Goal: Task Accomplishment & Management: Manage account settings

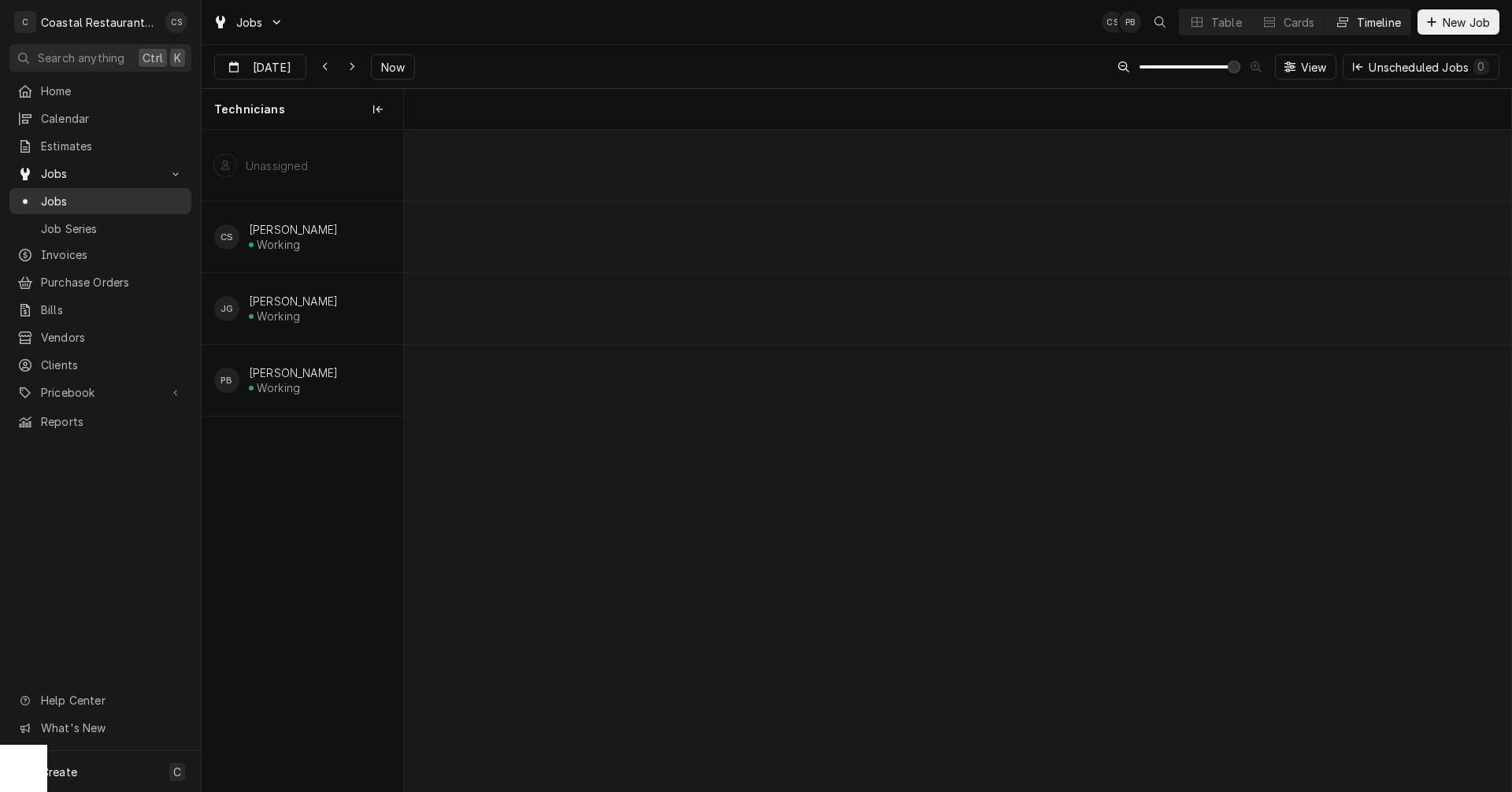
scroll to position [0, 22160]
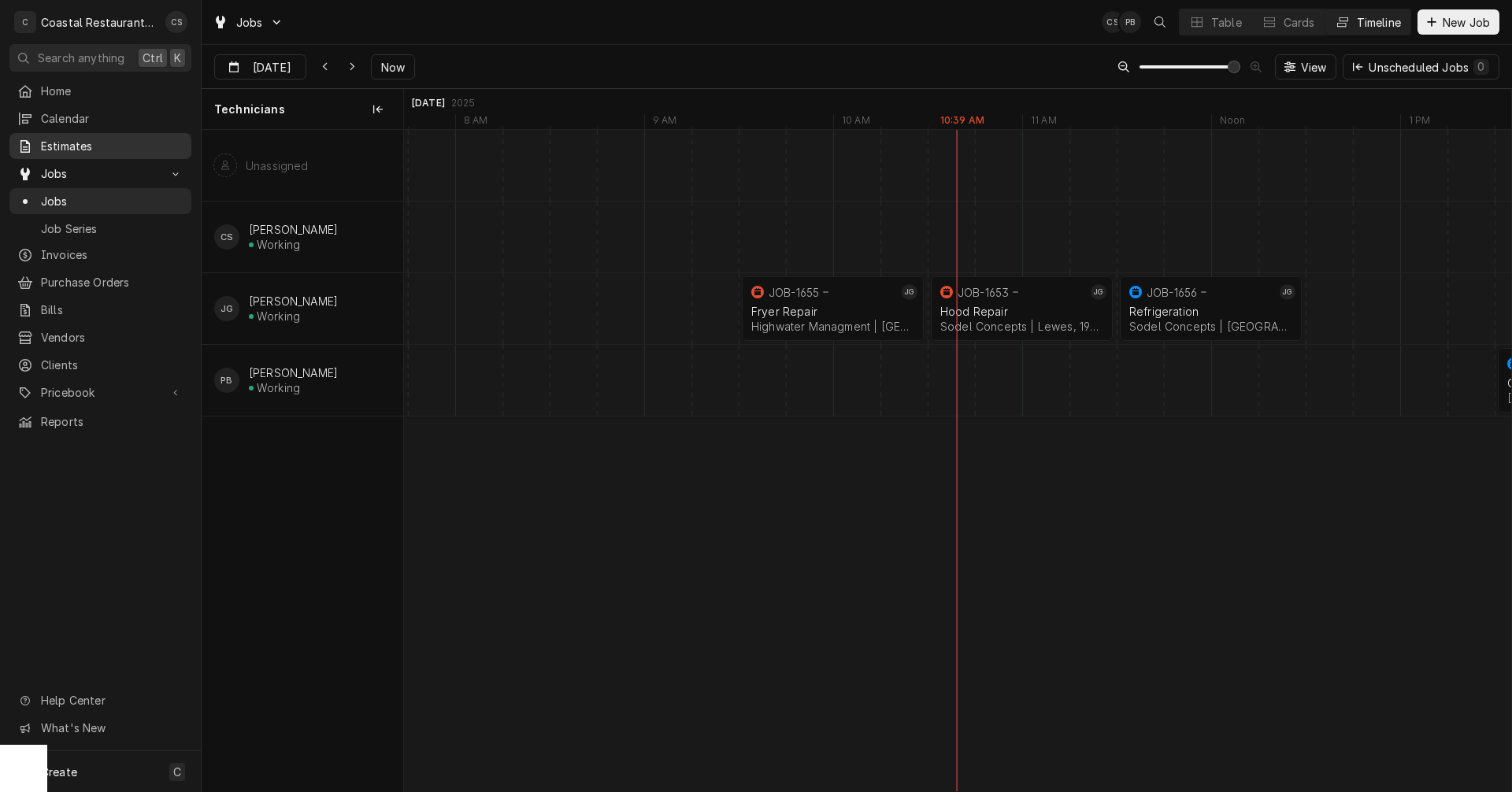
click at [98, 140] on span "Estimates" at bounding box center [112, 146] width 143 height 17
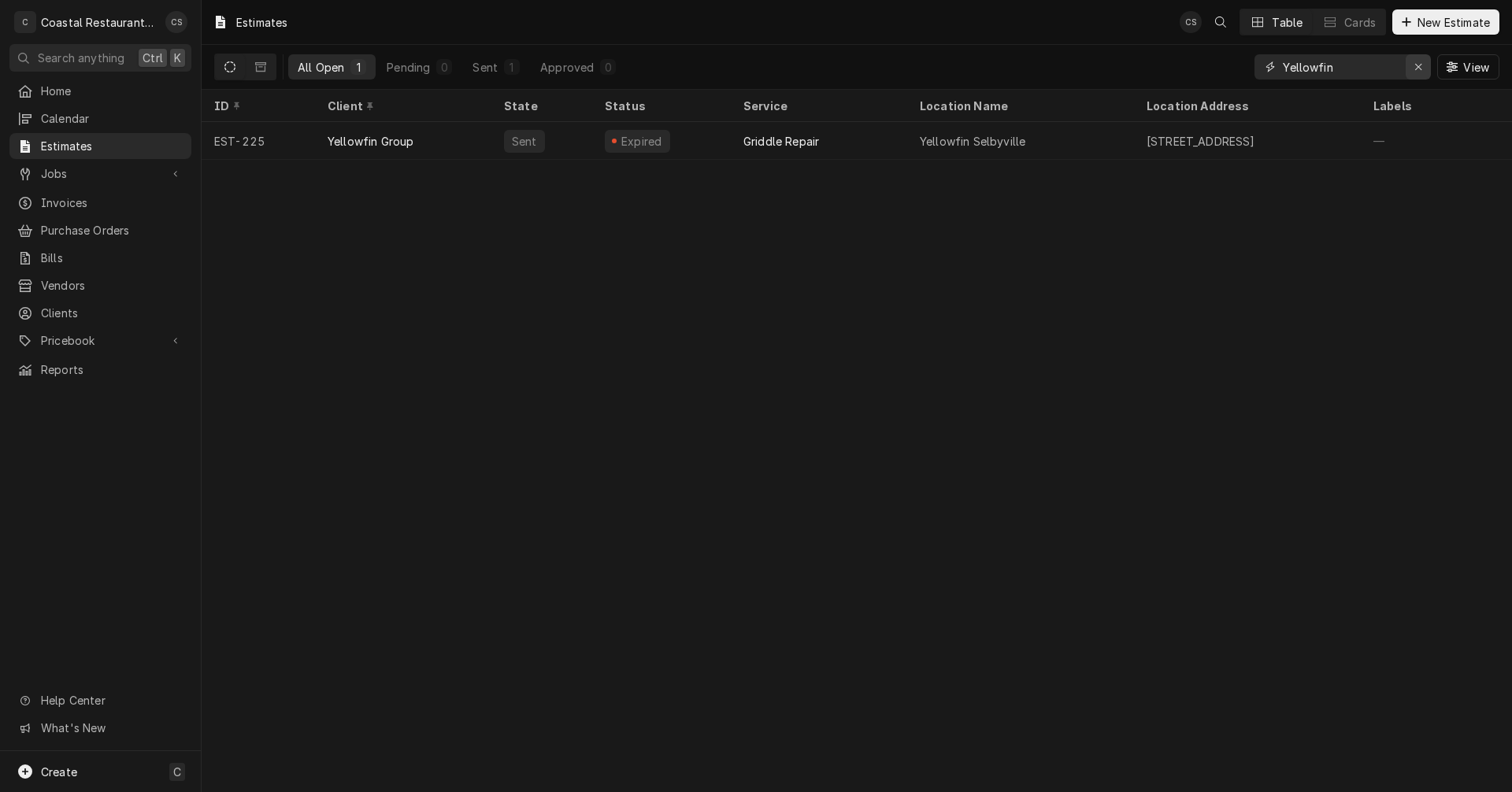
click at [1418, 65] on icon "Erase input" at bounding box center [1419, 67] width 9 height 11
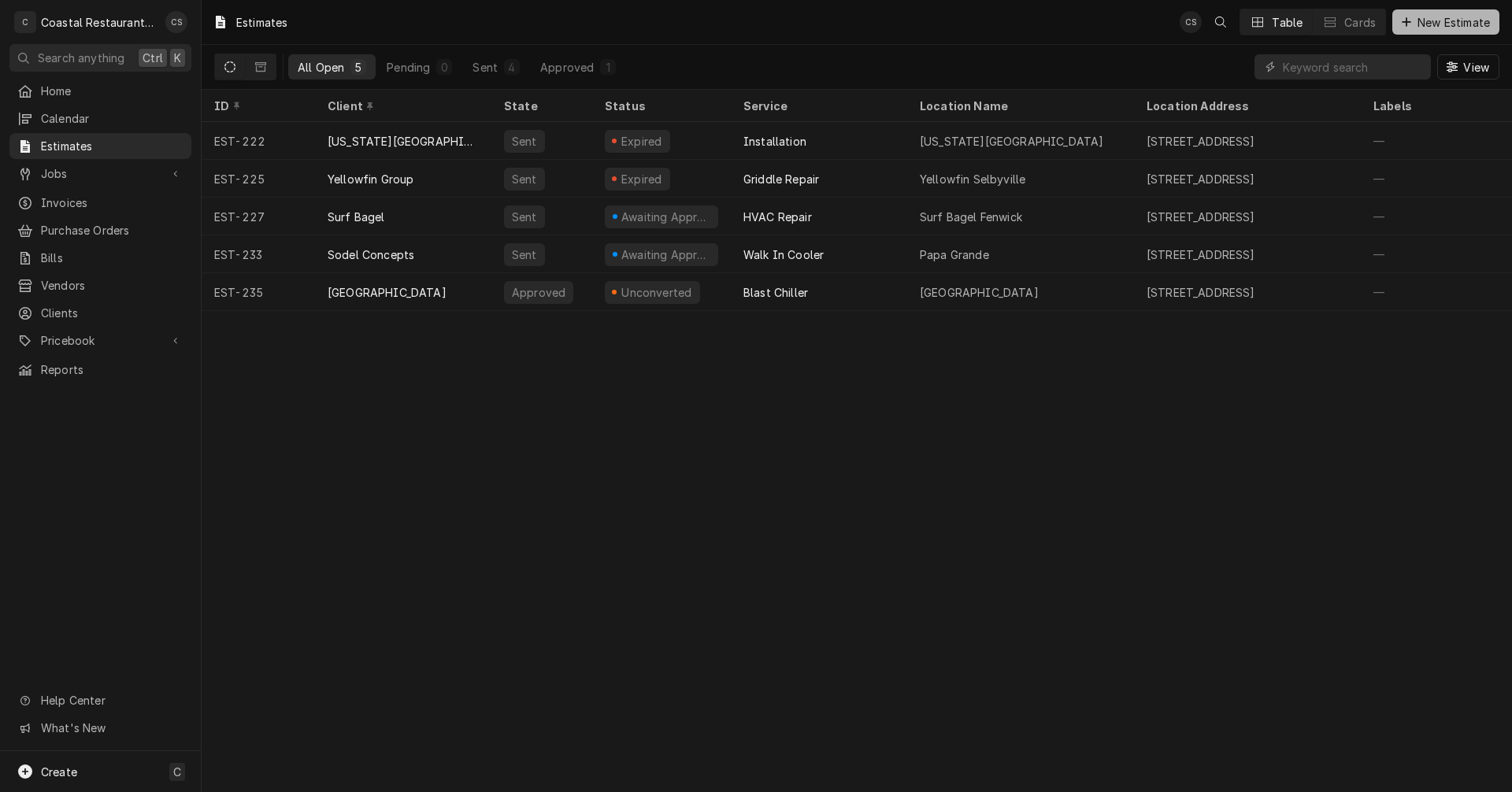
click at [1453, 24] on span "New Estimate" at bounding box center [1453, 22] width 78 height 17
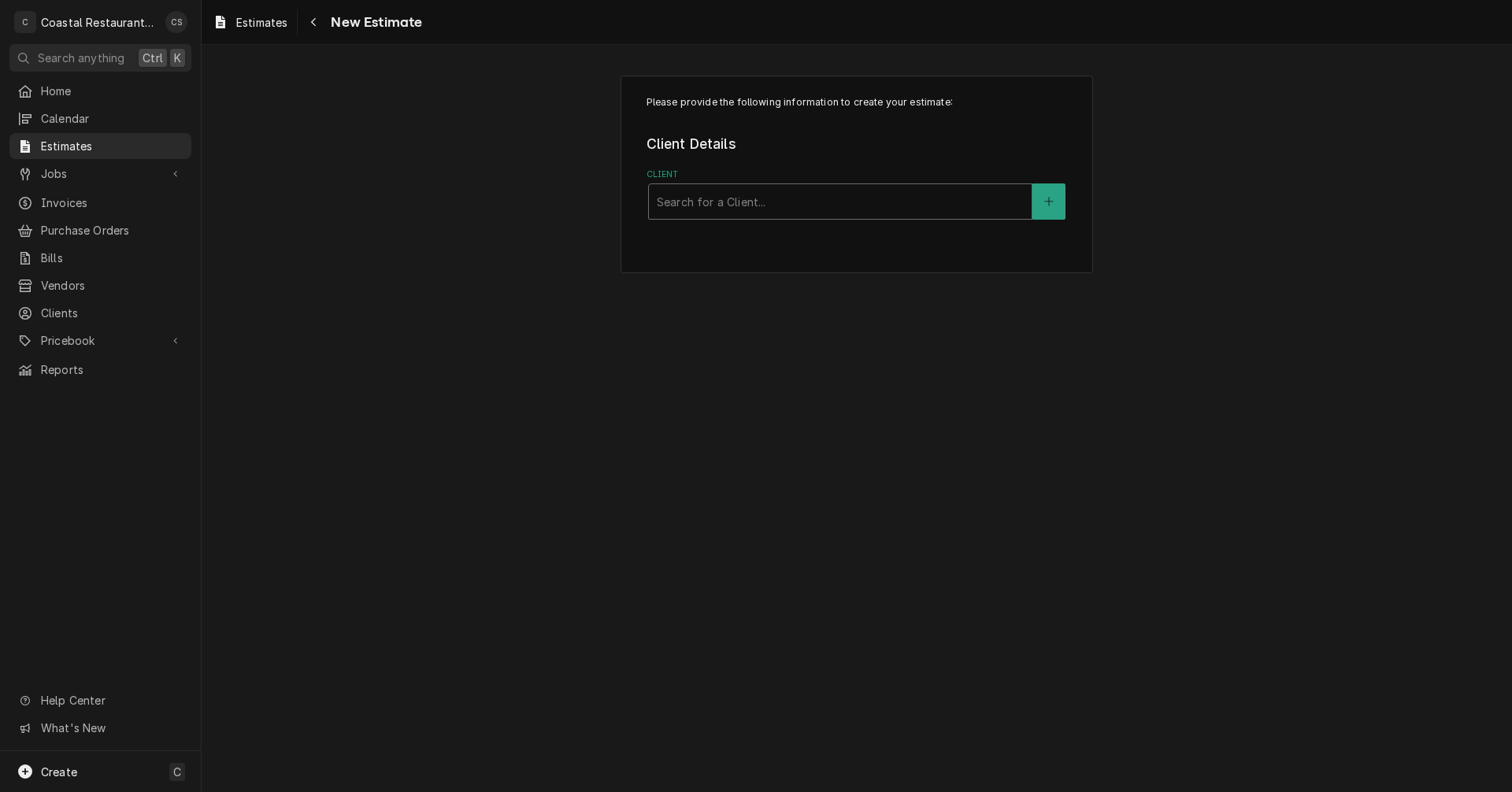
click at [717, 201] on div "Client" at bounding box center [840, 202] width 367 height 29
type input "Matts"
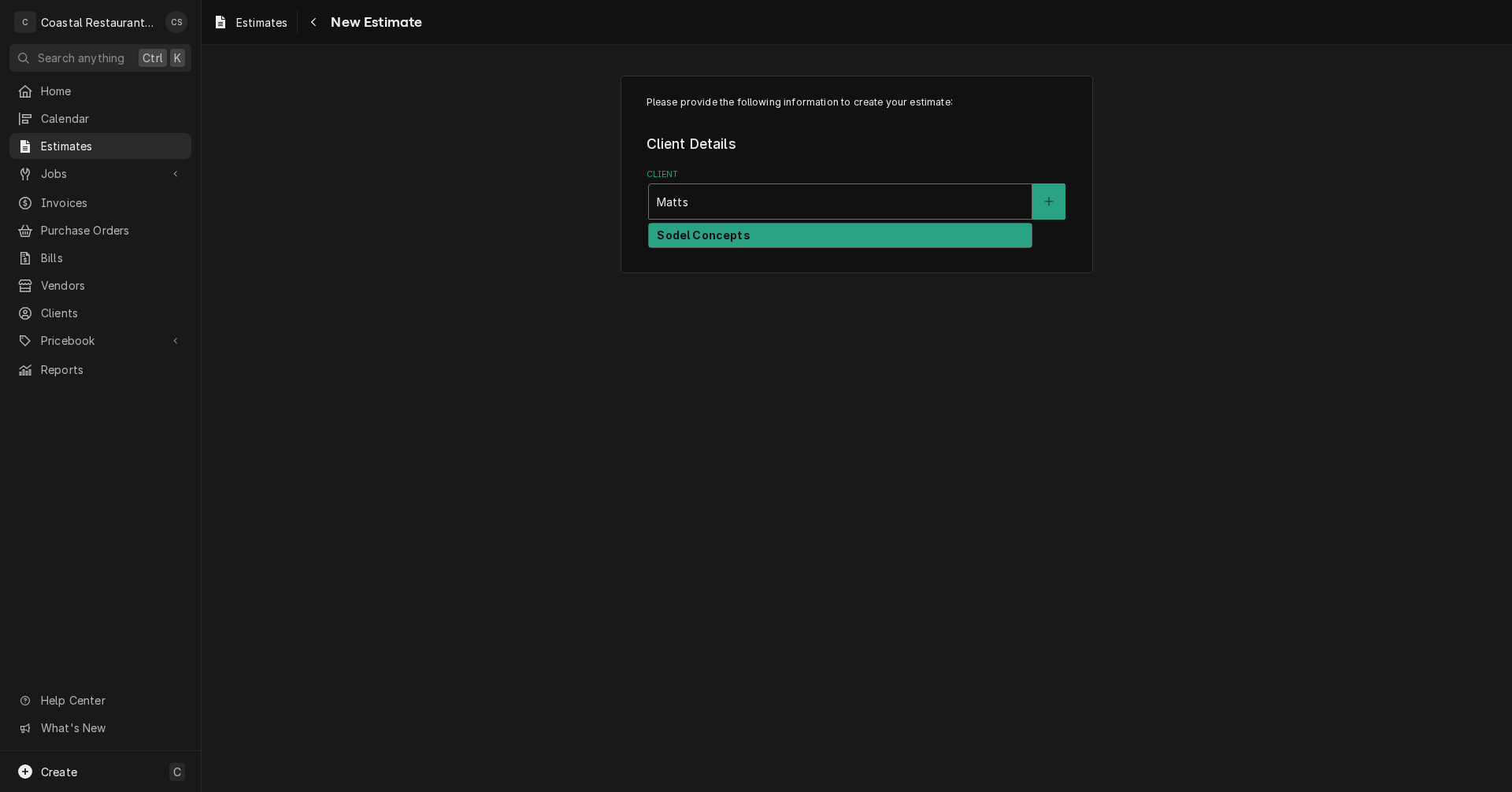
click at [723, 239] on strong "Sodel Concepts" at bounding box center [703, 234] width 93 height 13
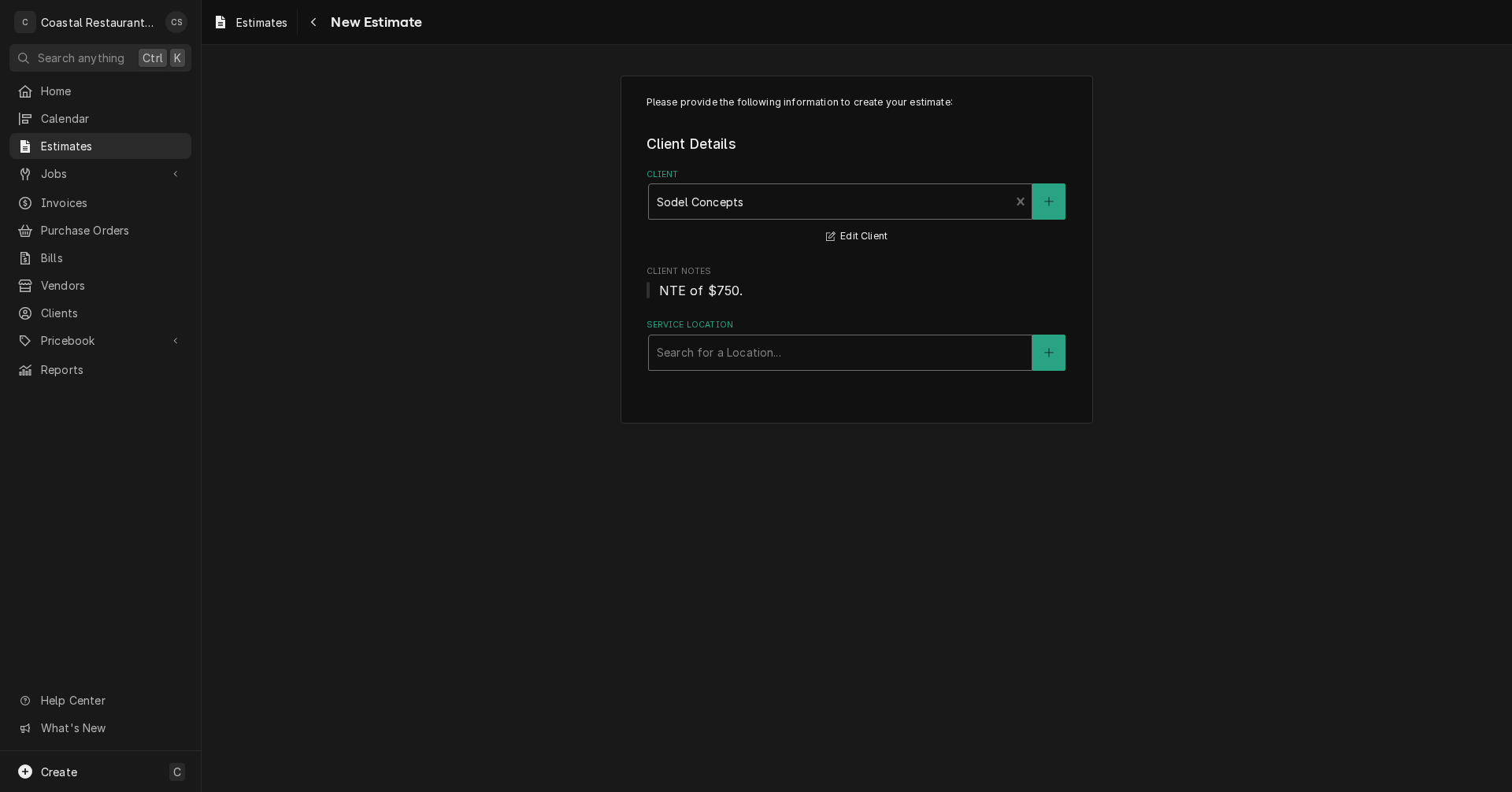
click at [730, 359] on div "Service Location" at bounding box center [840, 353] width 367 height 29
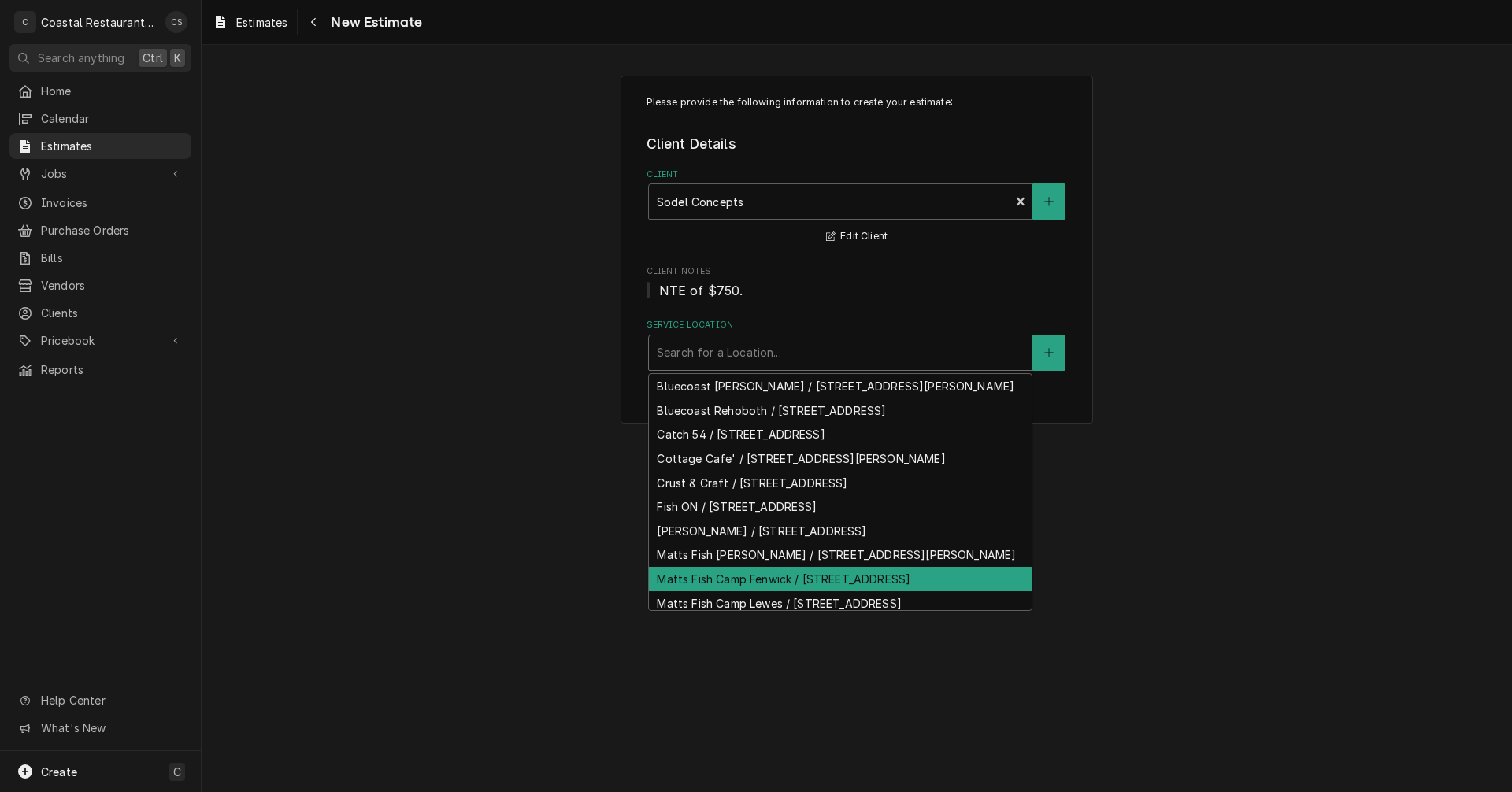
scroll to position [70, 0]
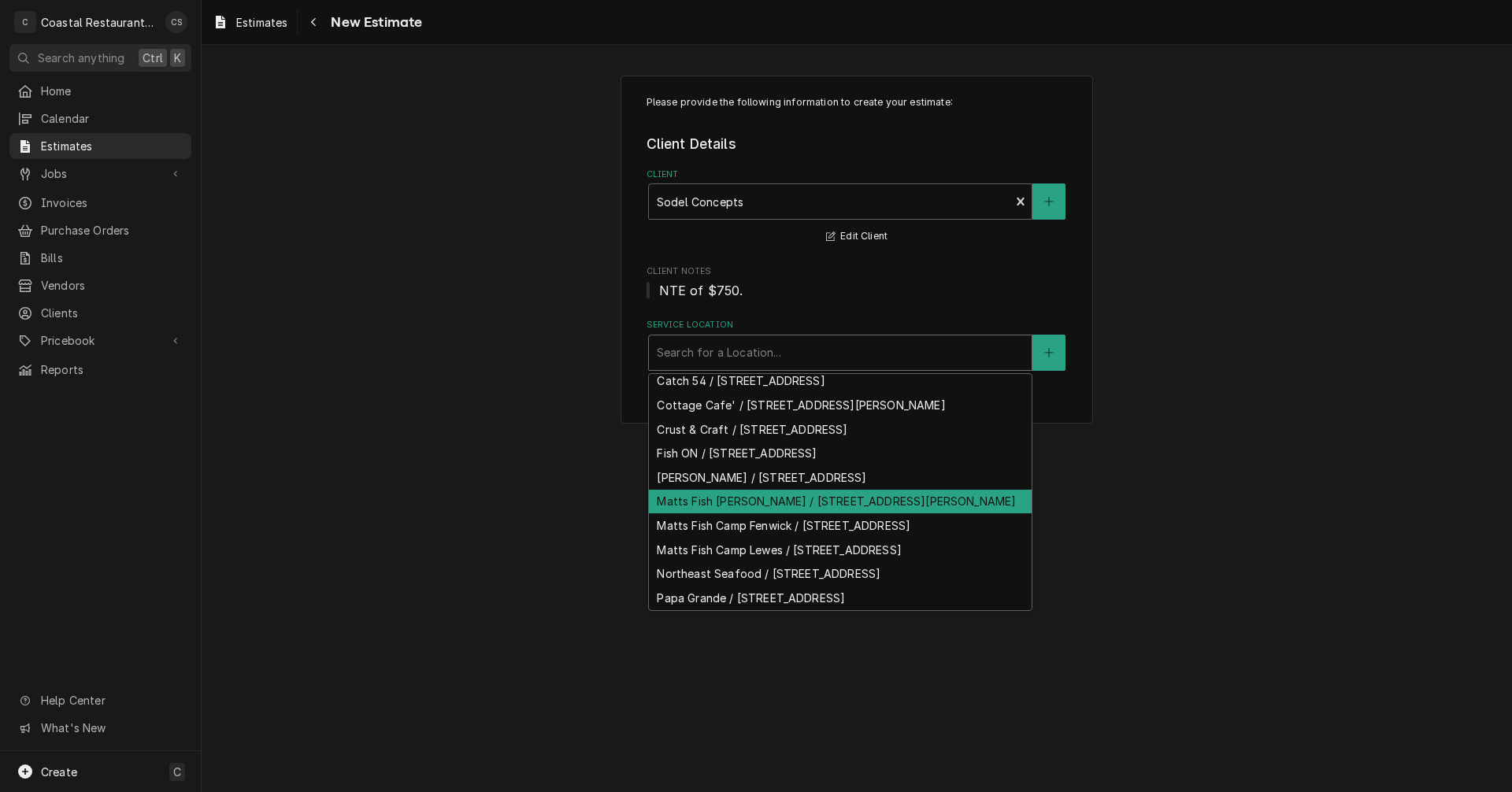
click at [772, 514] on div "Matts Fish Camp Bethany / 28635 Coastal Hwy, Bethany Beach, DE 19930" at bounding box center [840, 502] width 383 height 25
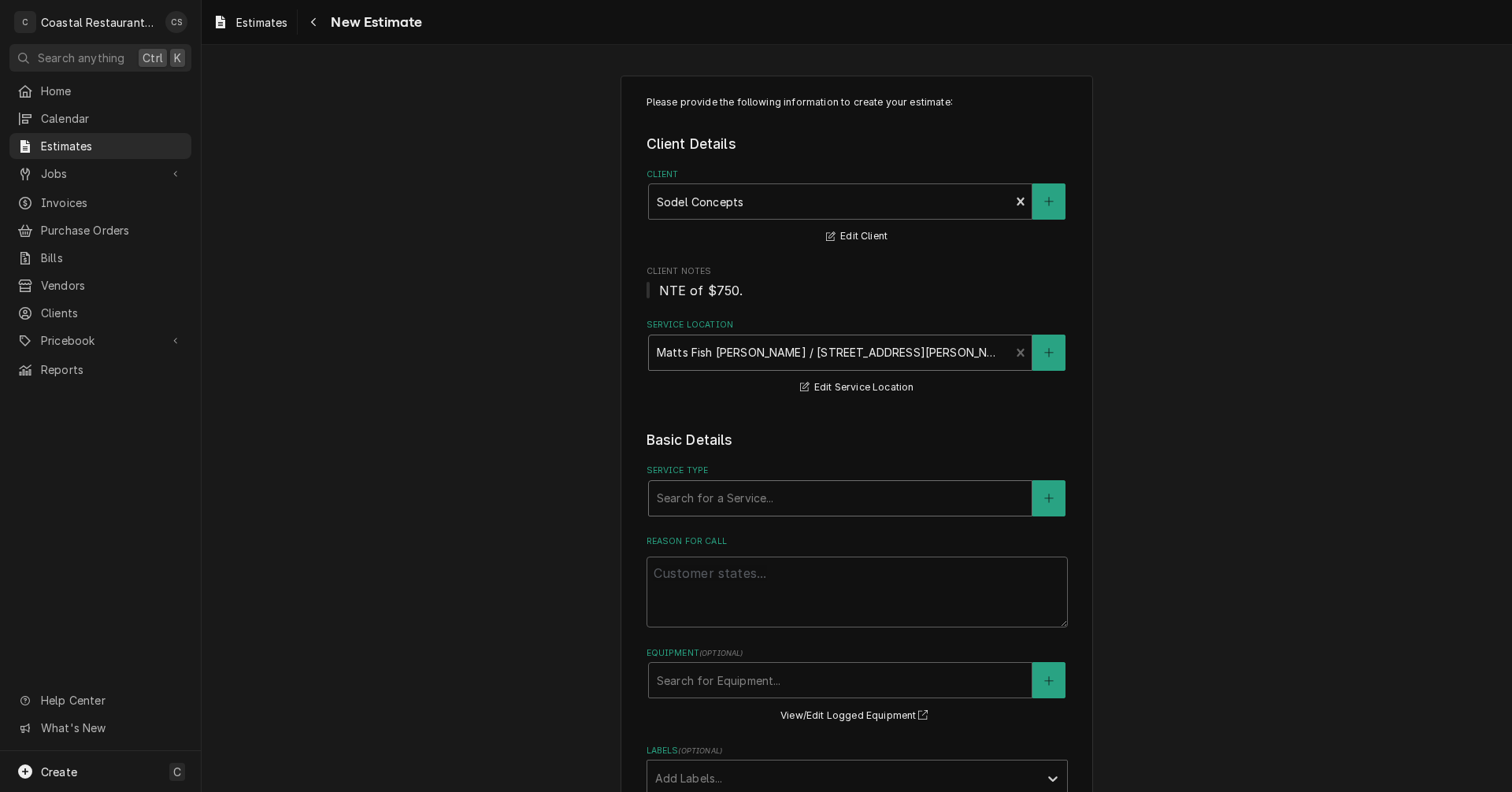
click at [737, 497] on div "Service Type" at bounding box center [840, 499] width 367 height 29
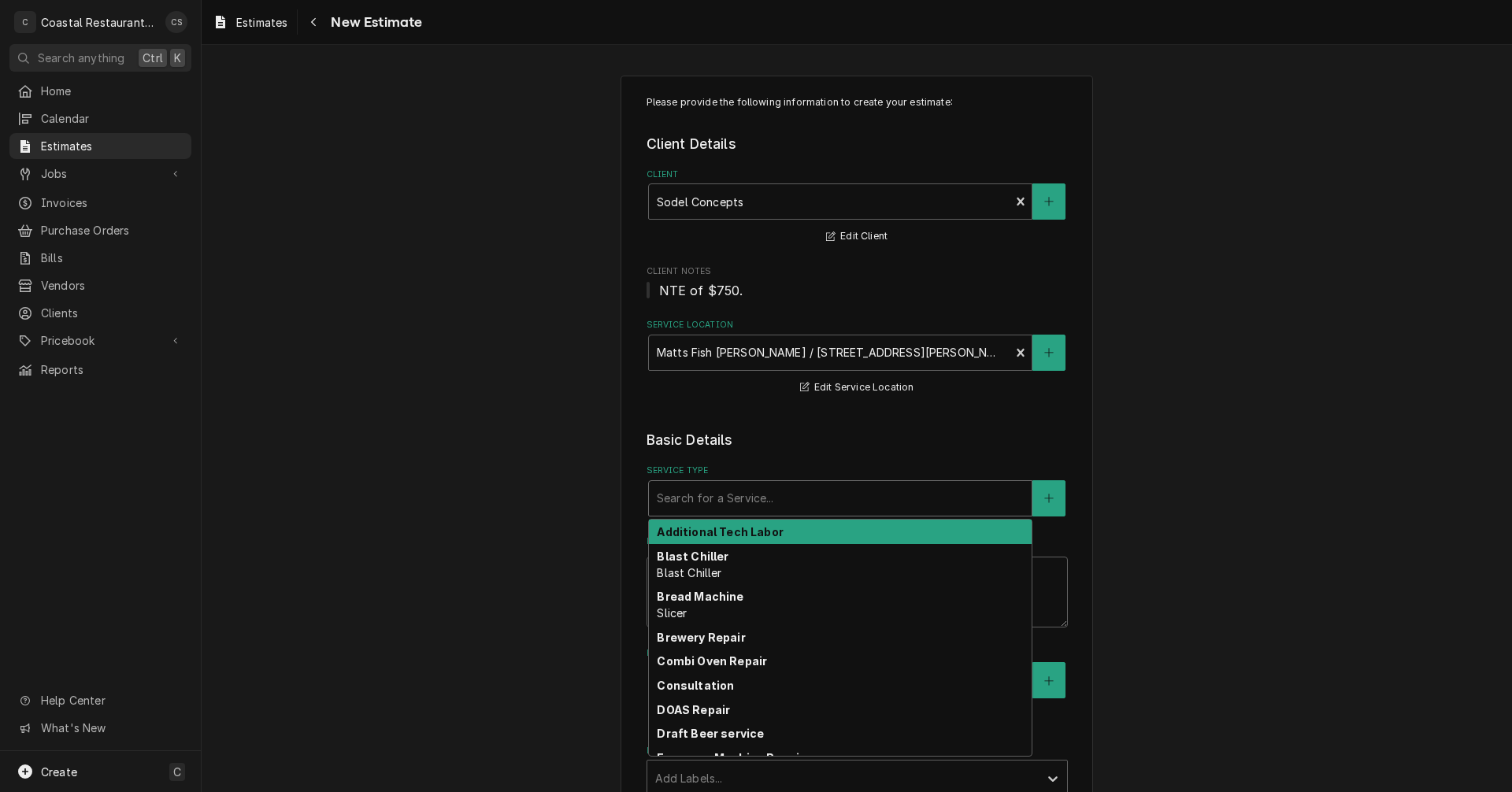
type textarea "x"
type input "O"
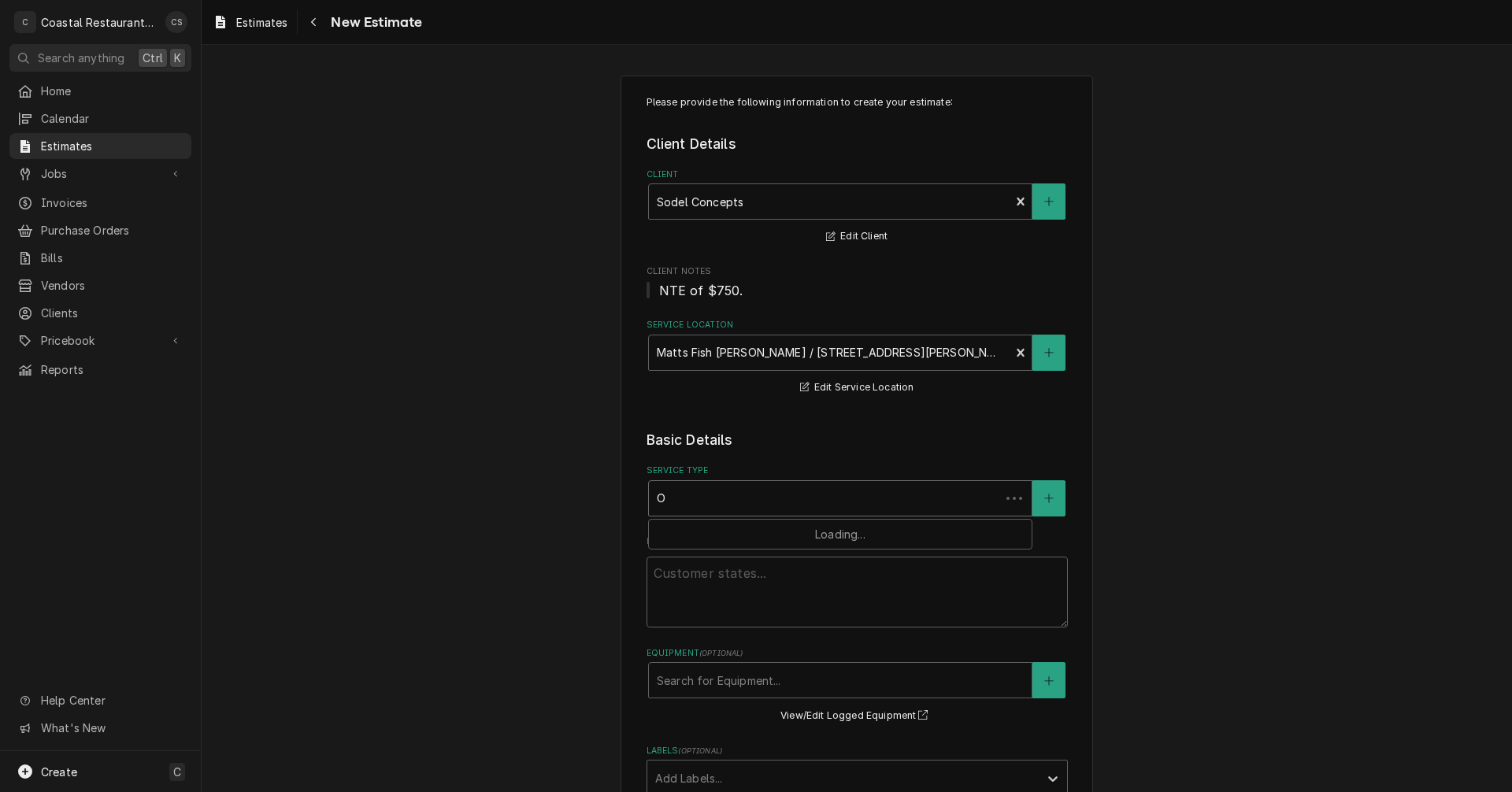
type textarea "x"
type input "Ov"
type textarea "x"
type input "Ove"
type textarea "x"
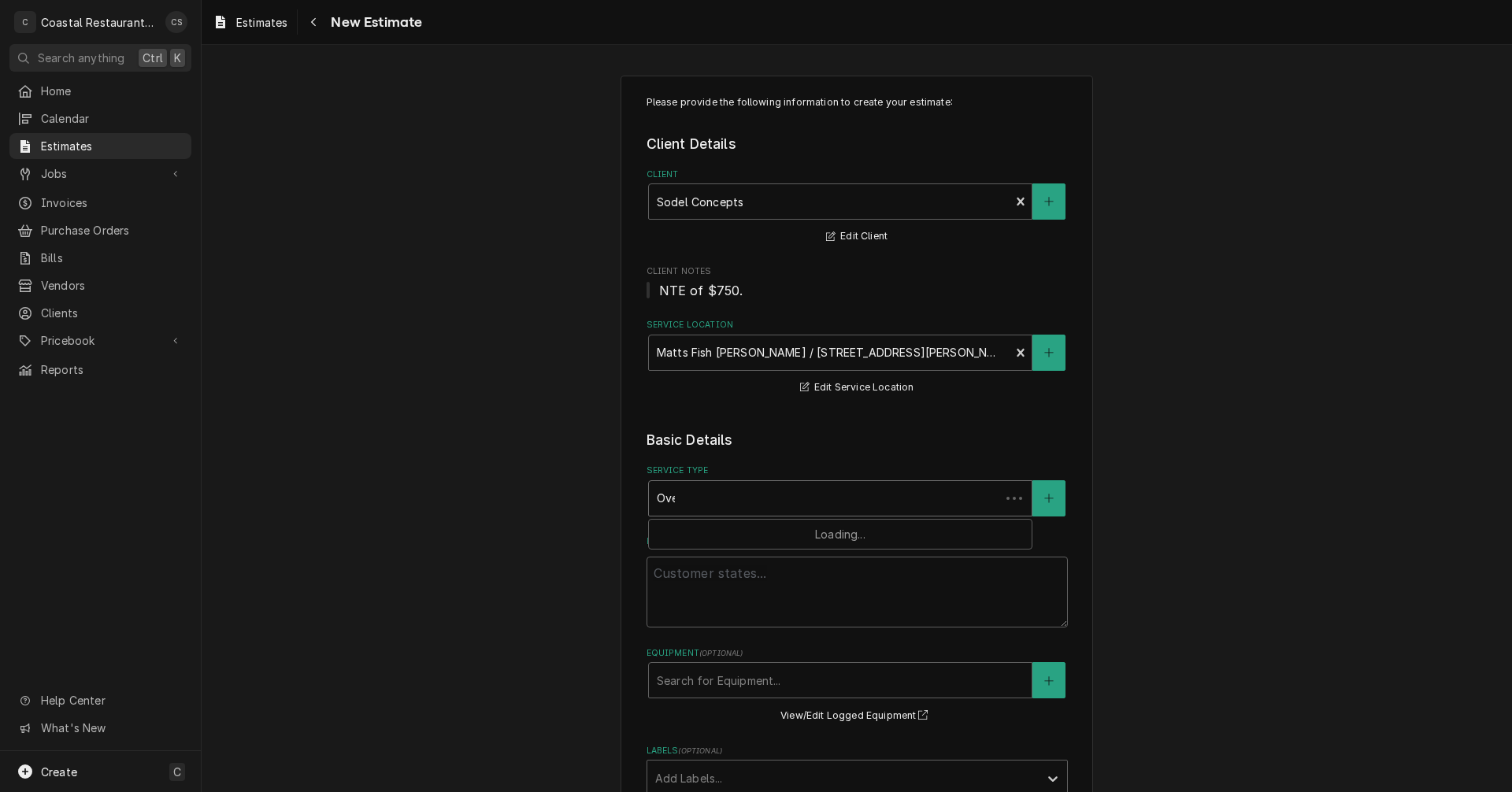
type input "Oven"
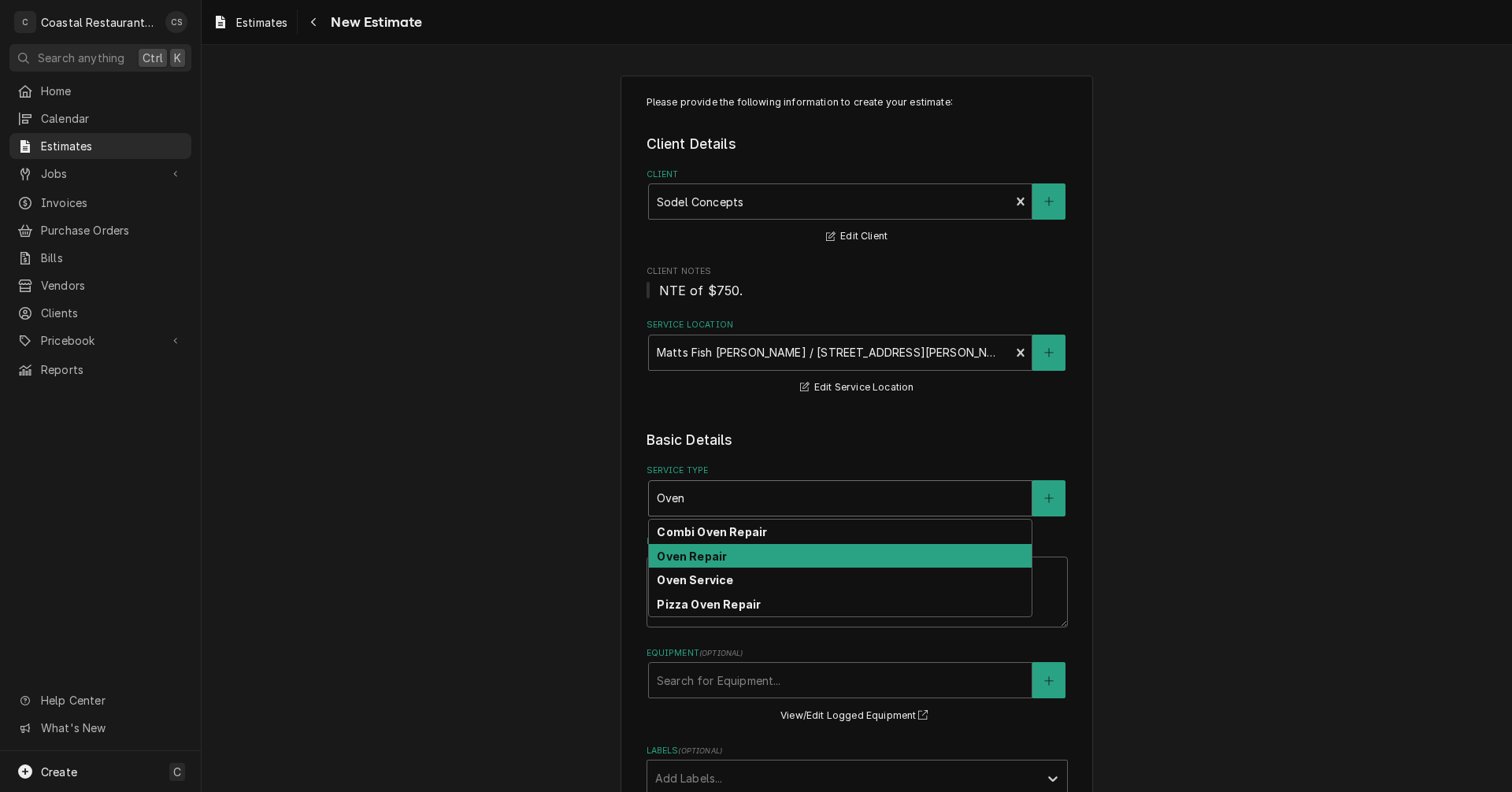
click at [700, 546] on div "Oven Repair" at bounding box center [840, 556] width 383 height 25
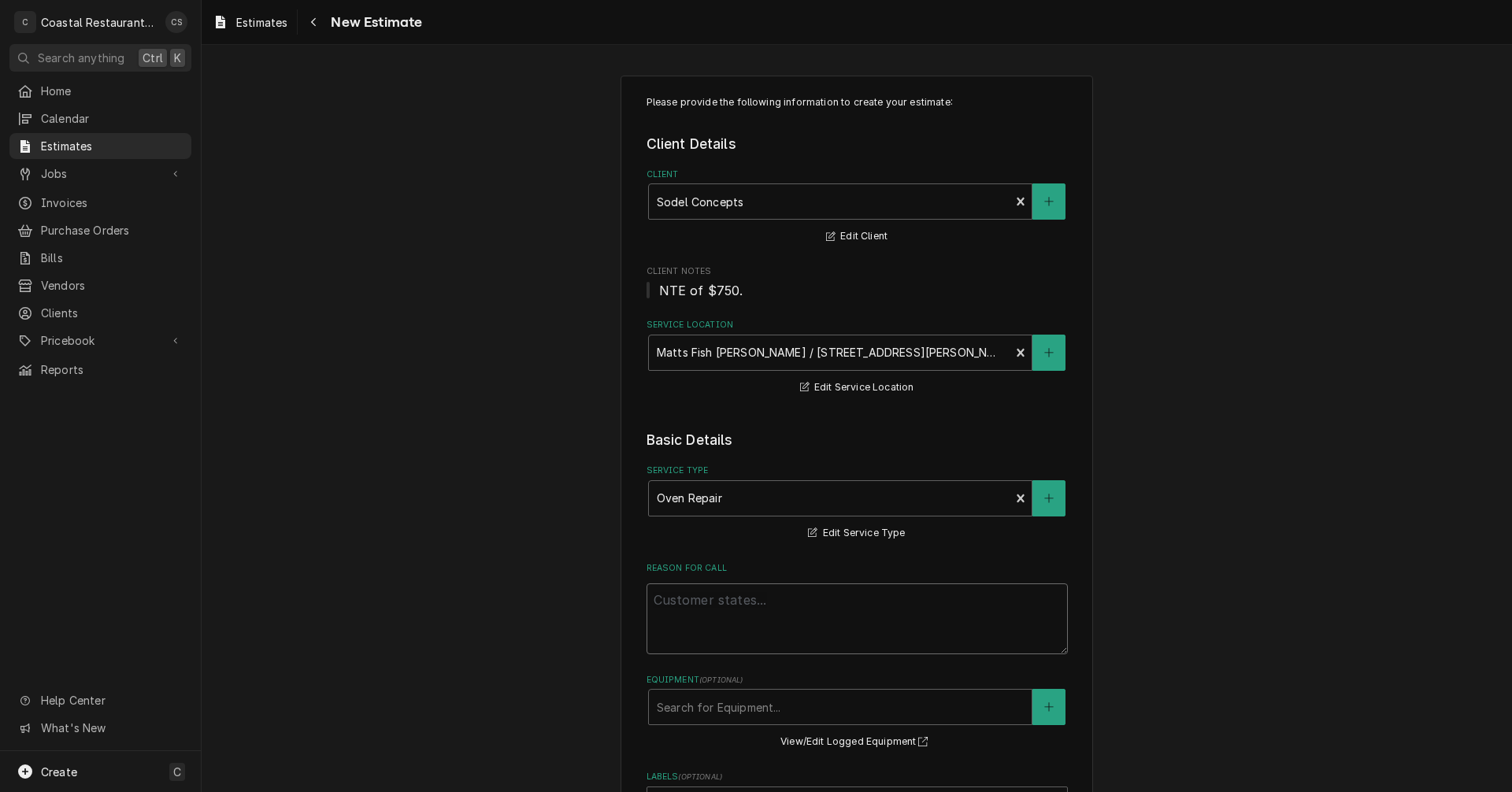
click at [706, 603] on textarea "Reason For Call" at bounding box center [857, 619] width 421 height 70
type textarea "x"
type textarea "O"
type textarea "x"
type textarea "Ov"
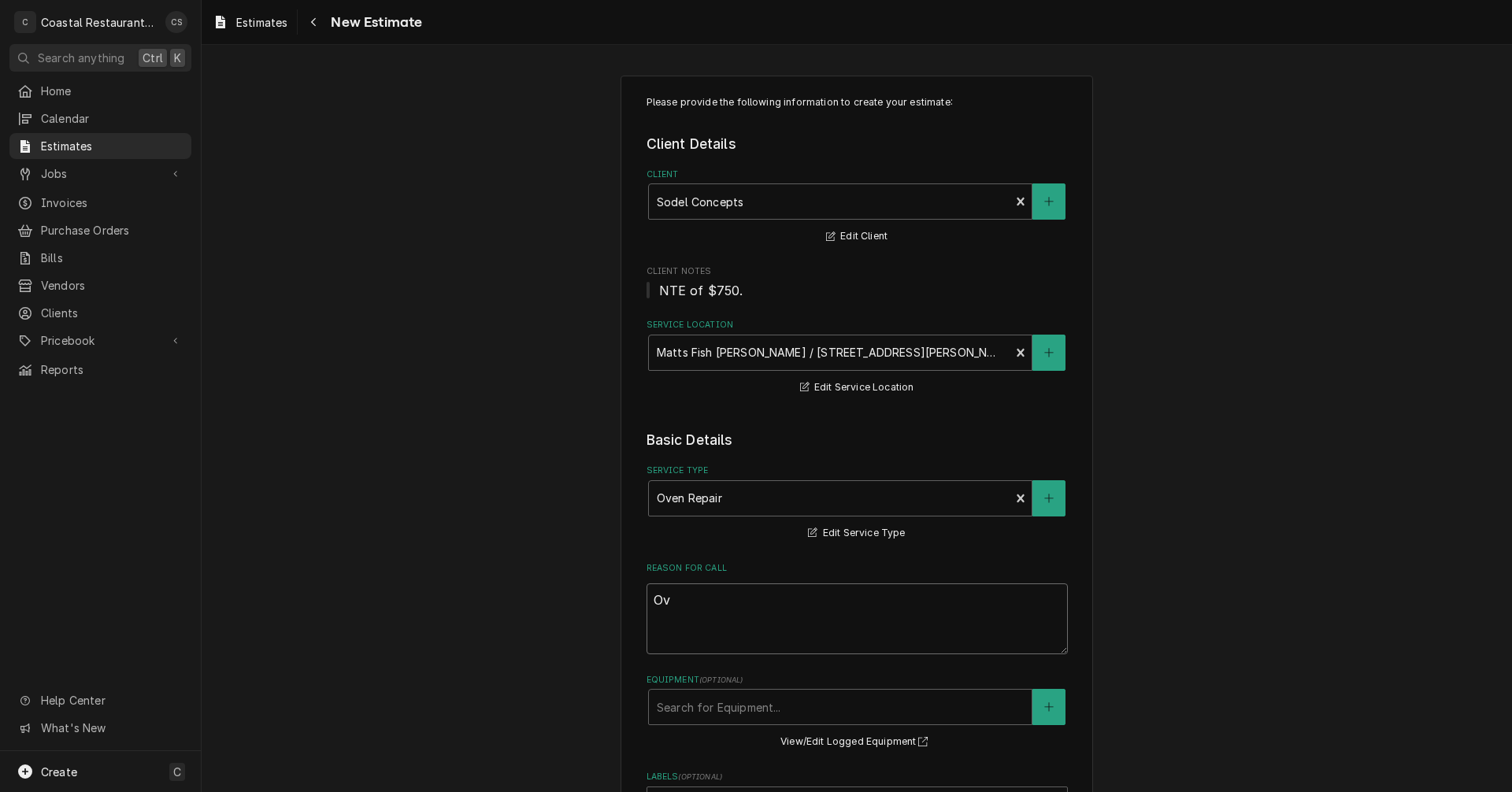
type textarea "x"
type textarea "Ove"
type textarea "x"
type textarea "Oven"
type textarea "x"
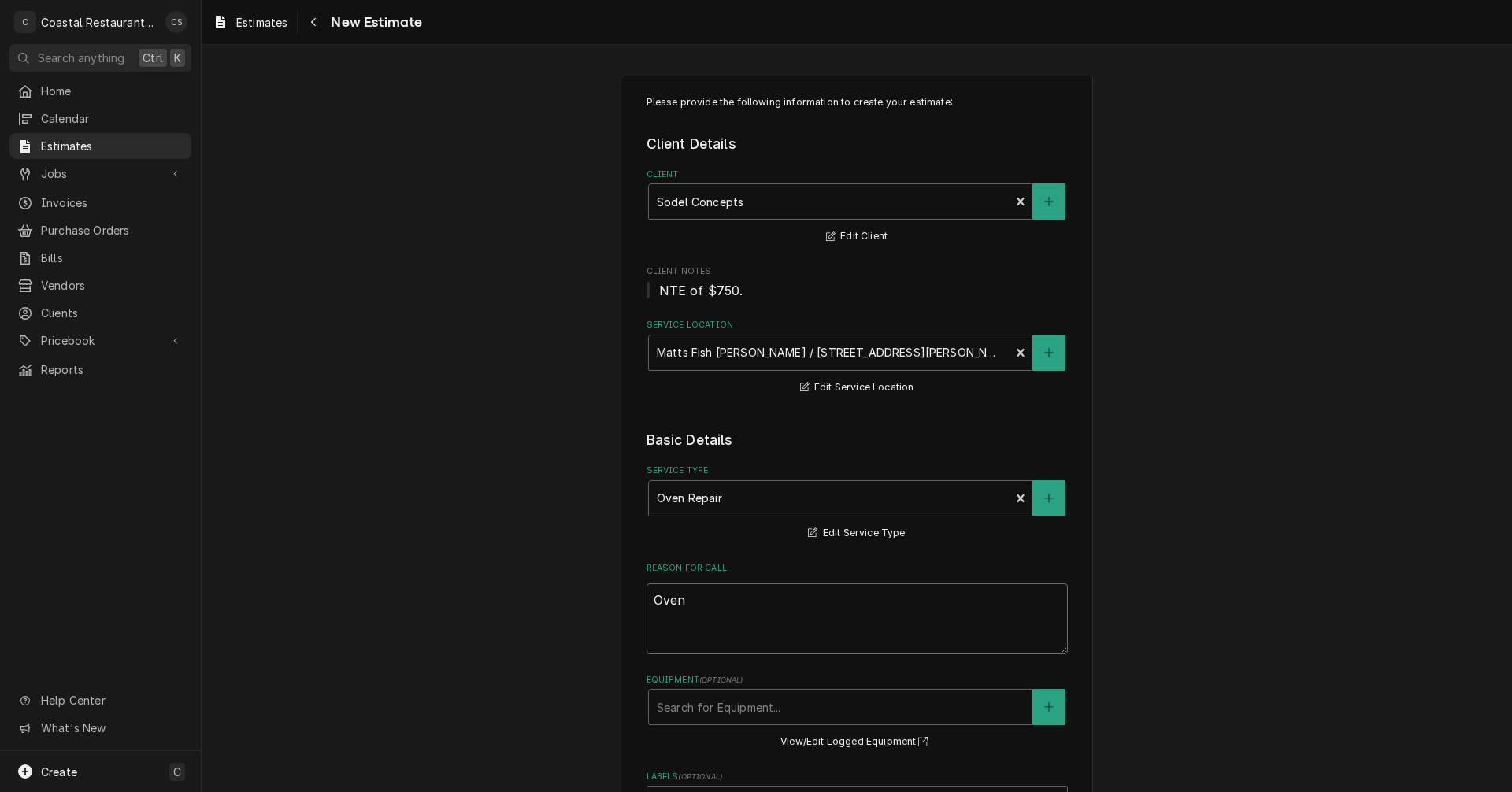
type textarea "Oven"
type textarea "x"
type textarea "Oven b"
type textarea "x"
type textarea "Oven br"
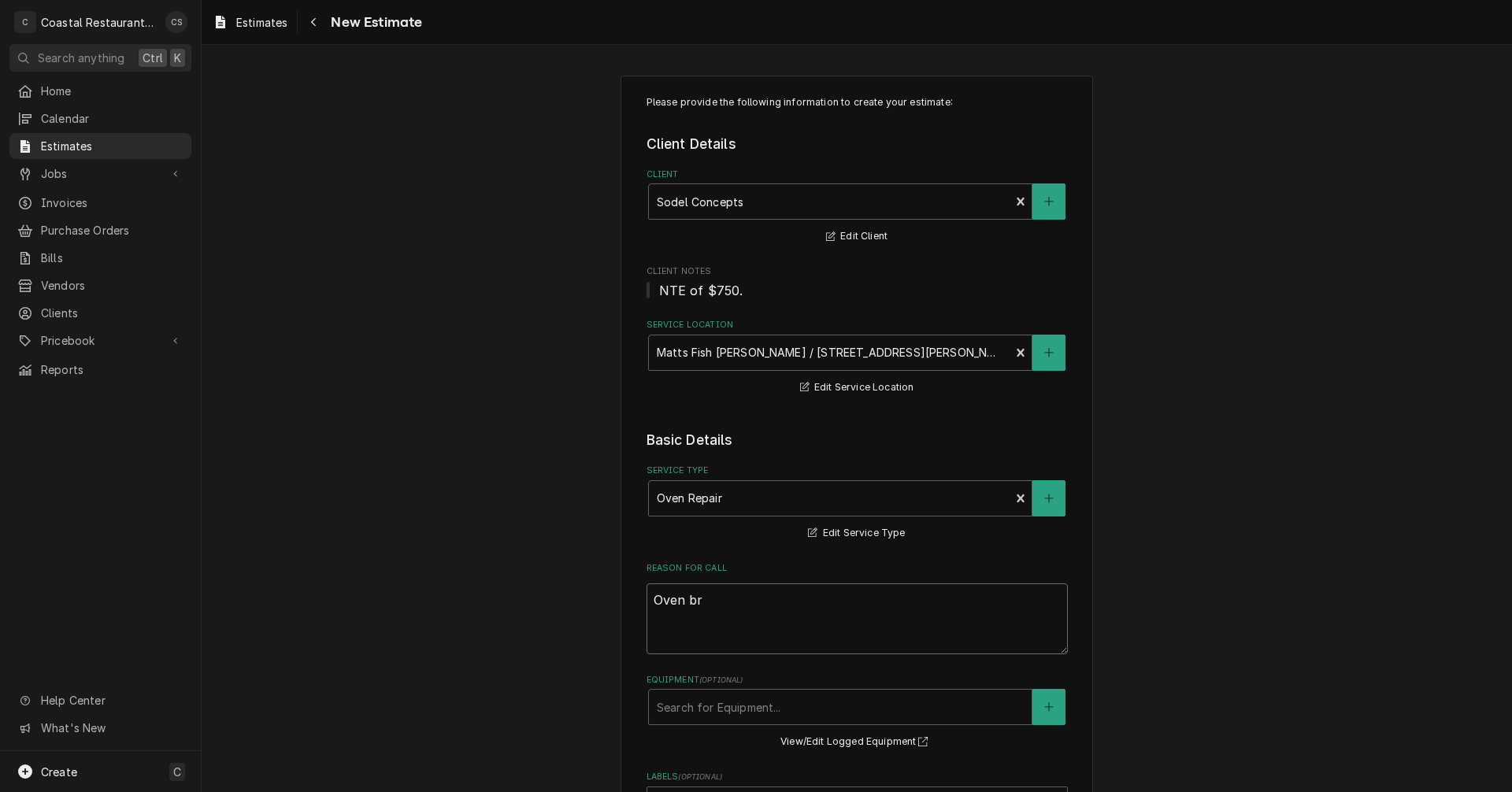
type textarea "x"
type textarea "Oven bro"
type textarea "x"
type textarea "Oven brok"
type textarea "x"
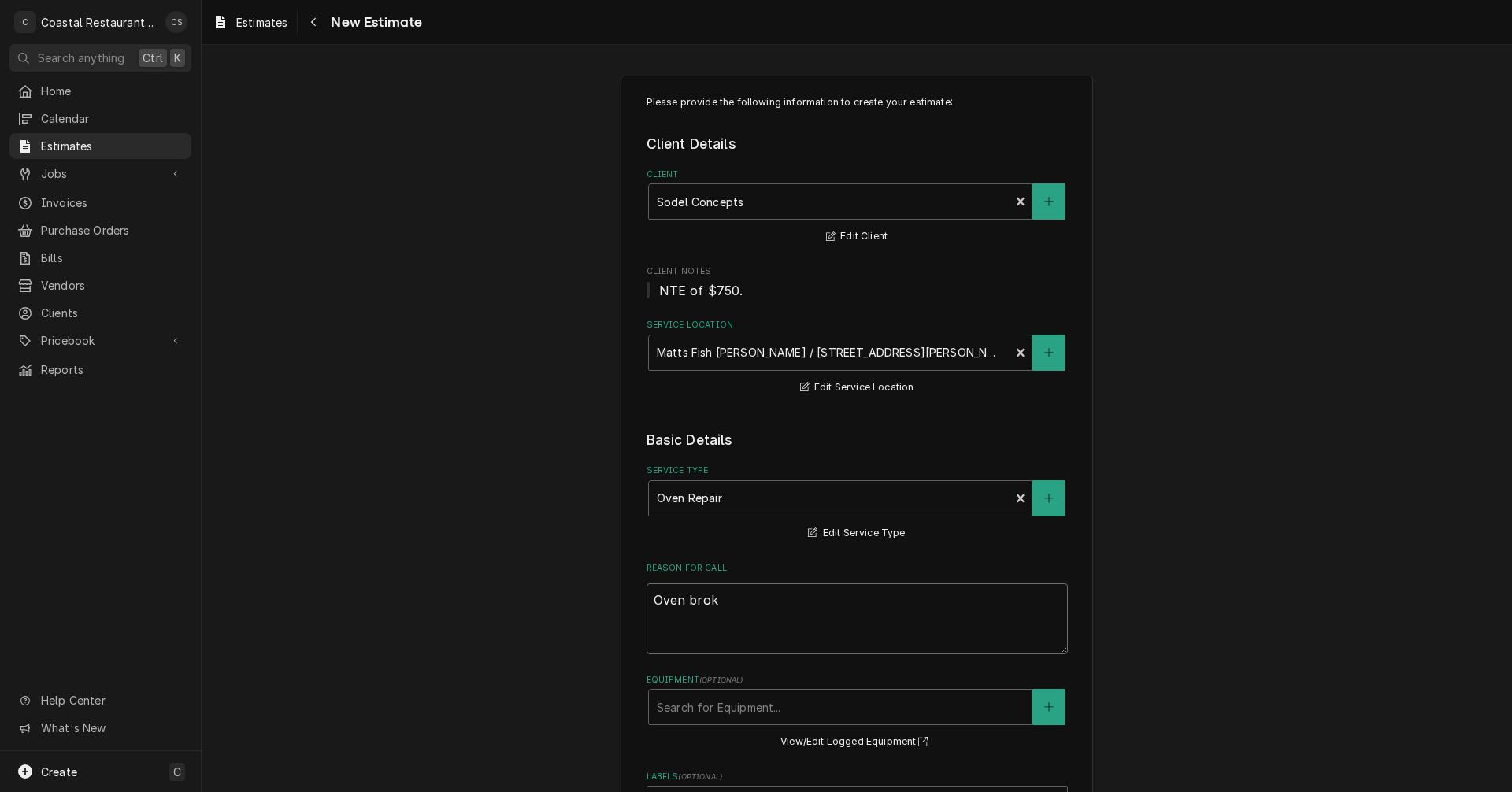
type textarea "Oven broke"
type textarea "x"
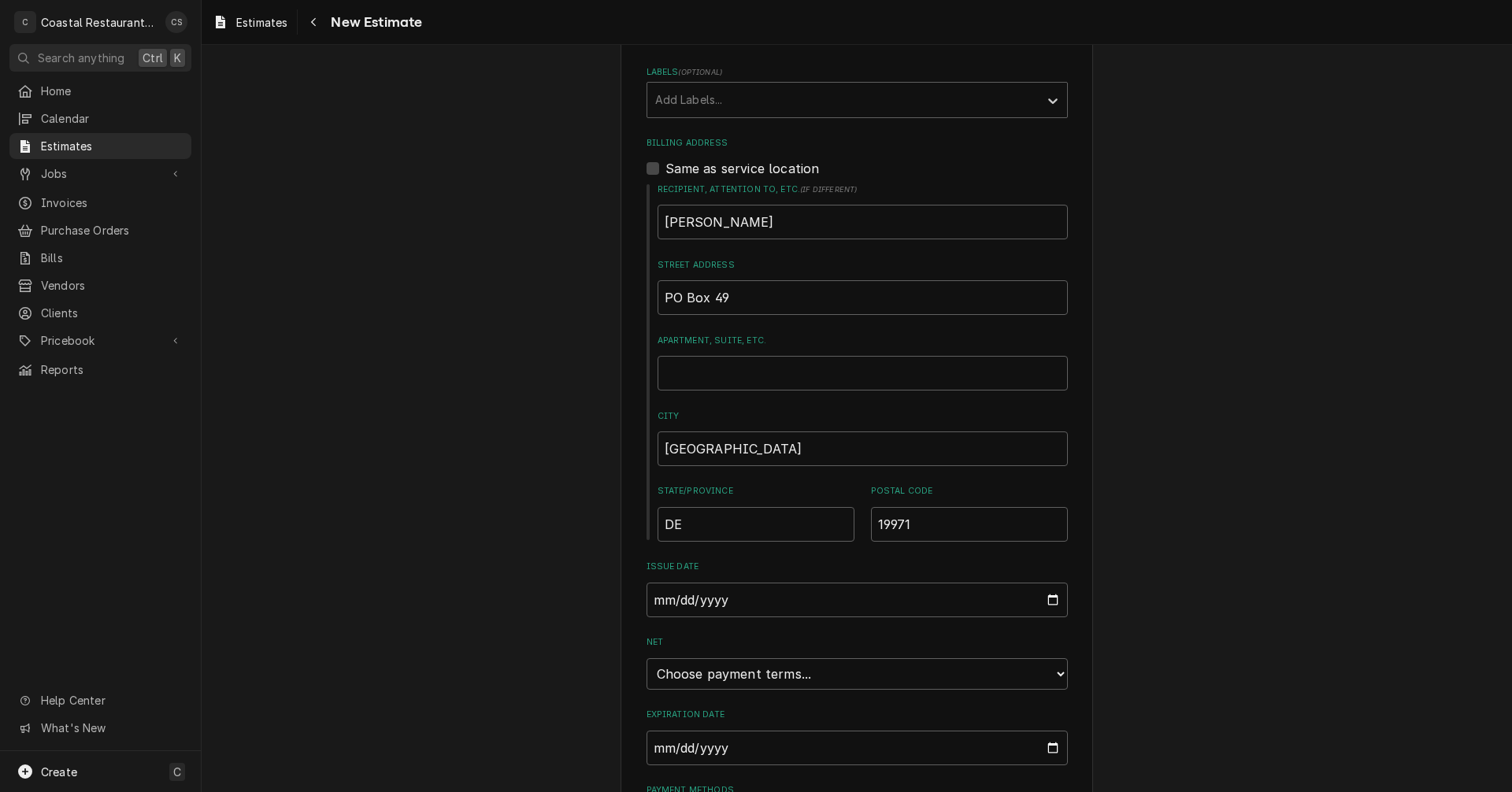
scroll to position [805, 0]
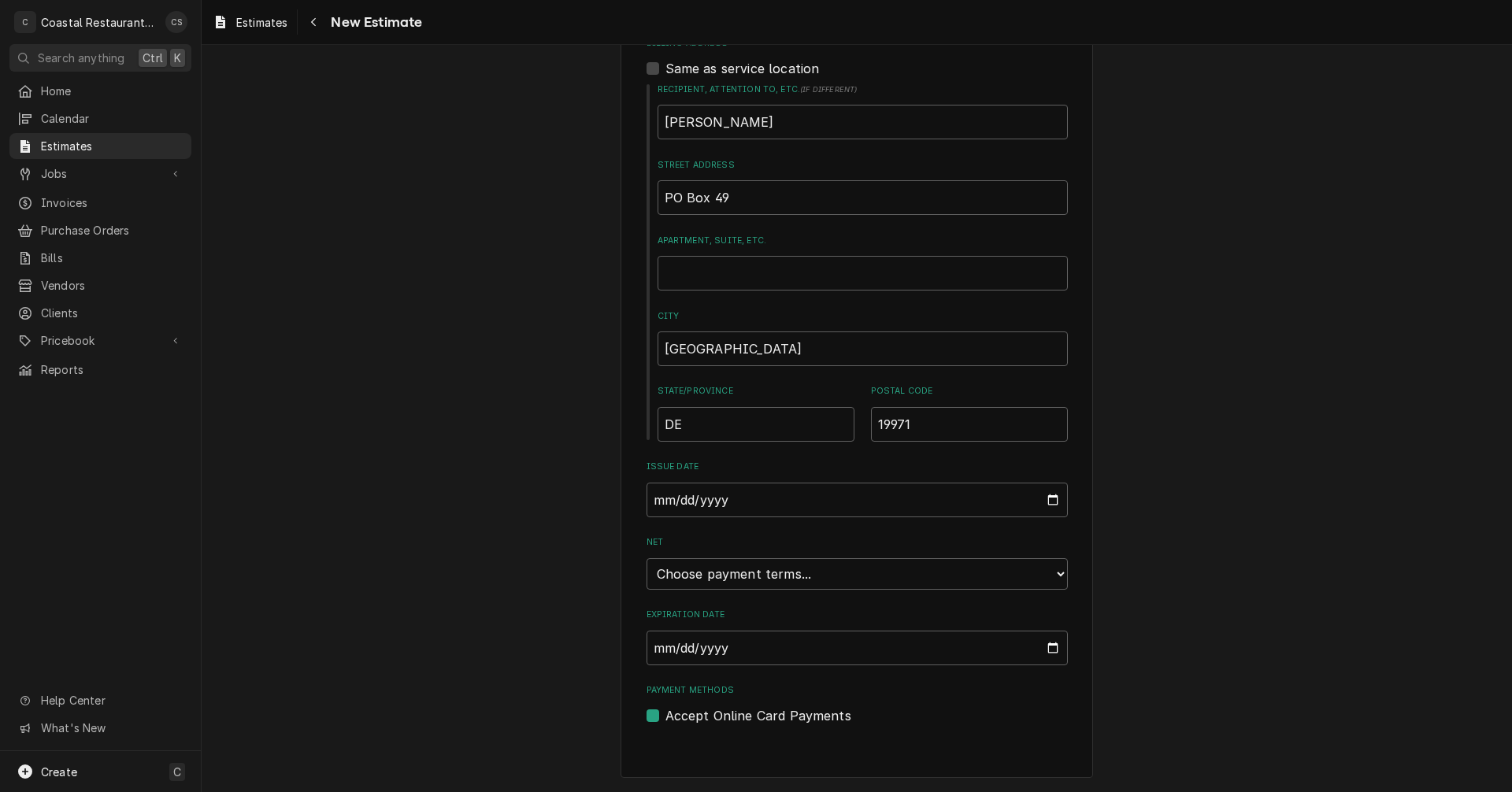
type textarea "Oven broke"
click at [764, 578] on select "Choose payment terms... Same Day Net 7 Net 14 Net 21 Net 30 Net 45 Net 60 Net 90" at bounding box center [857, 574] width 421 height 32
type textarea "x"
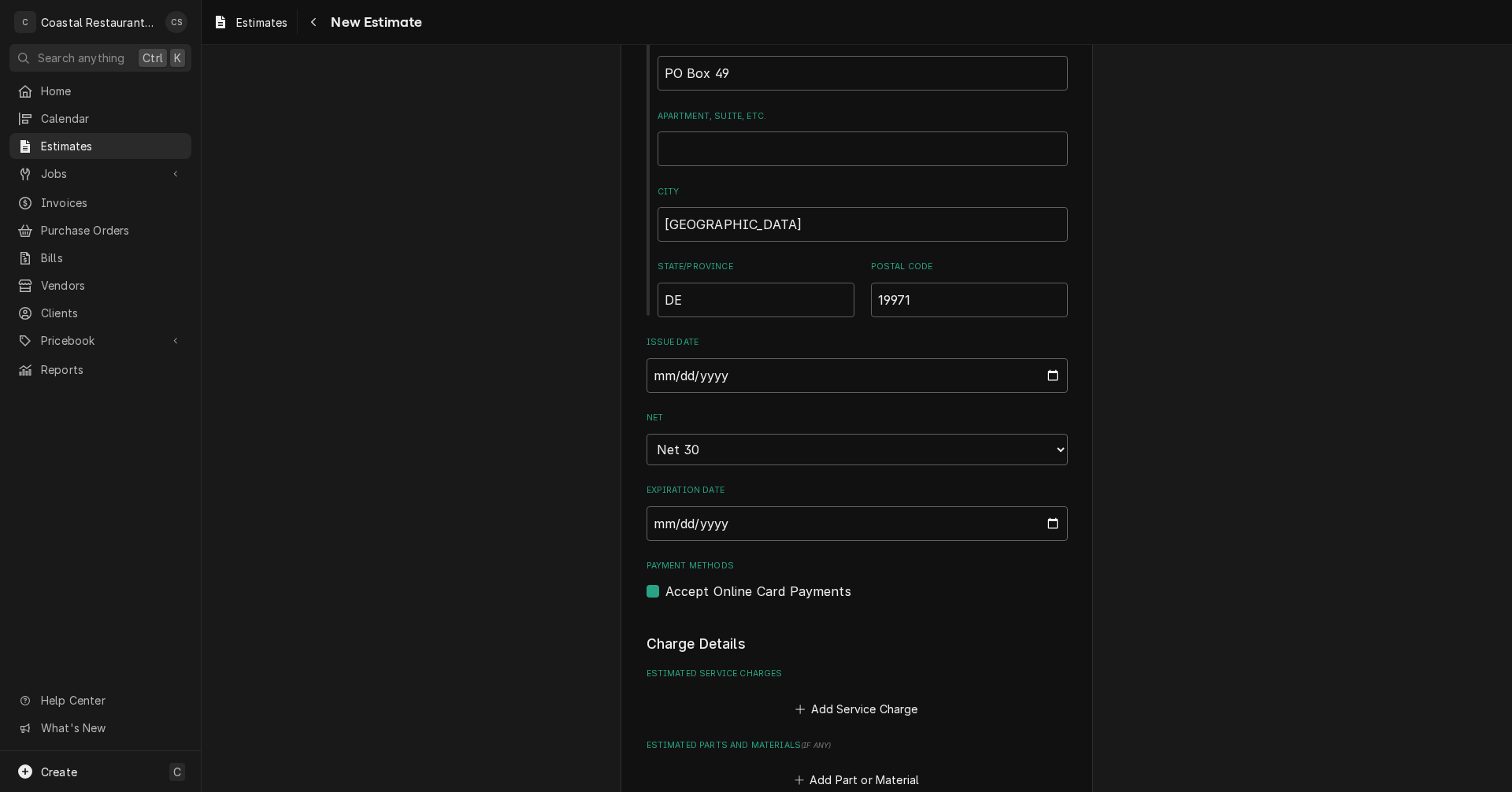
scroll to position [1120, 0]
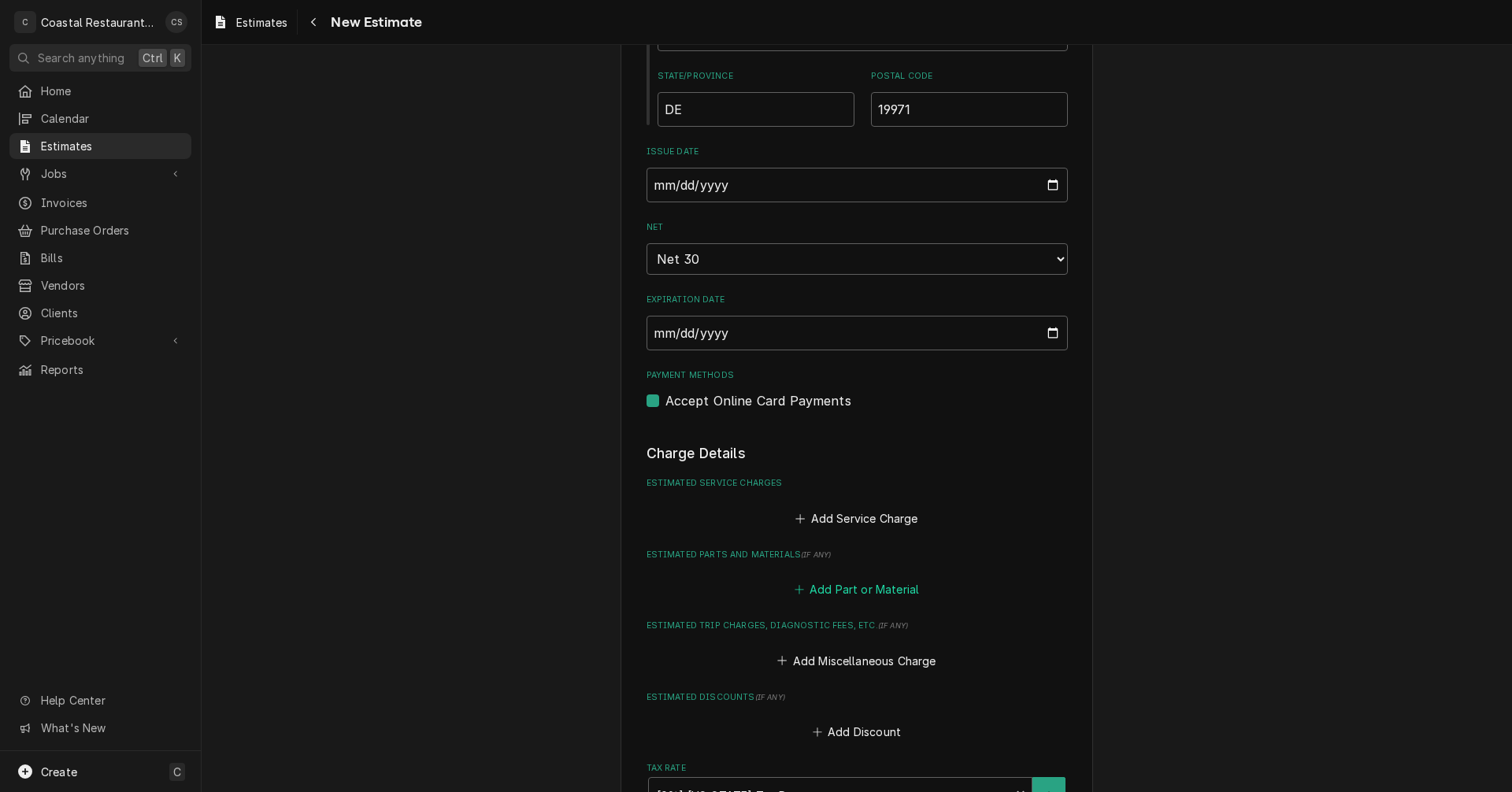
click at [836, 586] on button "Add Part or Material" at bounding box center [856, 590] width 130 height 22
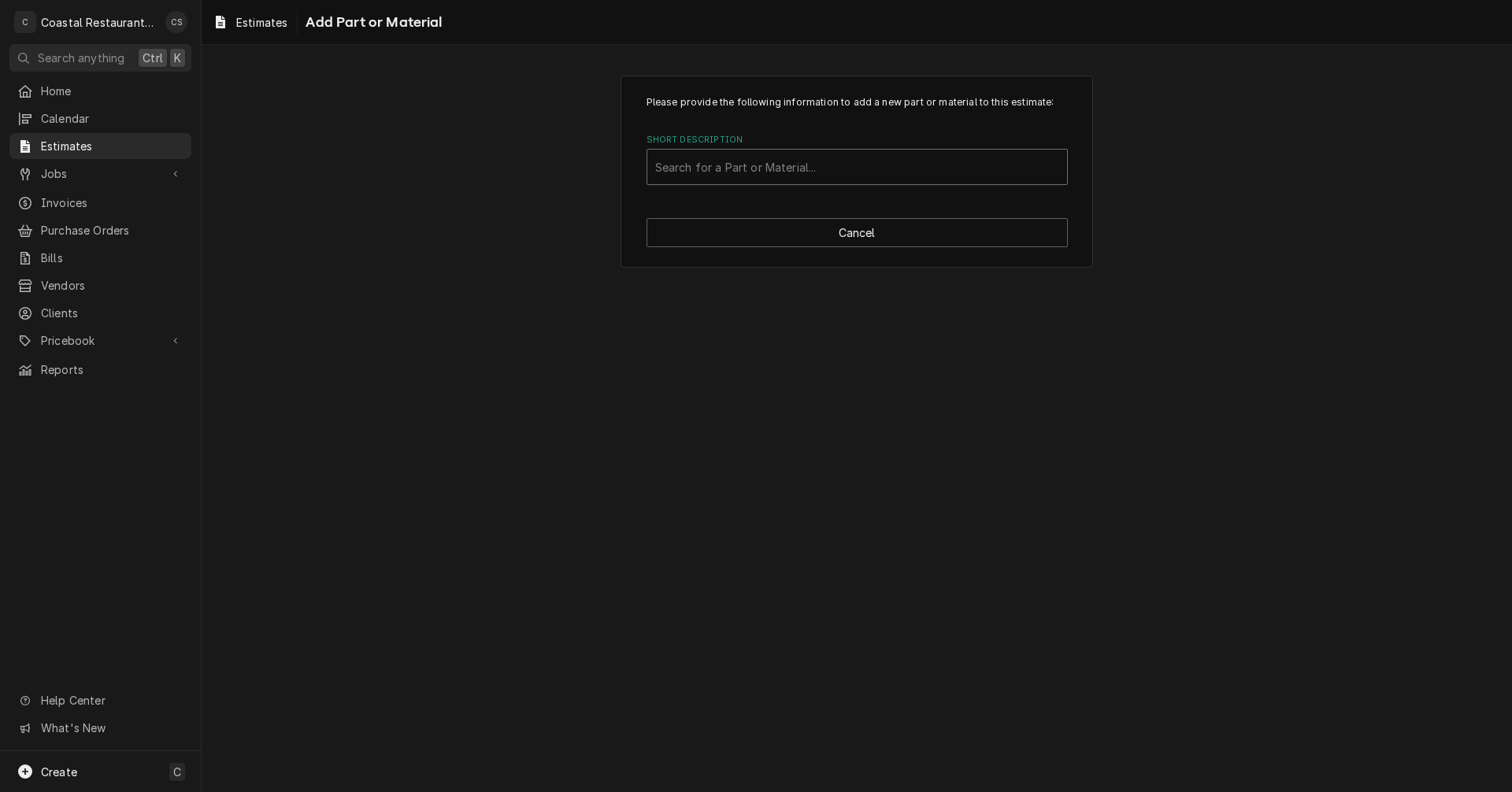
click at [712, 167] on div "Short Description" at bounding box center [857, 167] width 404 height 29
type input "RR-10"
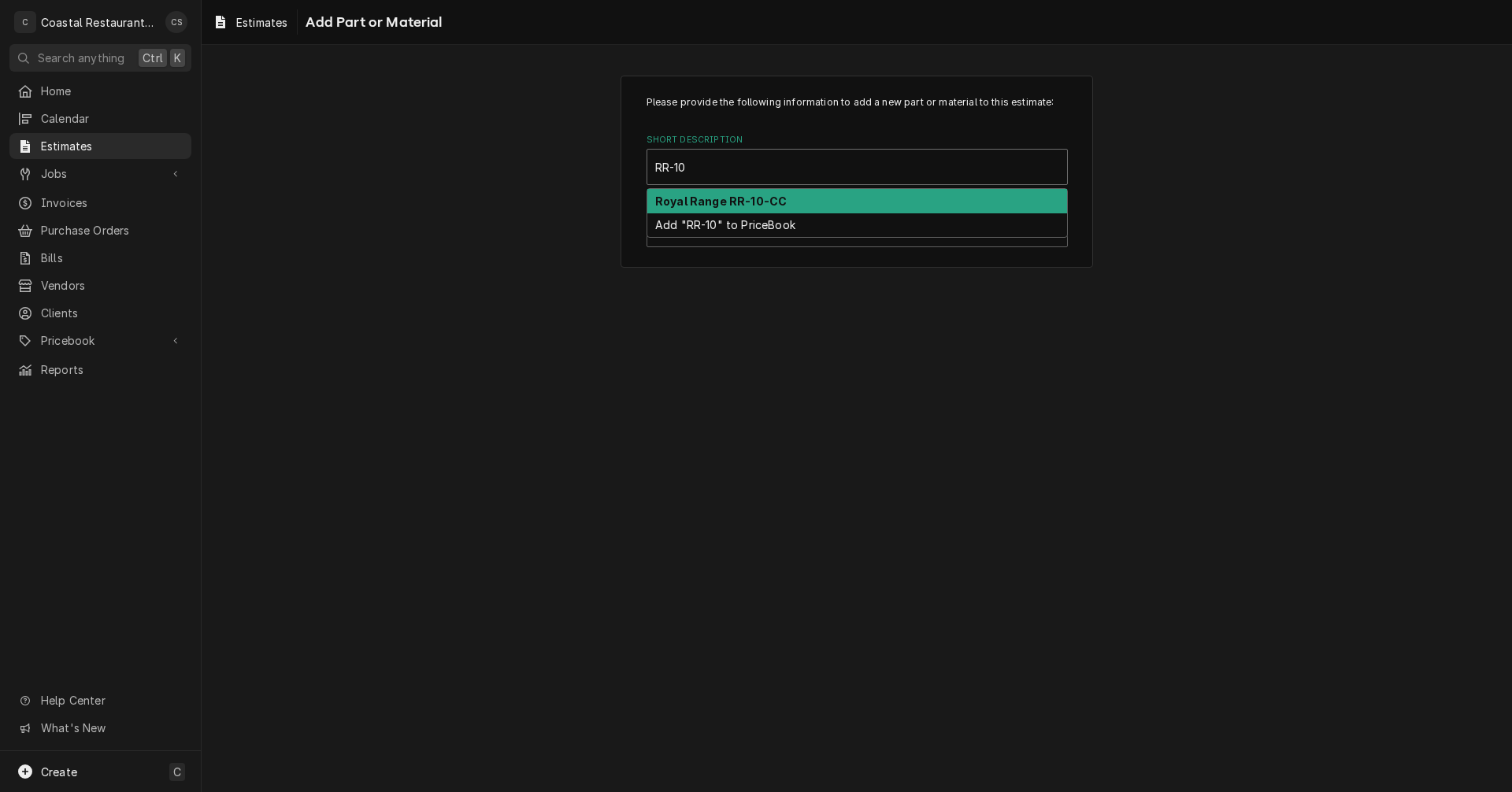
click at [713, 198] on strong "Royal Range RR-10-CC" at bounding box center [721, 201] width 131 height 13
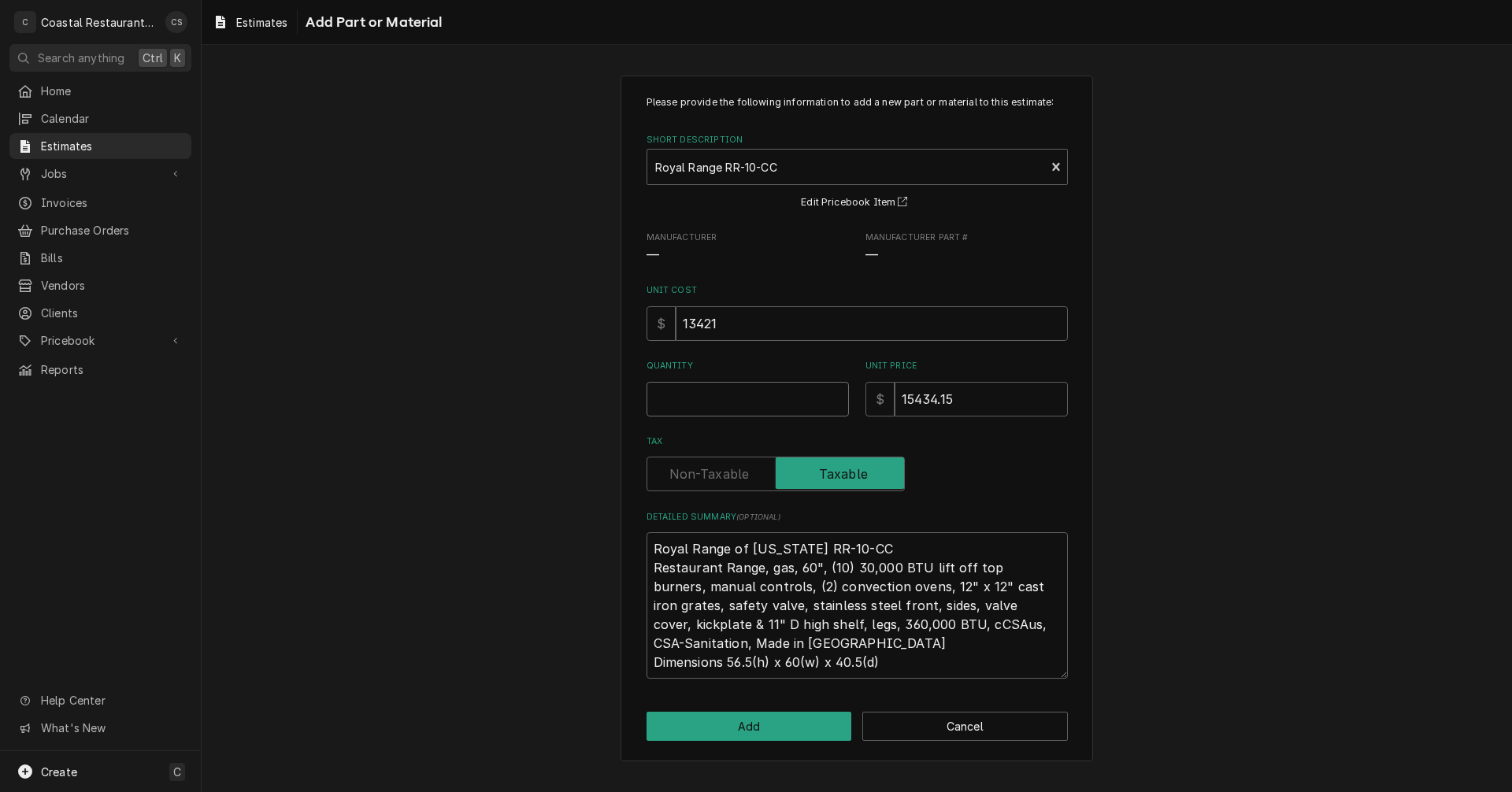
click at [730, 398] on input "Quantity" at bounding box center [748, 399] width 203 height 35
type textarea "x"
type input "1"
type textarea "x"
type input "1"
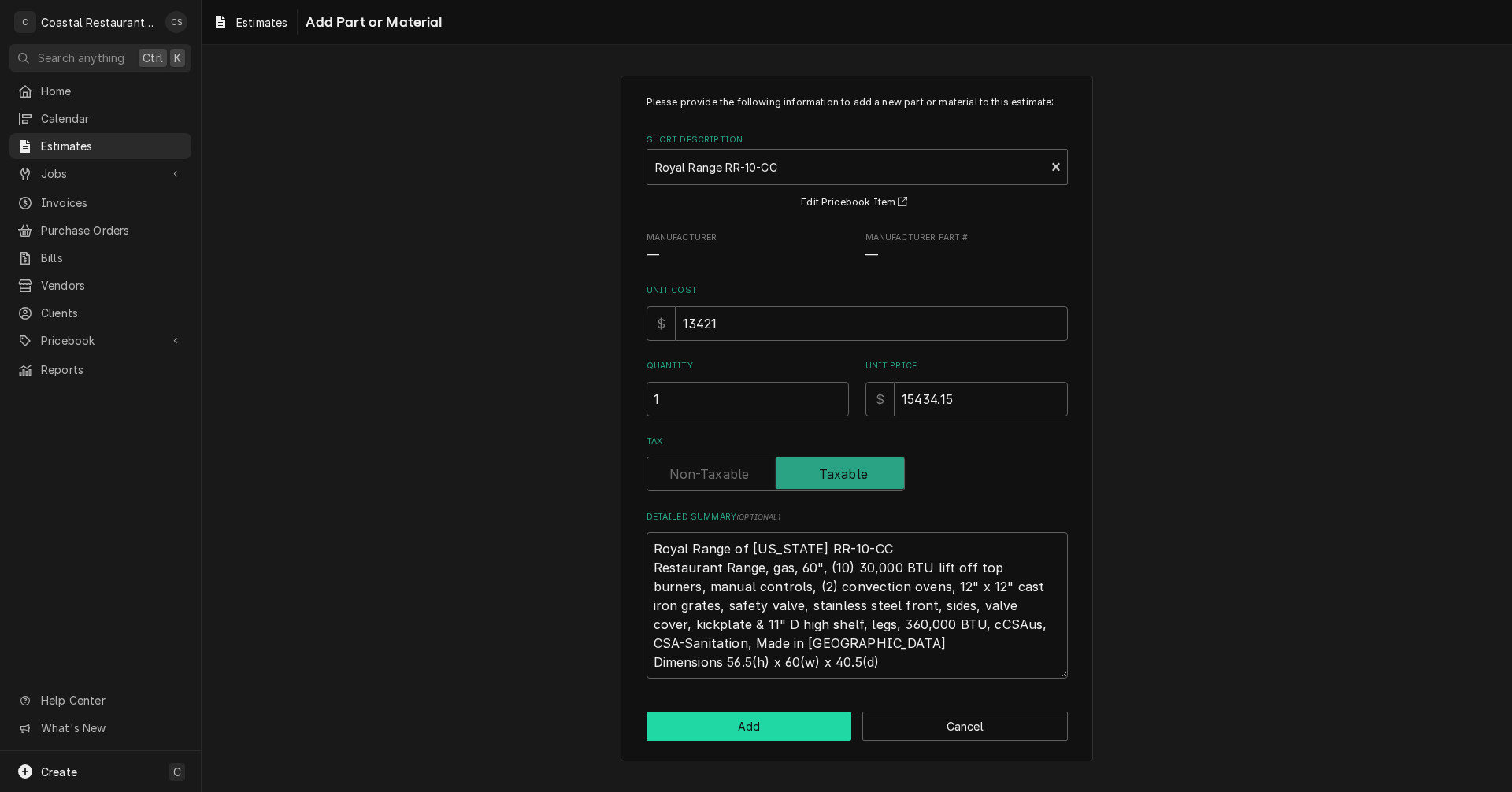
click at [779, 729] on button "Add" at bounding box center [749, 726] width 206 height 29
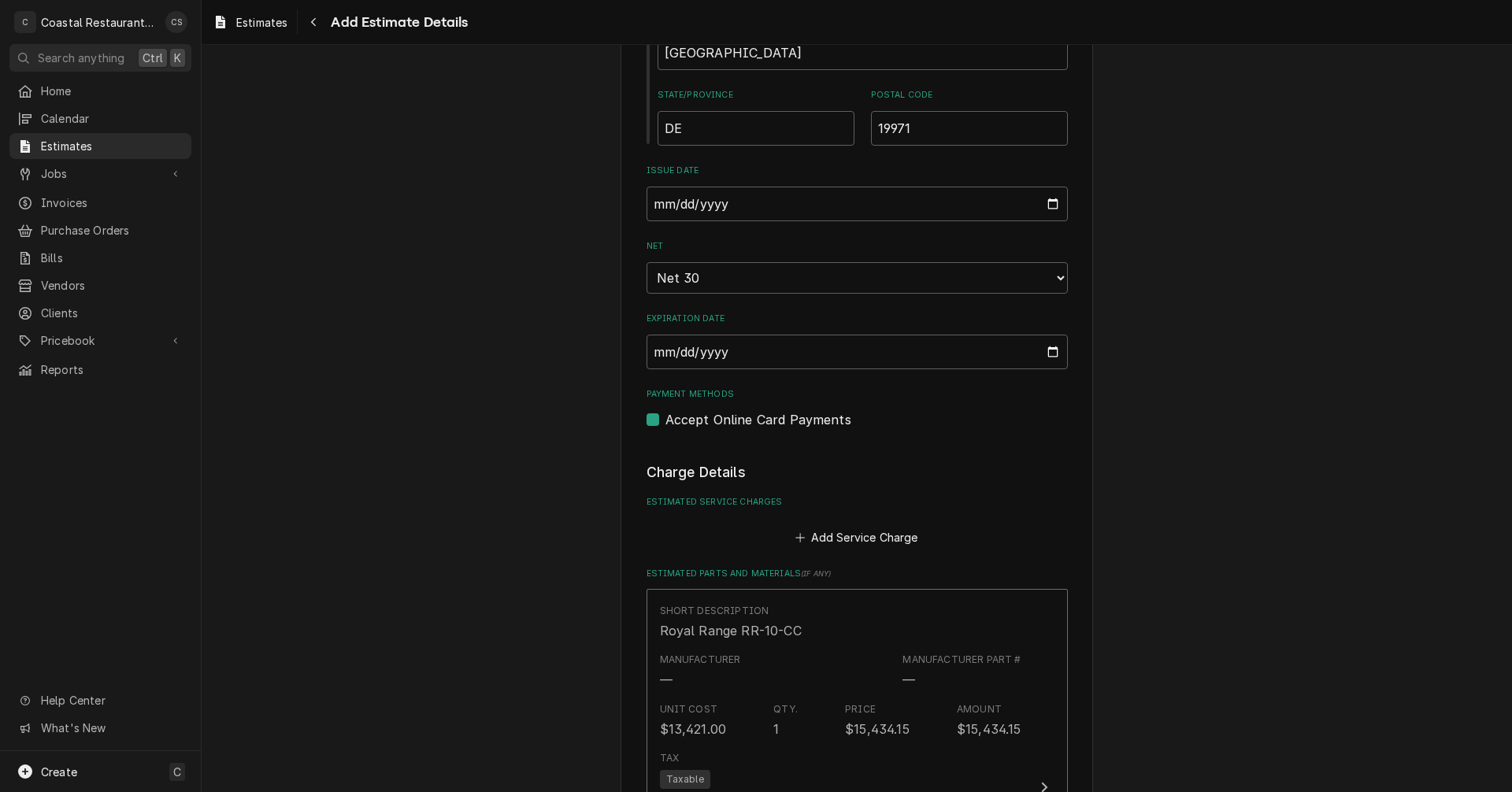
type textarea "x"
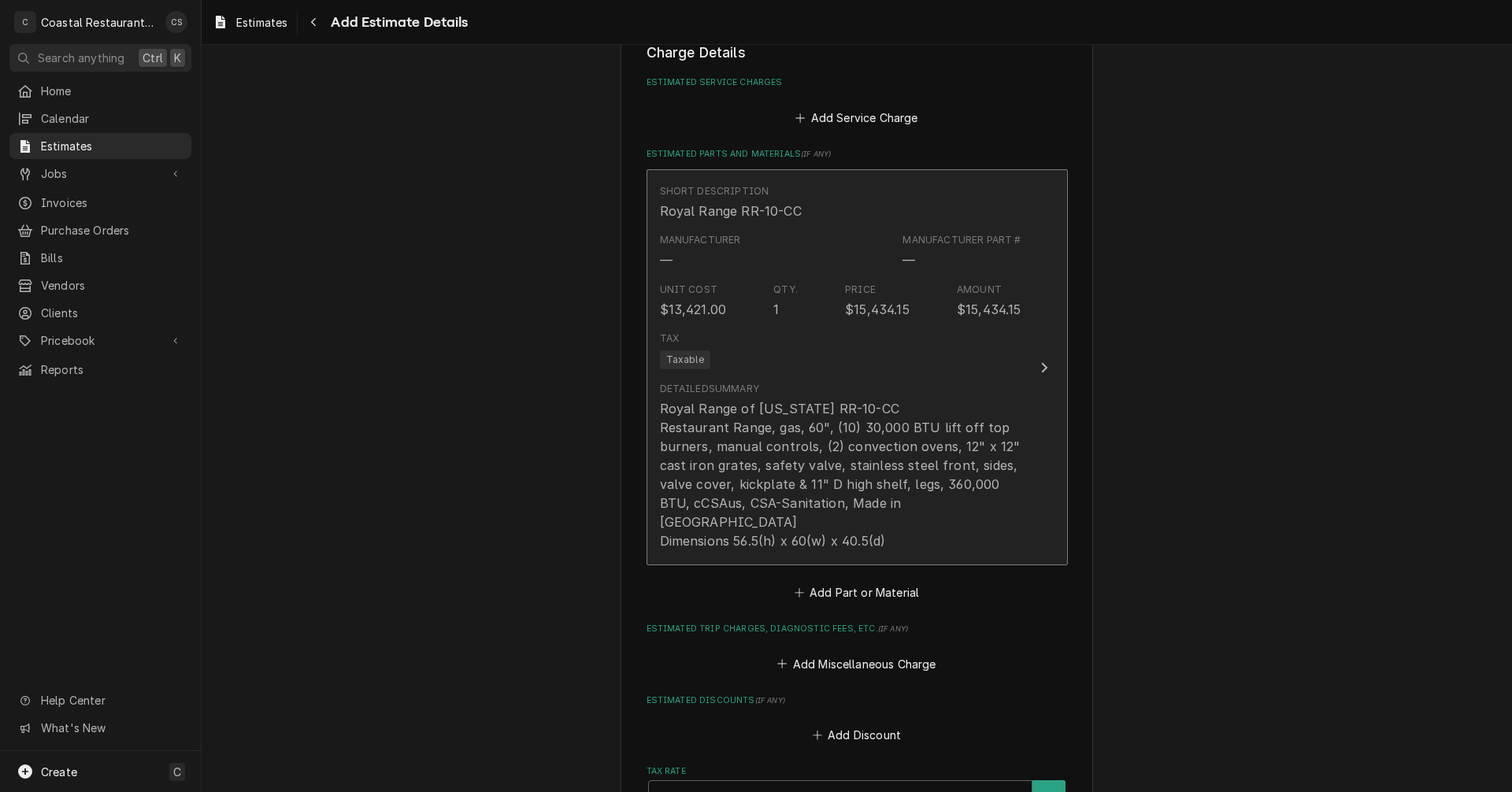
scroll to position [1495, 0]
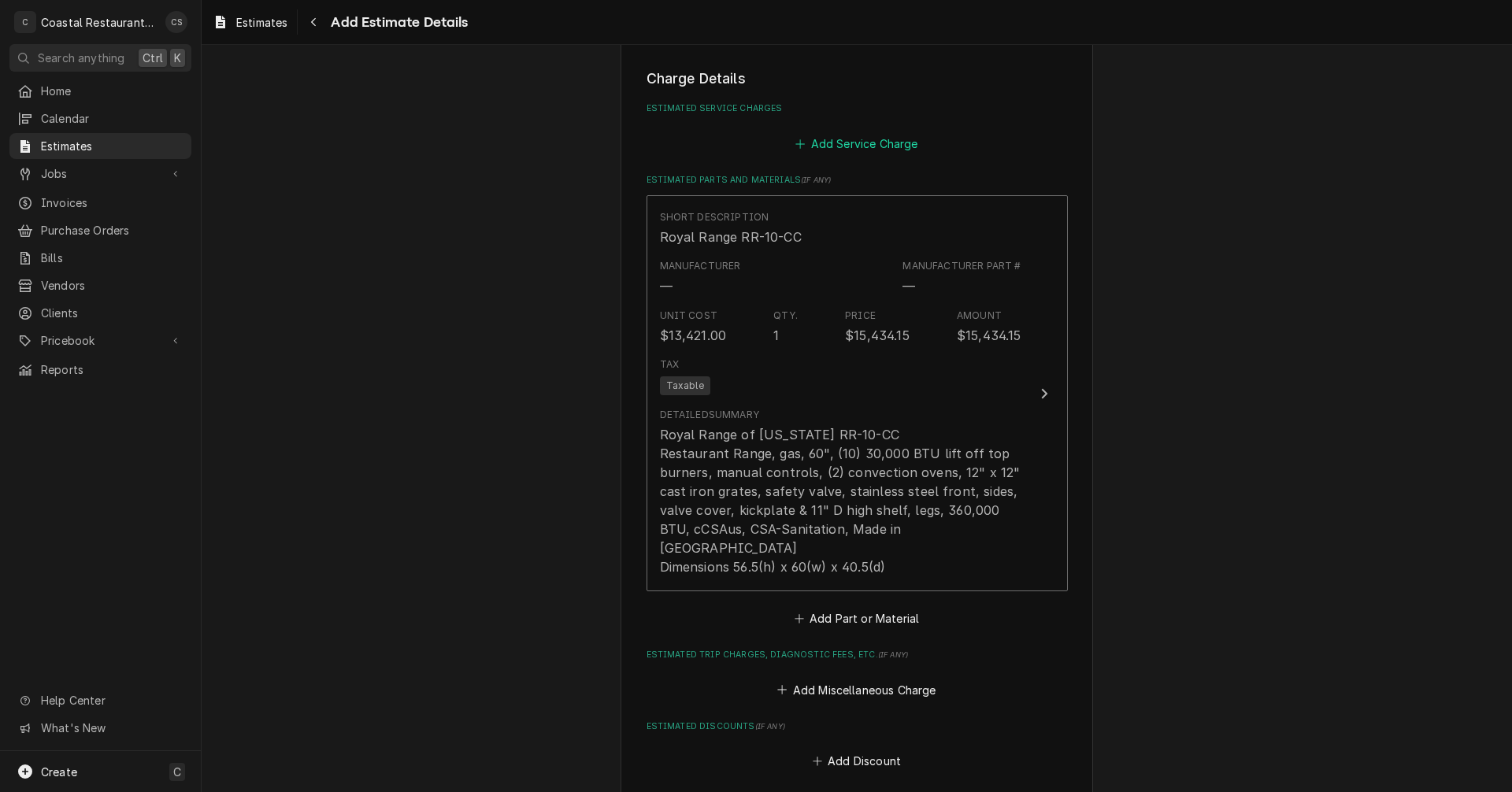
click at [851, 142] on button "Add Service Charge" at bounding box center [856, 143] width 128 height 22
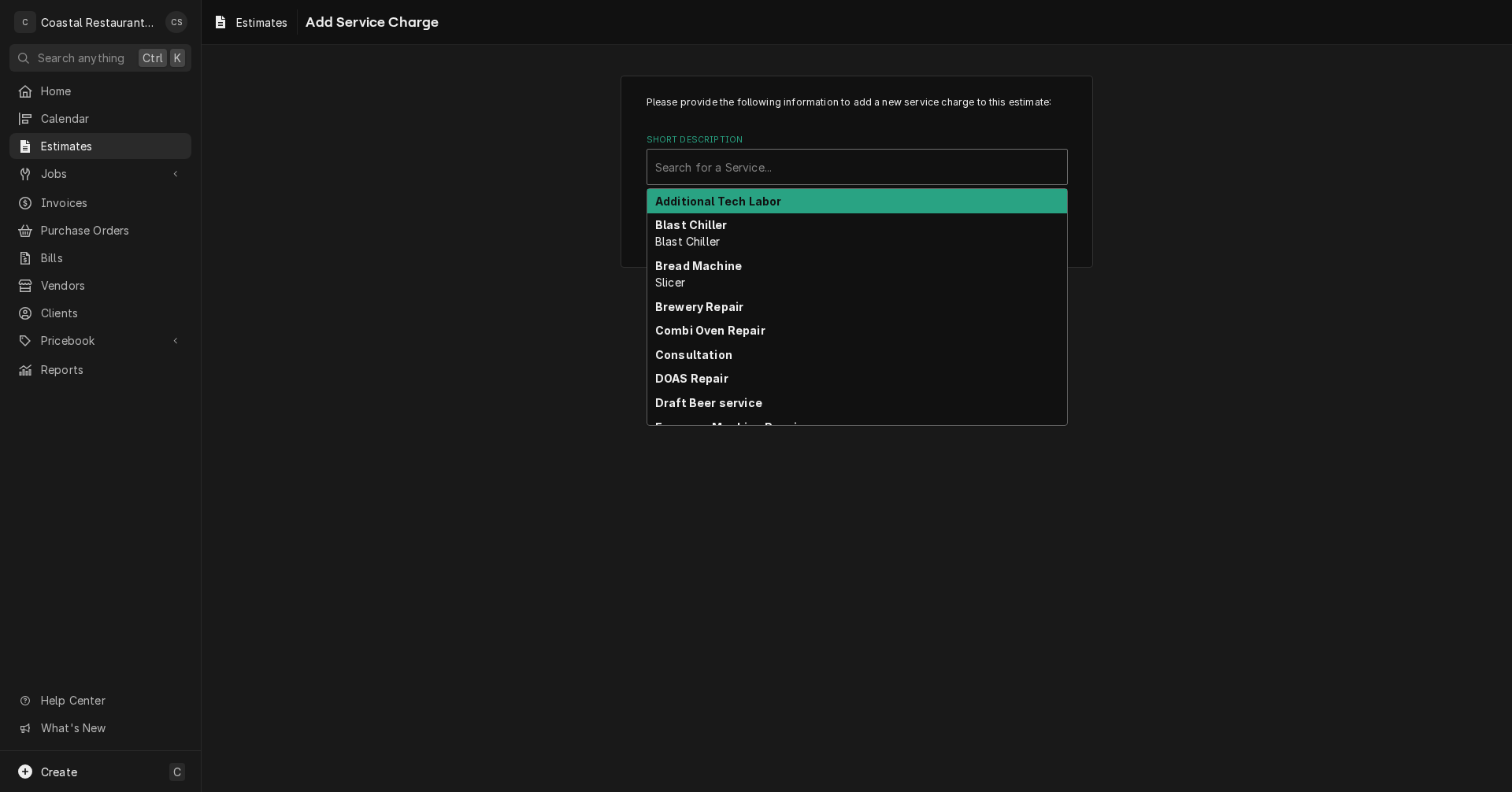
click at [775, 167] on div "Short Description" at bounding box center [857, 167] width 404 height 29
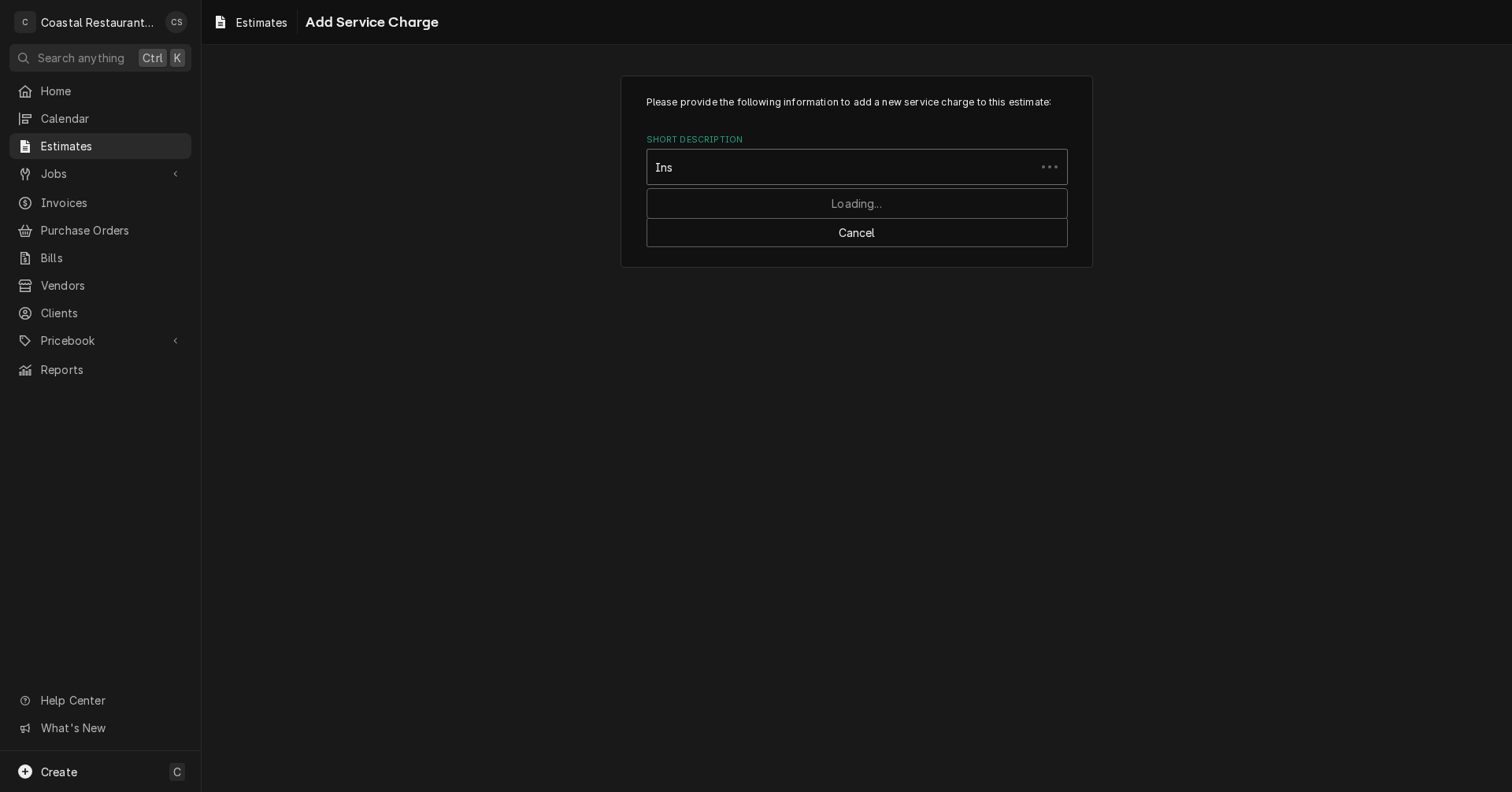
type input "Inst"
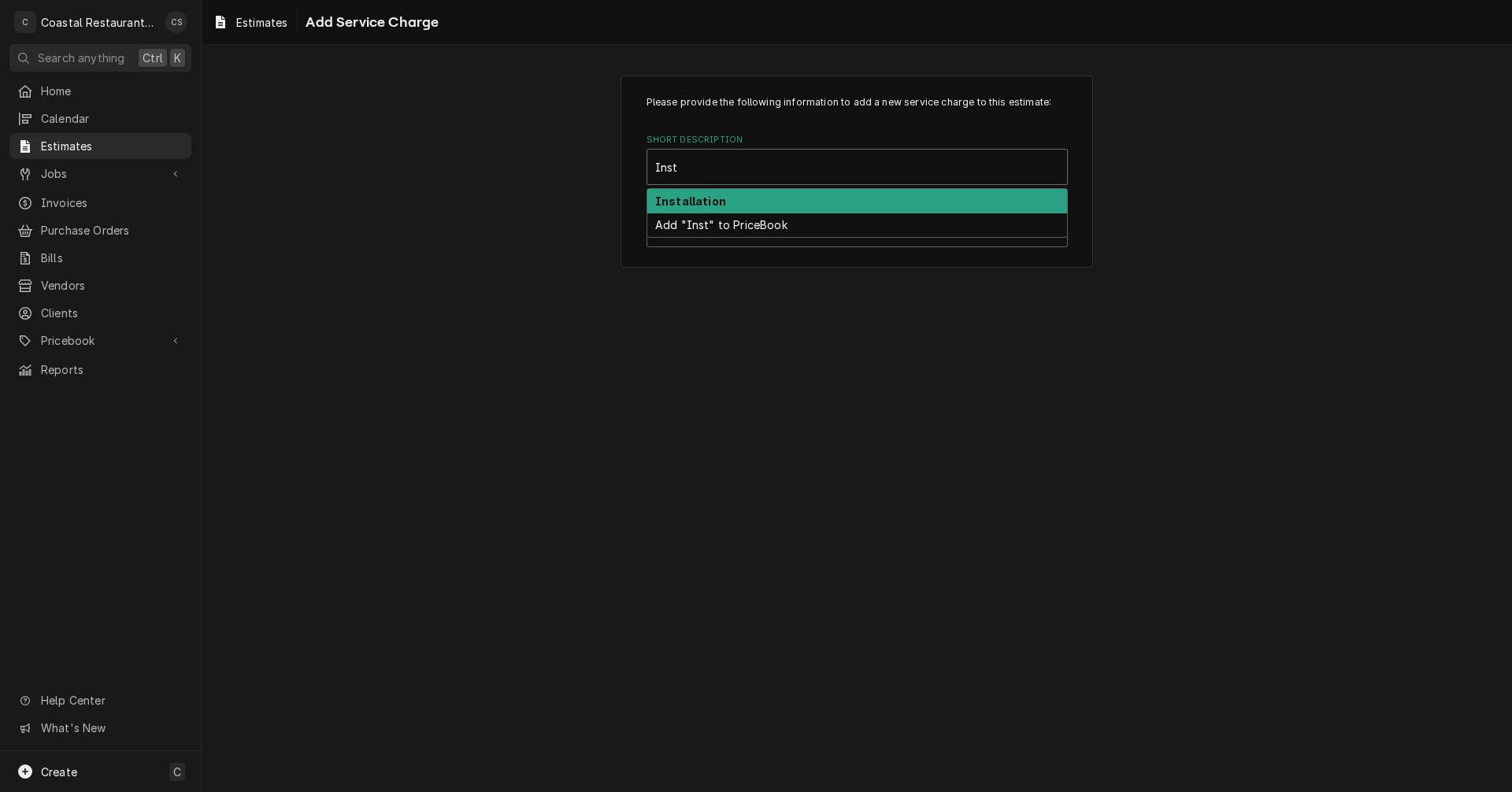
click at [713, 204] on strong "Installation" at bounding box center [690, 201] width 70 height 13
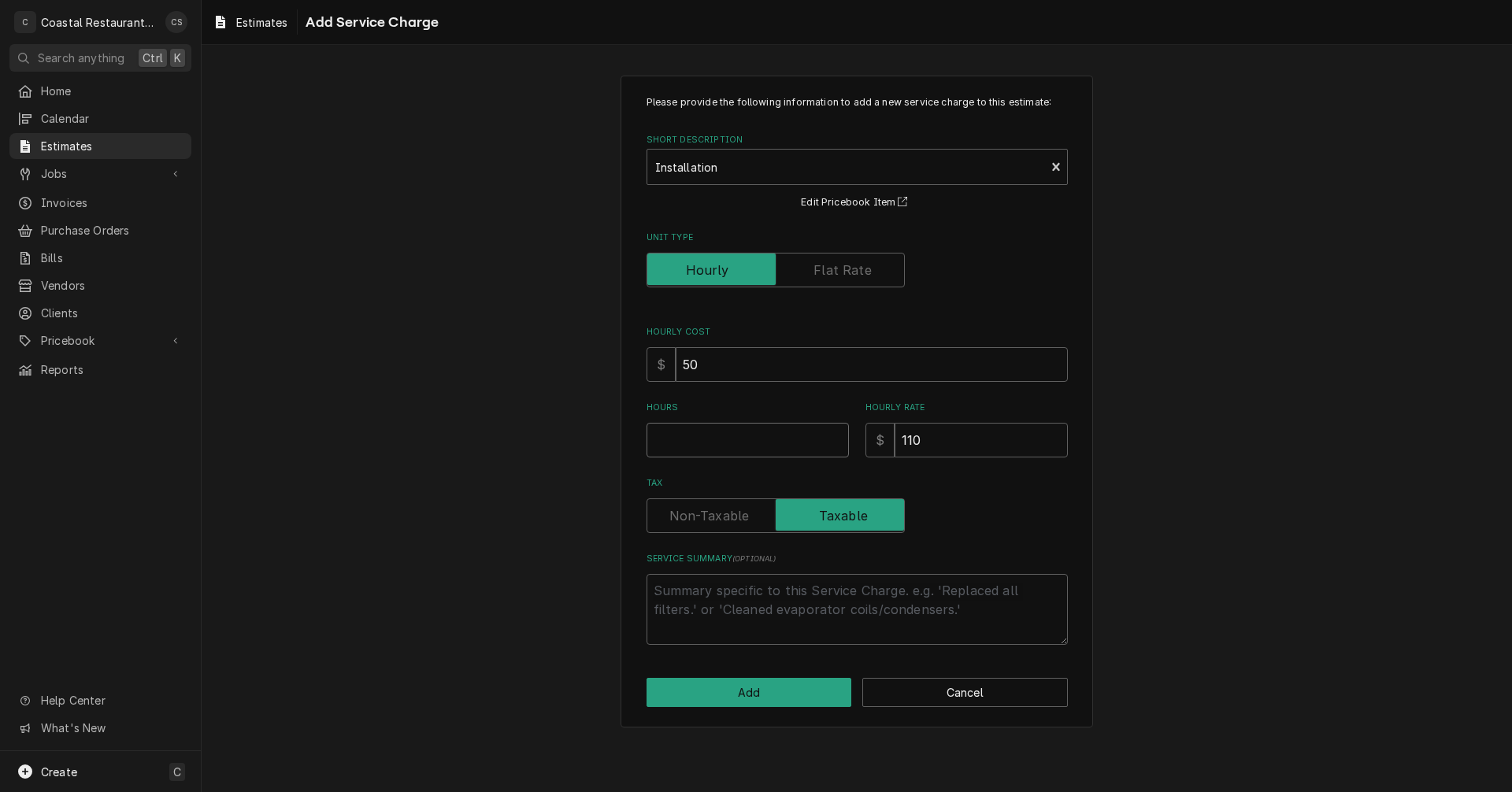
click at [700, 444] on input "Hours" at bounding box center [748, 440] width 203 height 35
type textarea "x"
type input "3"
type textarea "x"
type input "3"
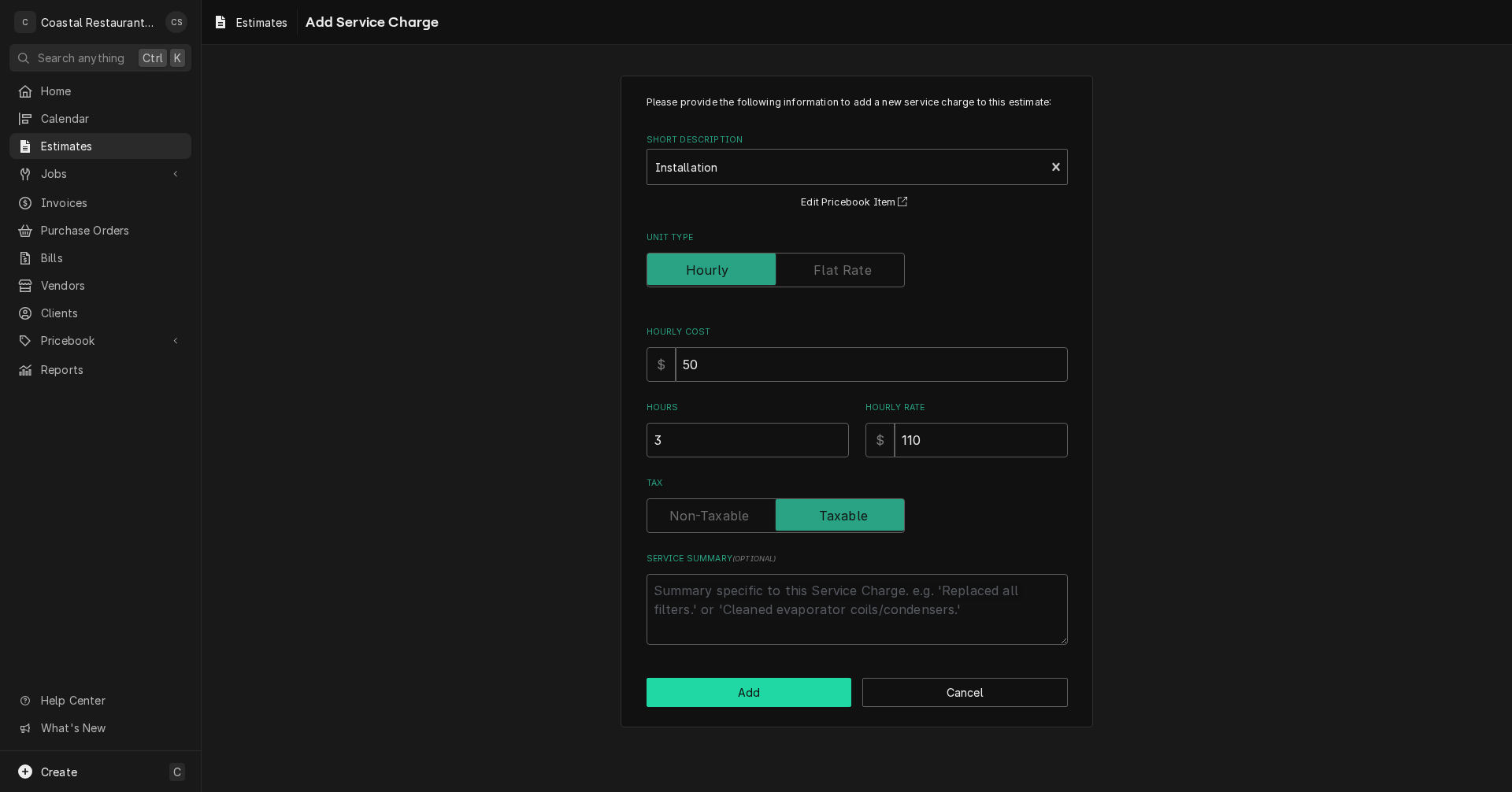
click at [737, 691] on button "Add" at bounding box center [749, 692] width 206 height 29
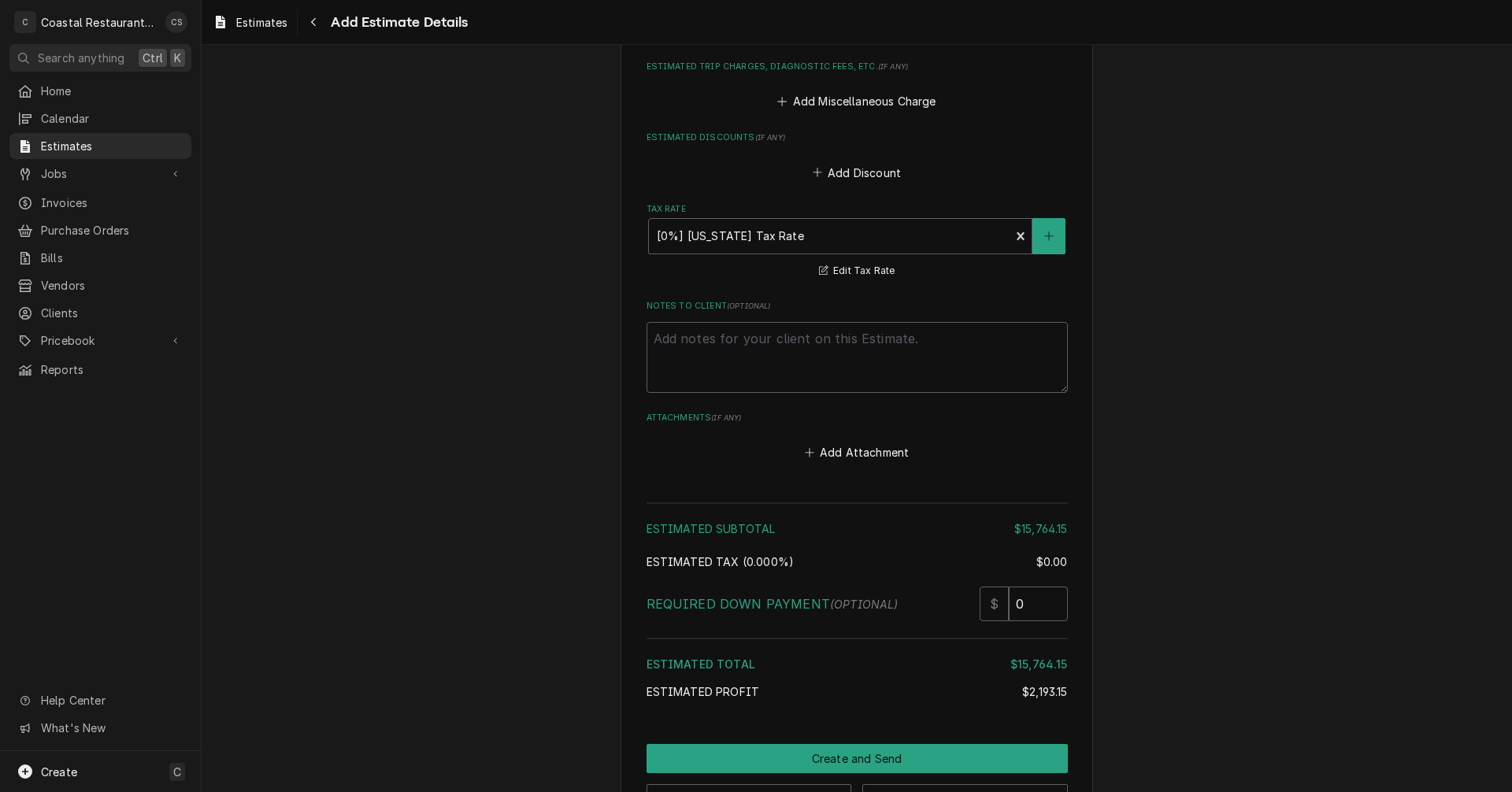
scroll to position [2294, 0]
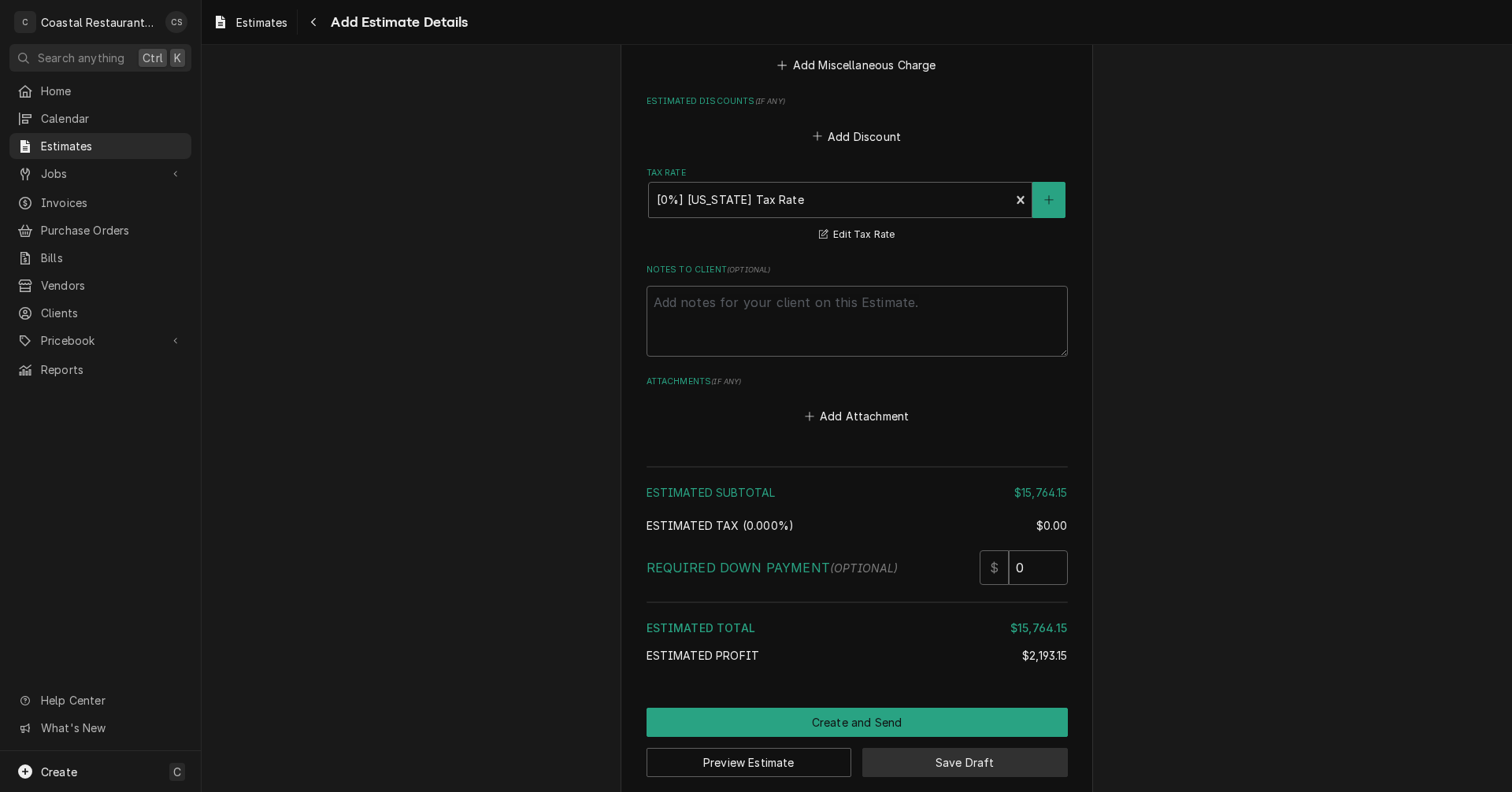
click at [916, 752] on button "Save Draft" at bounding box center [965, 763] width 206 height 29
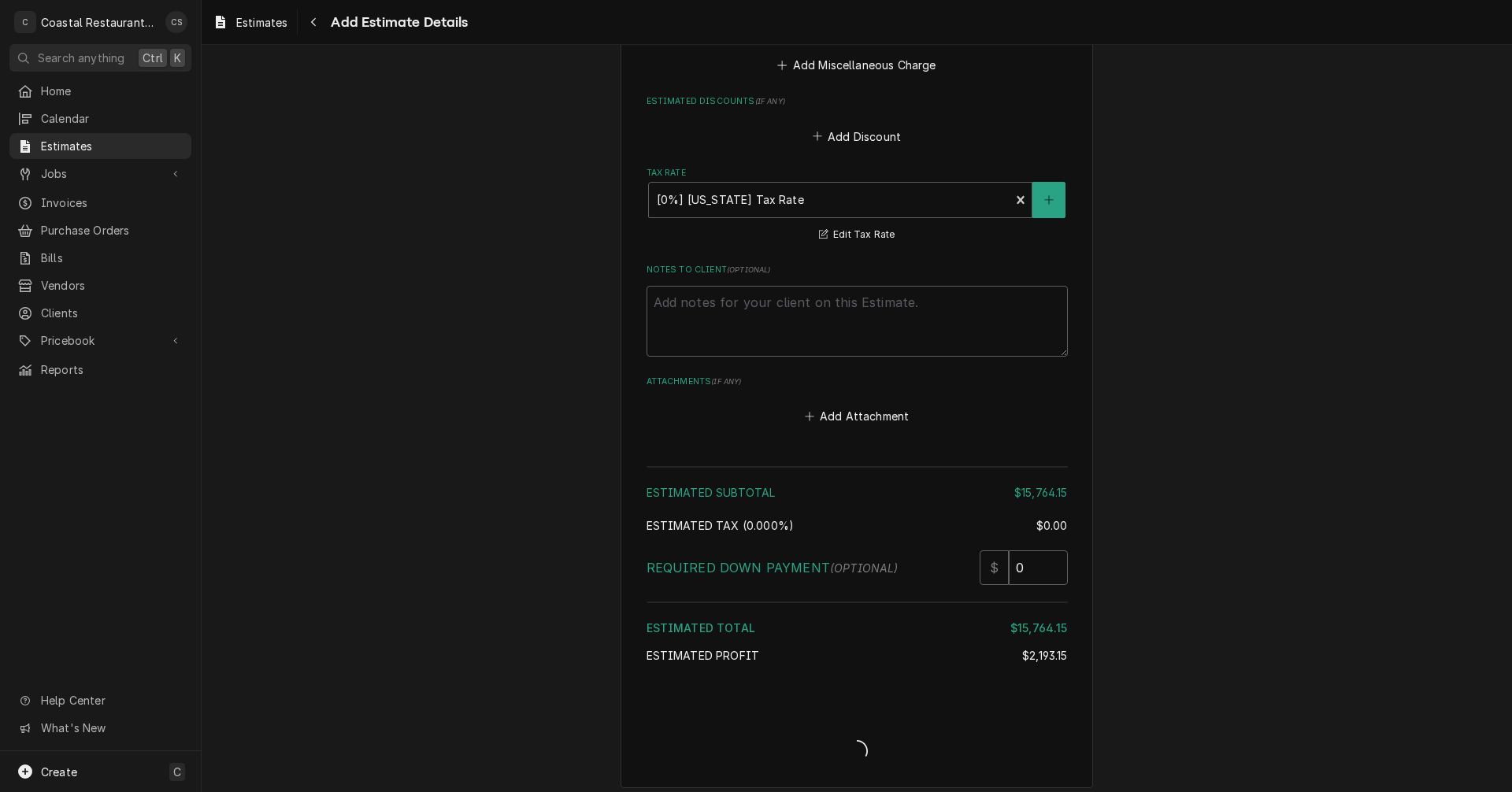
scroll to position [2285, 0]
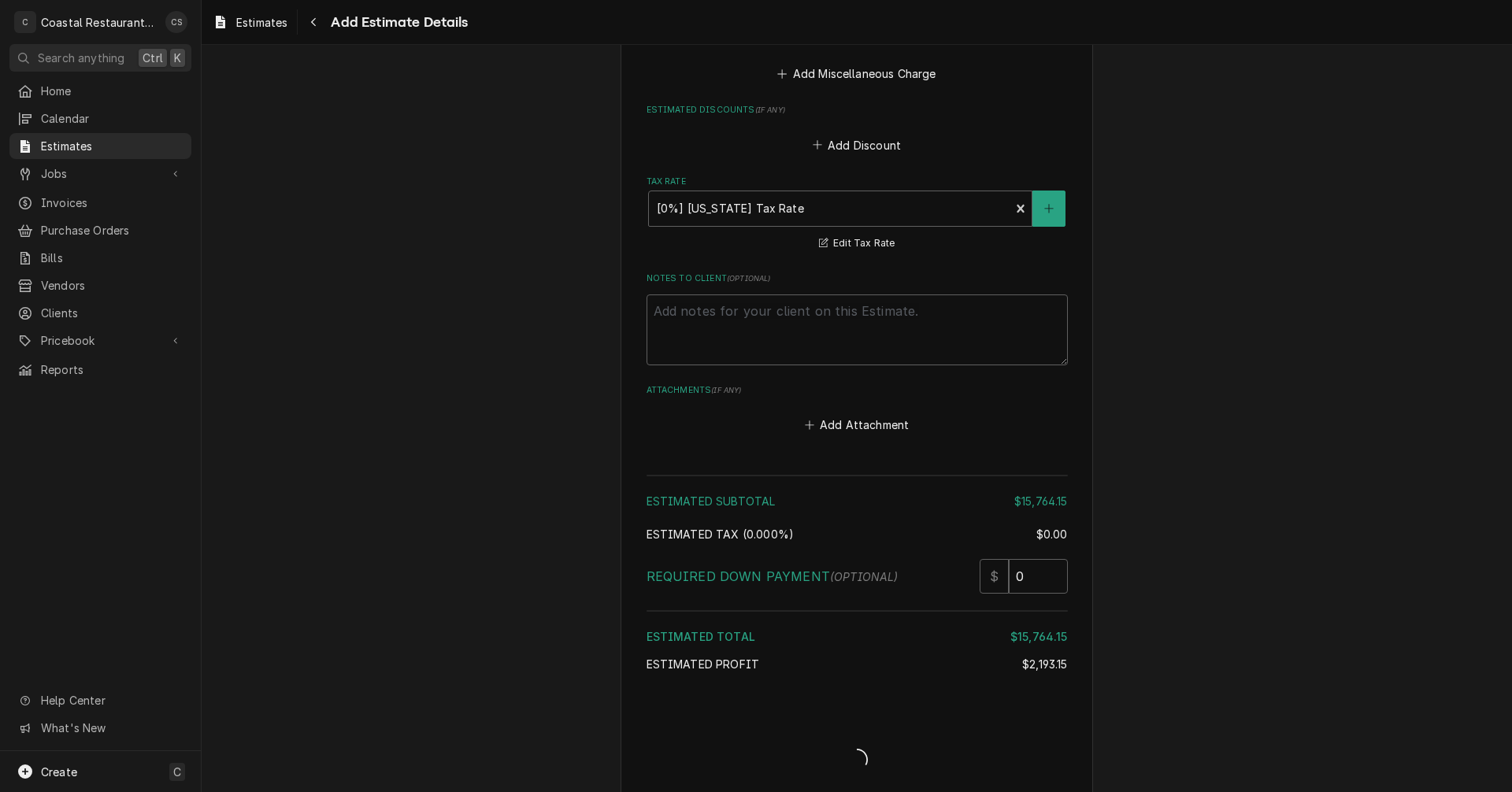
type textarea "x"
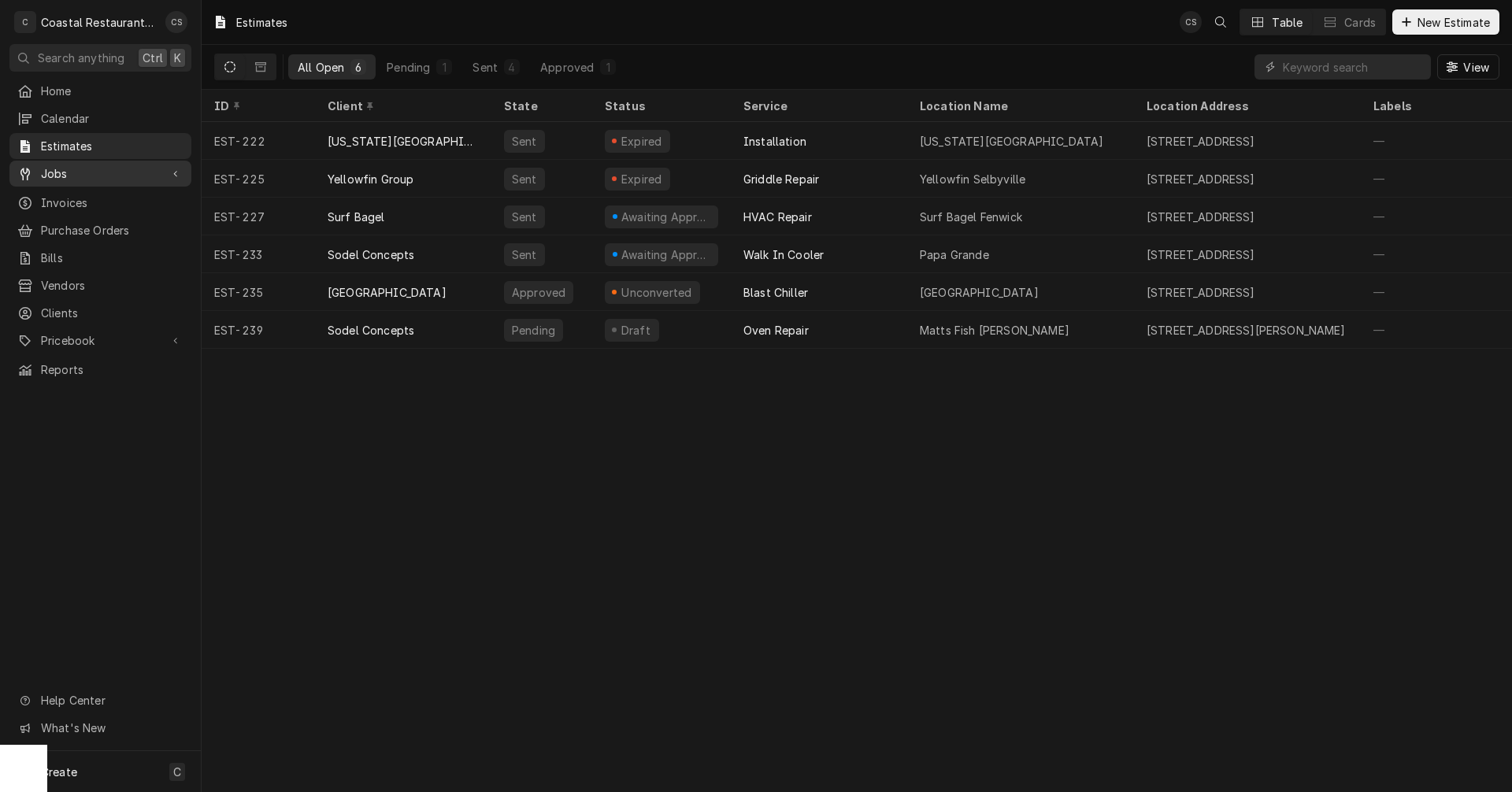
click at [63, 170] on span "Jobs" at bounding box center [101, 173] width 119 height 17
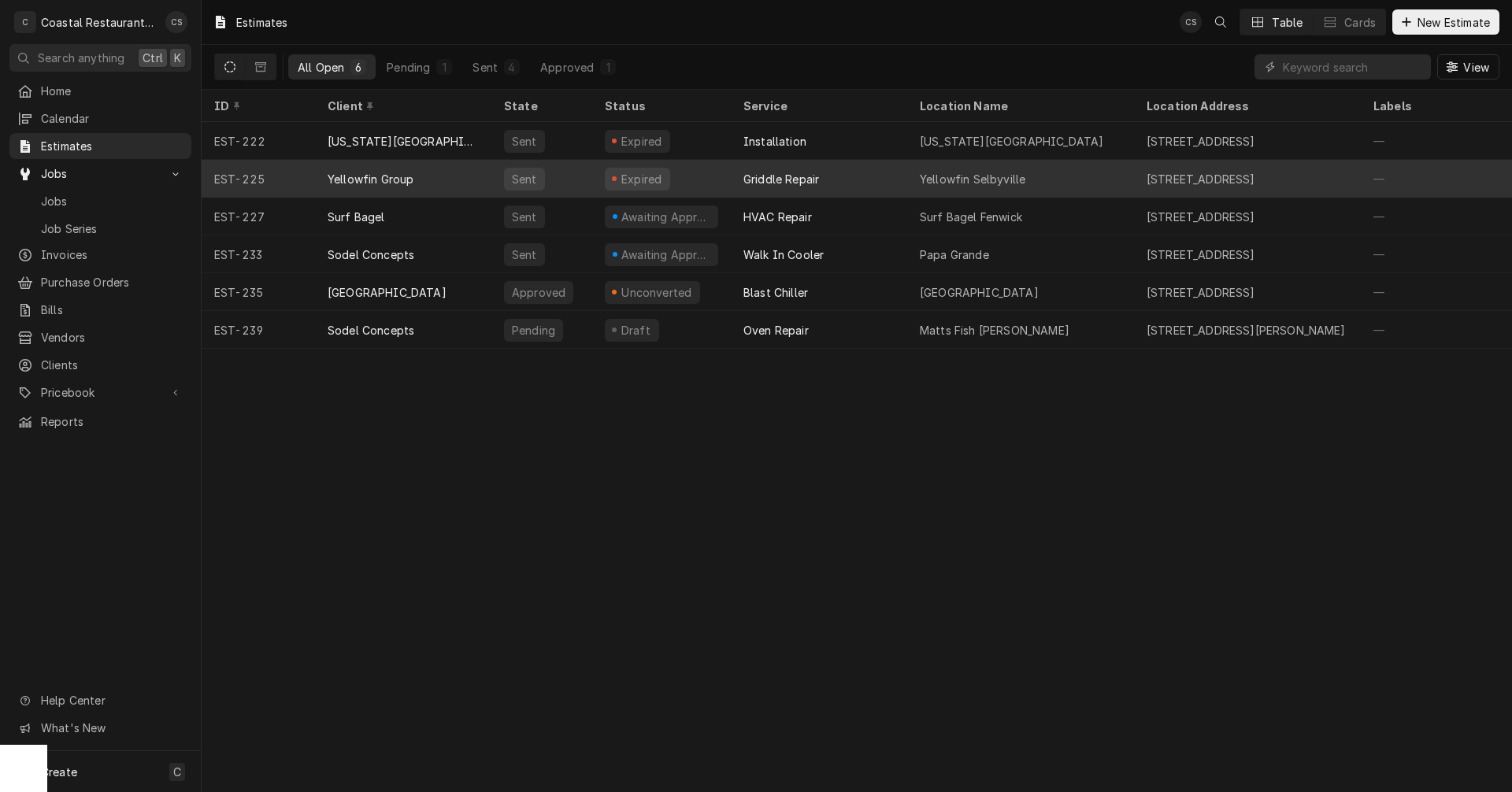
click at [431, 174] on div "Yellowfin Group" at bounding box center [403, 179] width 177 height 38
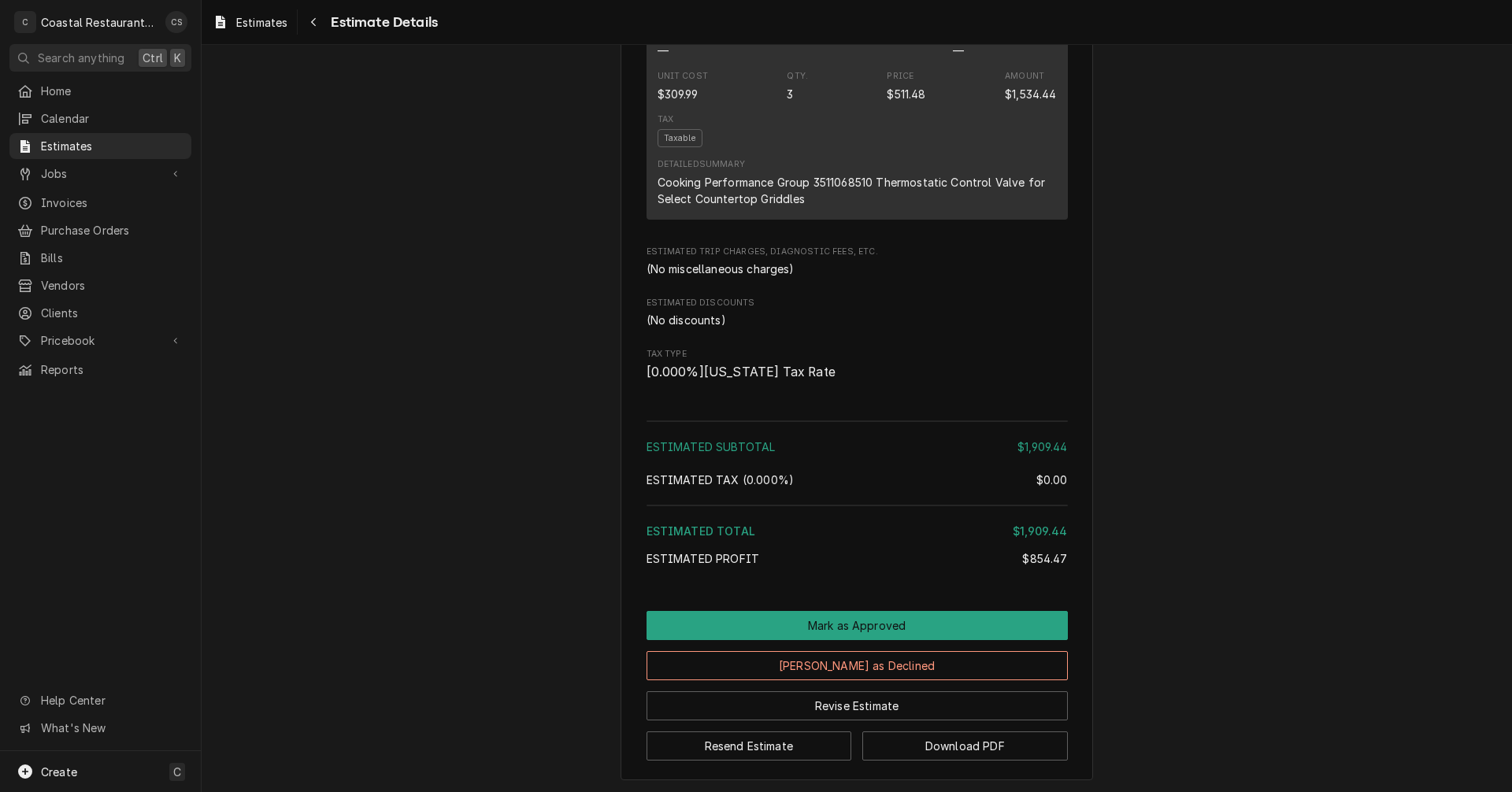
scroll to position [1297, 0]
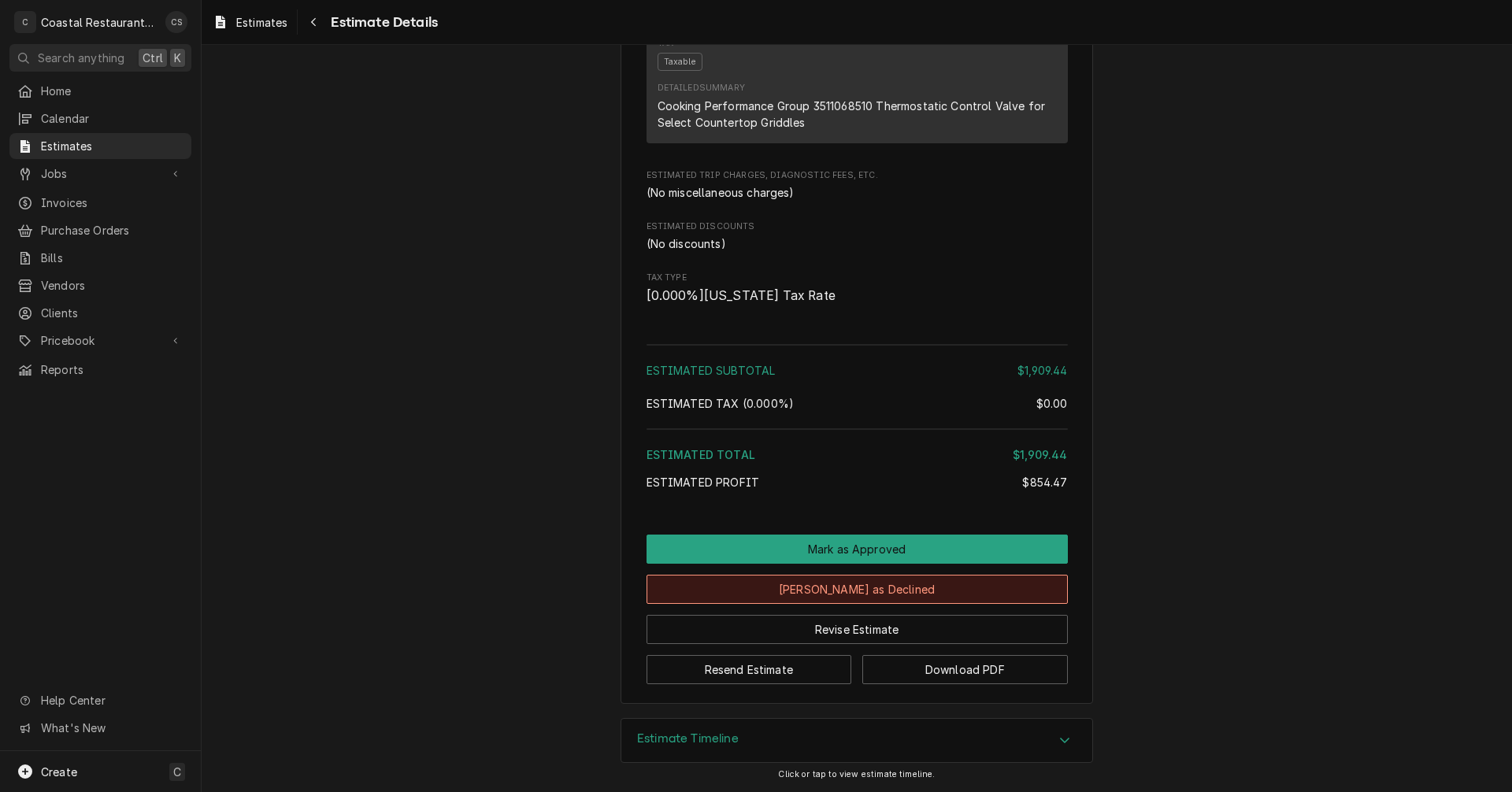
click at [869, 593] on button "Mark as Declined" at bounding box center [857, 589] width 421 height 29
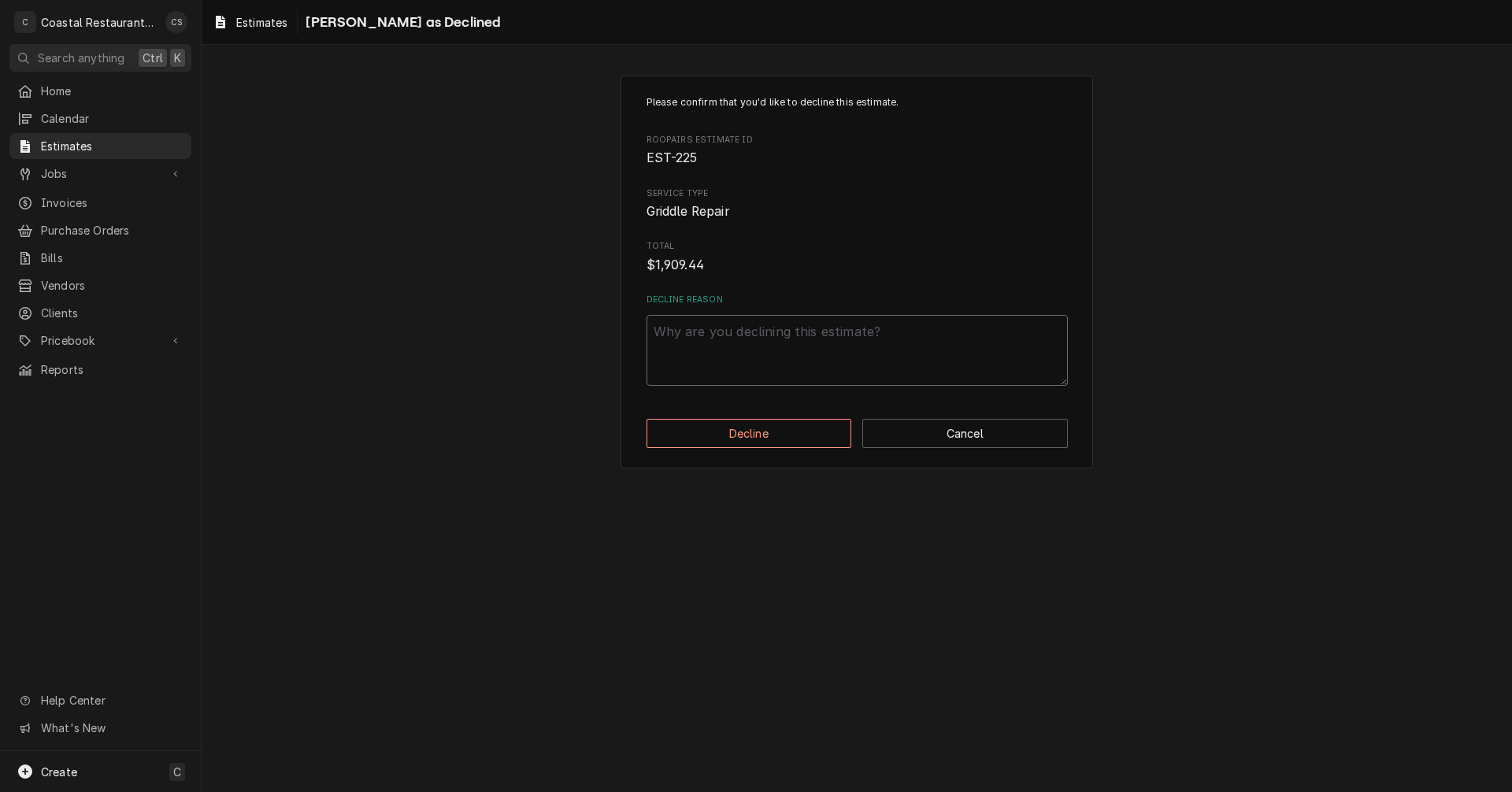
click at [734, 362] on textarea "Decline Reason" at bounding box center [857, 350] width 421 height 70
type textarea "x"
type textarea "e"
type textarea "x"
type textarea "ex"
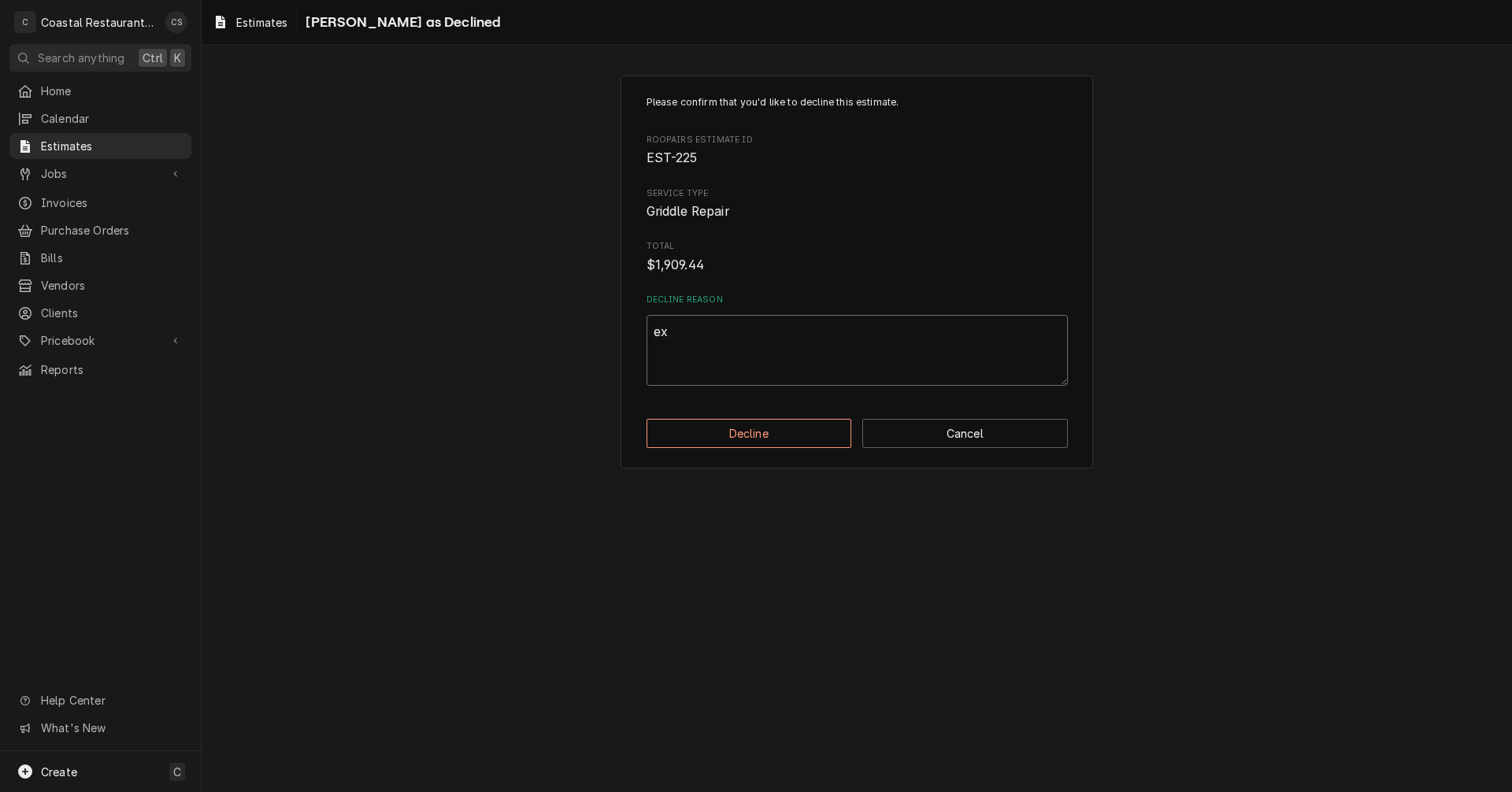
type textarea "x"
type textarea "exp"
type textarea "x"
type textarea "expi"
type textarea "x"
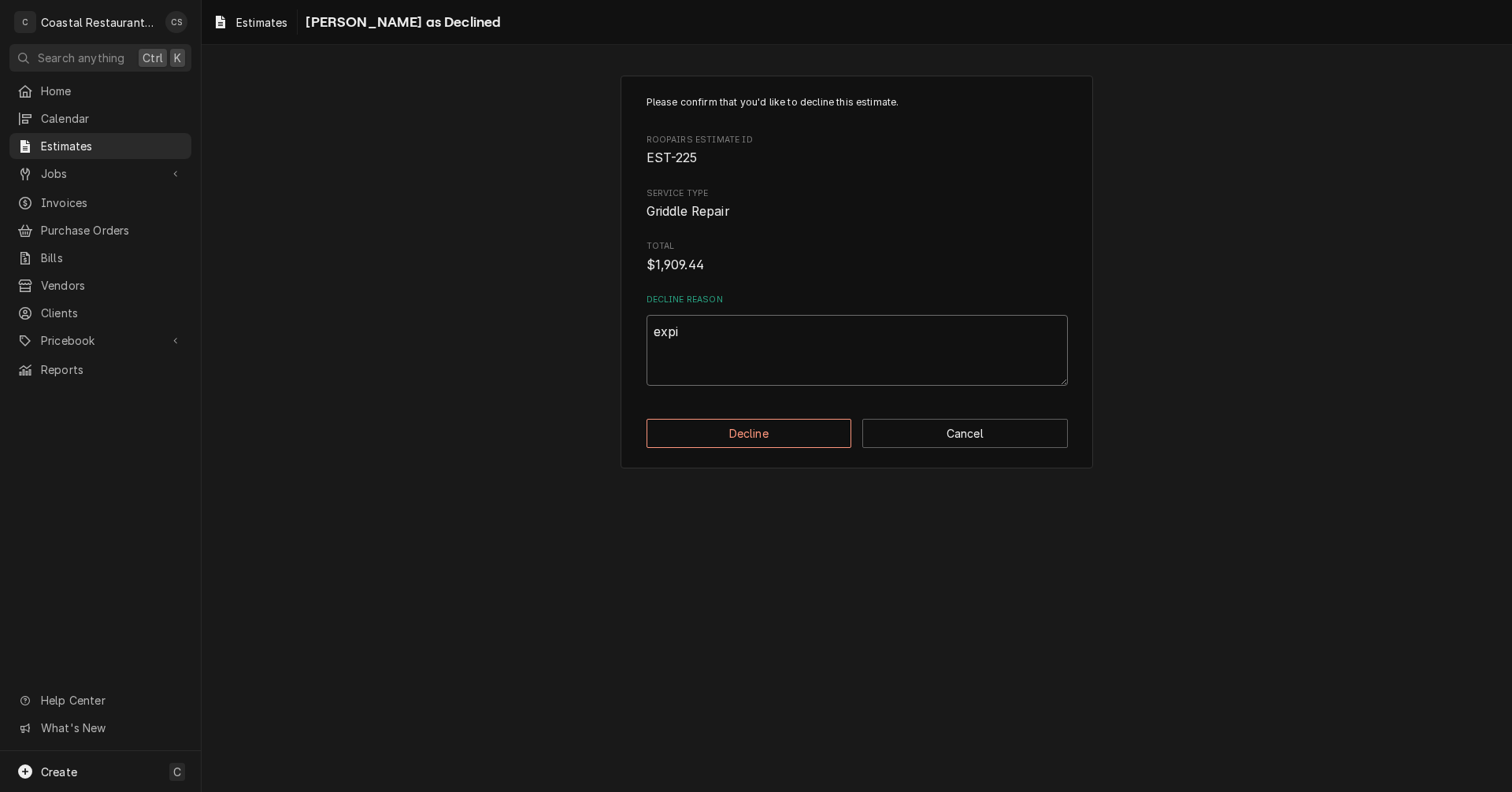
type textarea "expir"
type textarea "x"
type textarea "expire"
type textarea "x"
type textarea "expired"
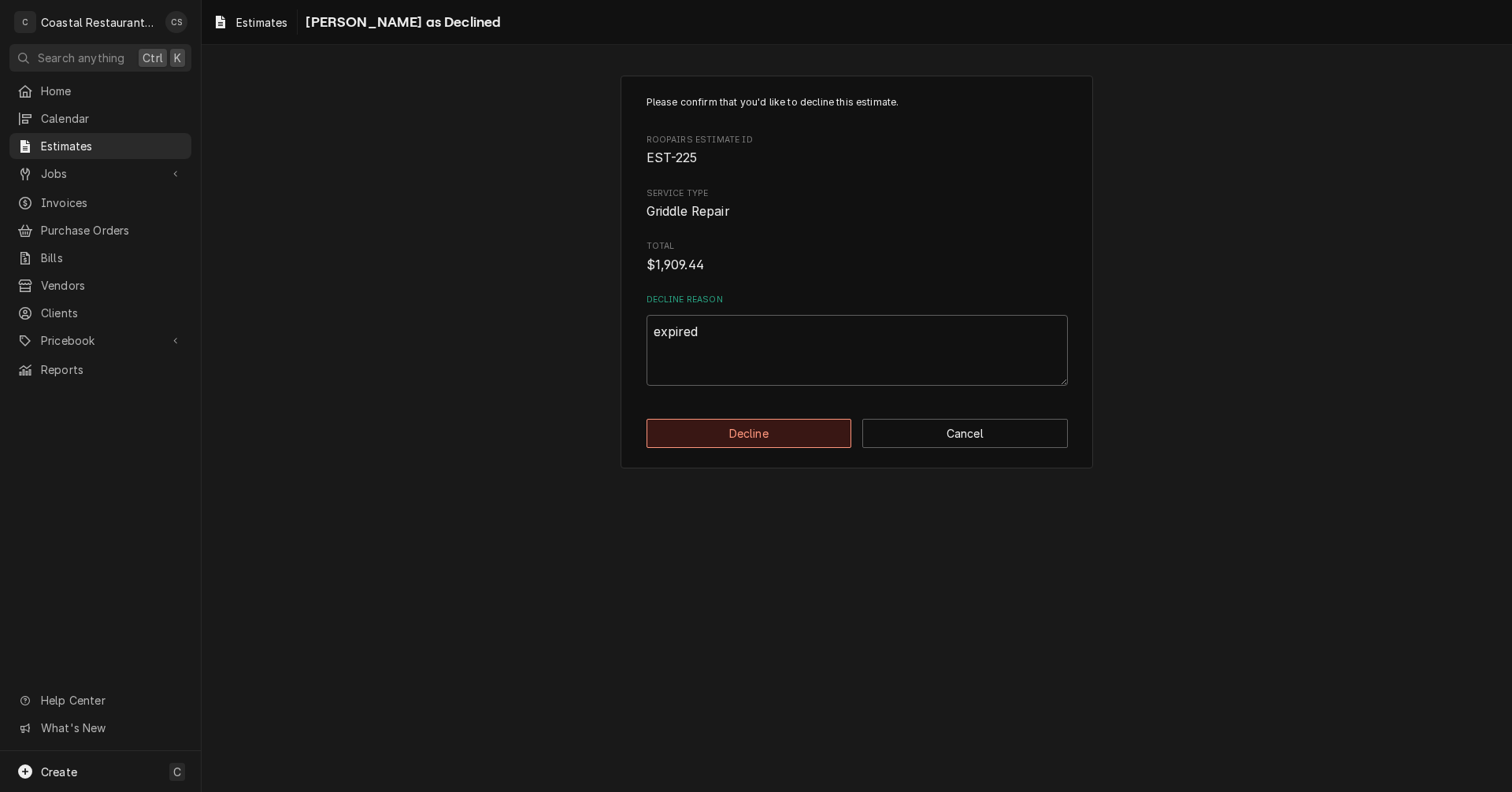
click at [743, 429] on button "Decline" at bounding box center [749, 433] width 206 height 29
type textarea "x"
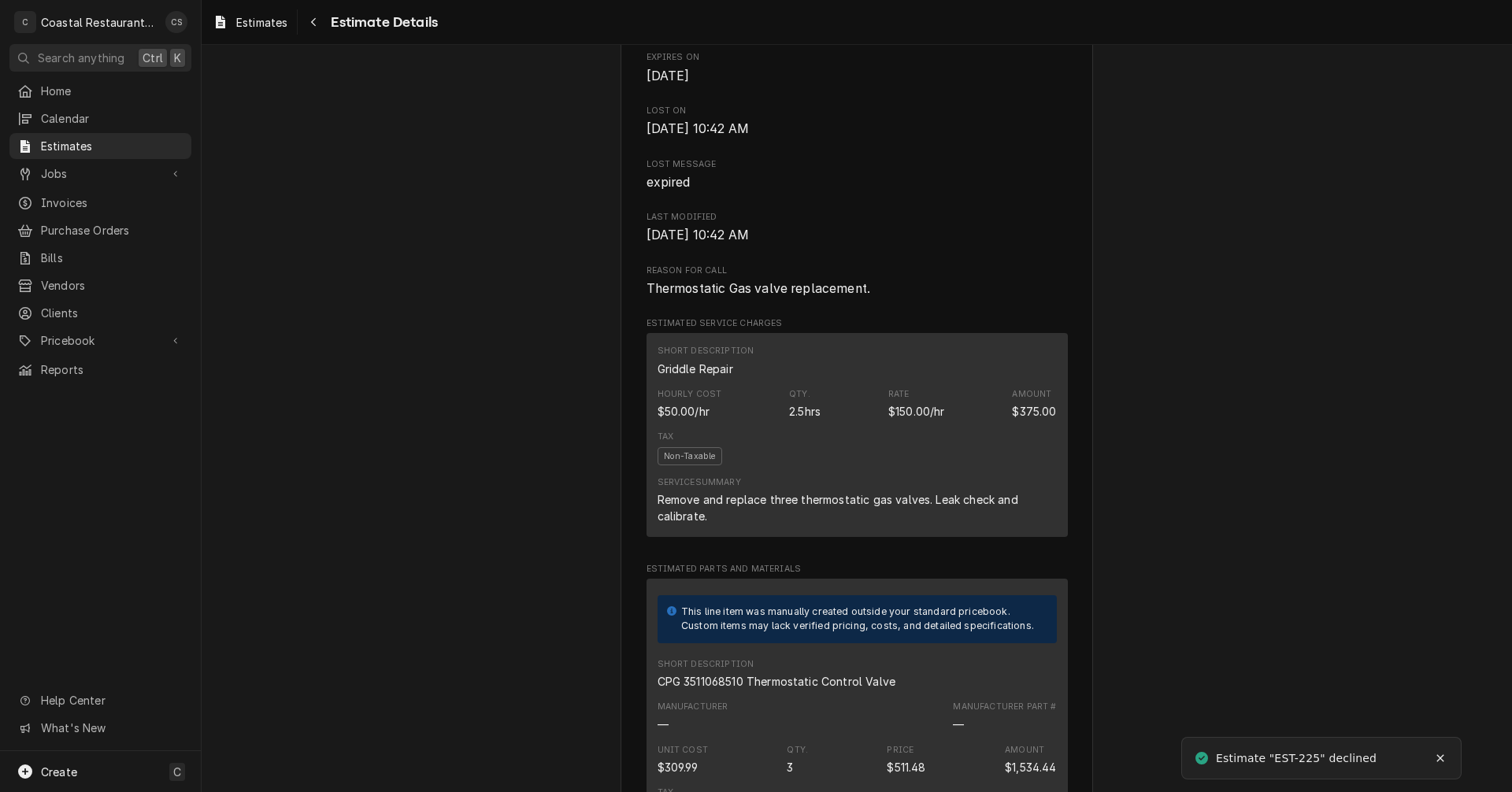
scroll to position [787, 0]
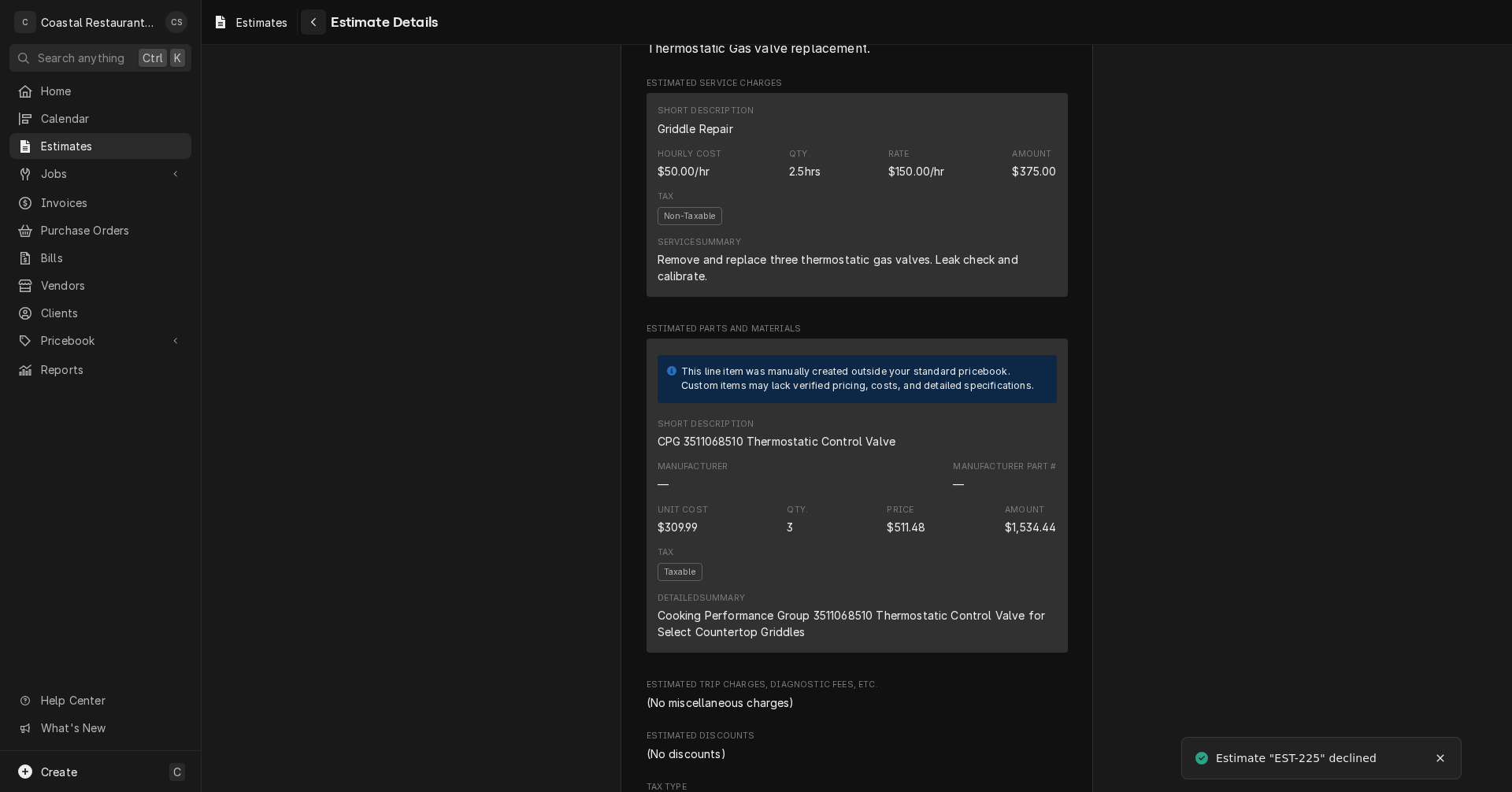
click at [313, 19] on icon "Navigate back" at bounding box center [314, 22] width 7 height 11
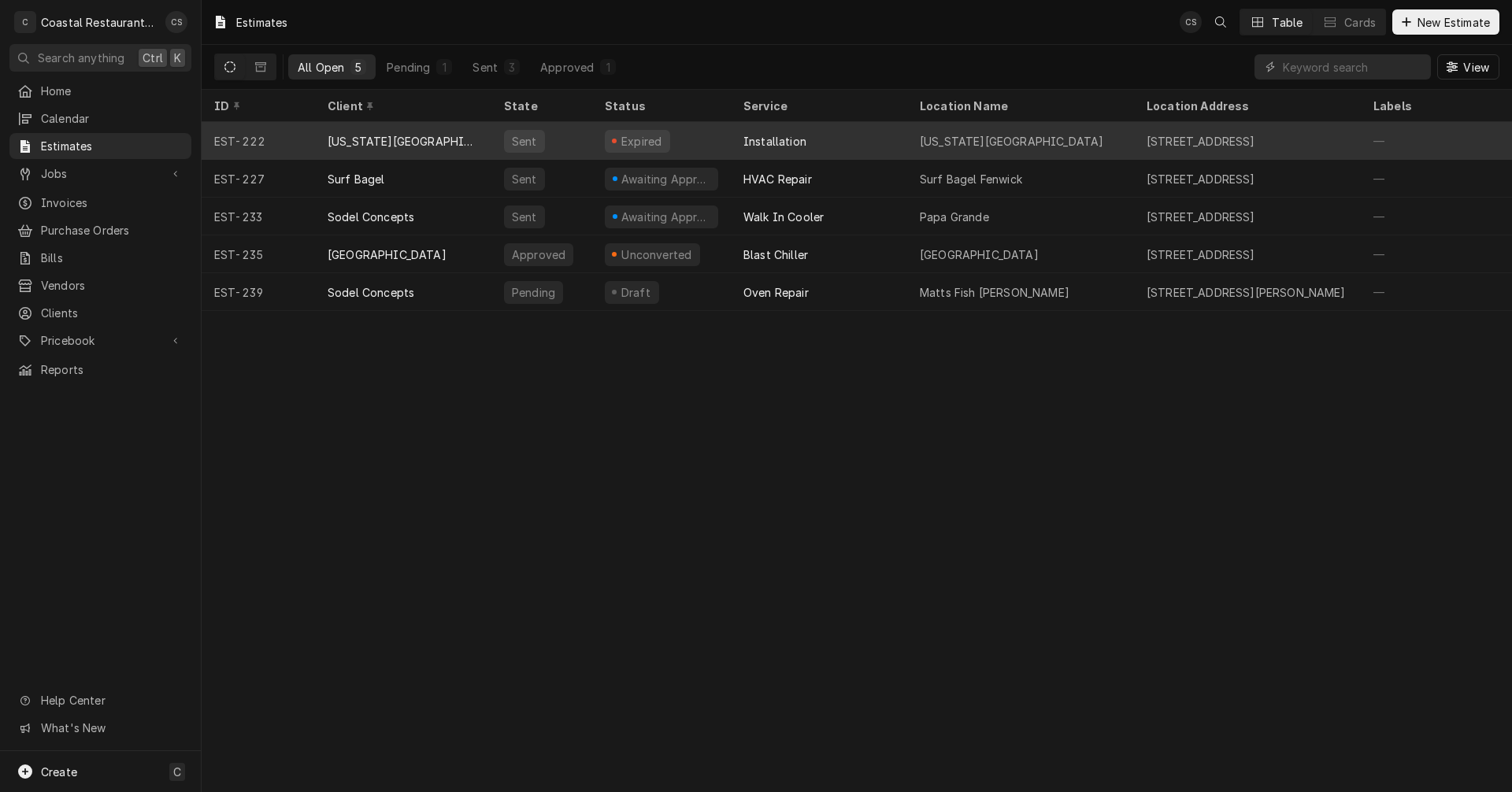
click at [387, 135] on div "[US_STATE][GEOGRAPHIC_DATA]" at bounding box center [403, 141] width 151 height 17
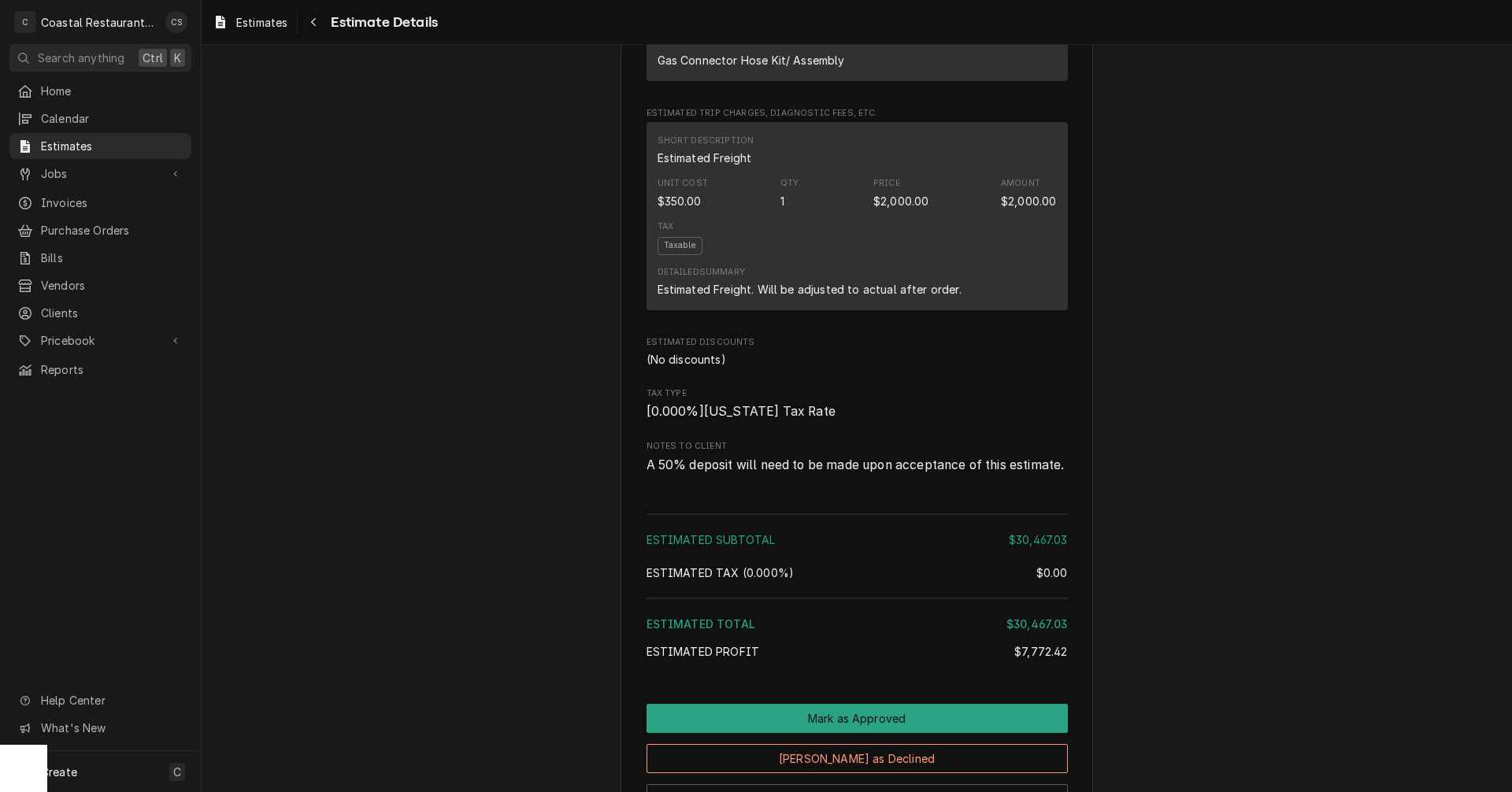
scroll to position [4244, 0]
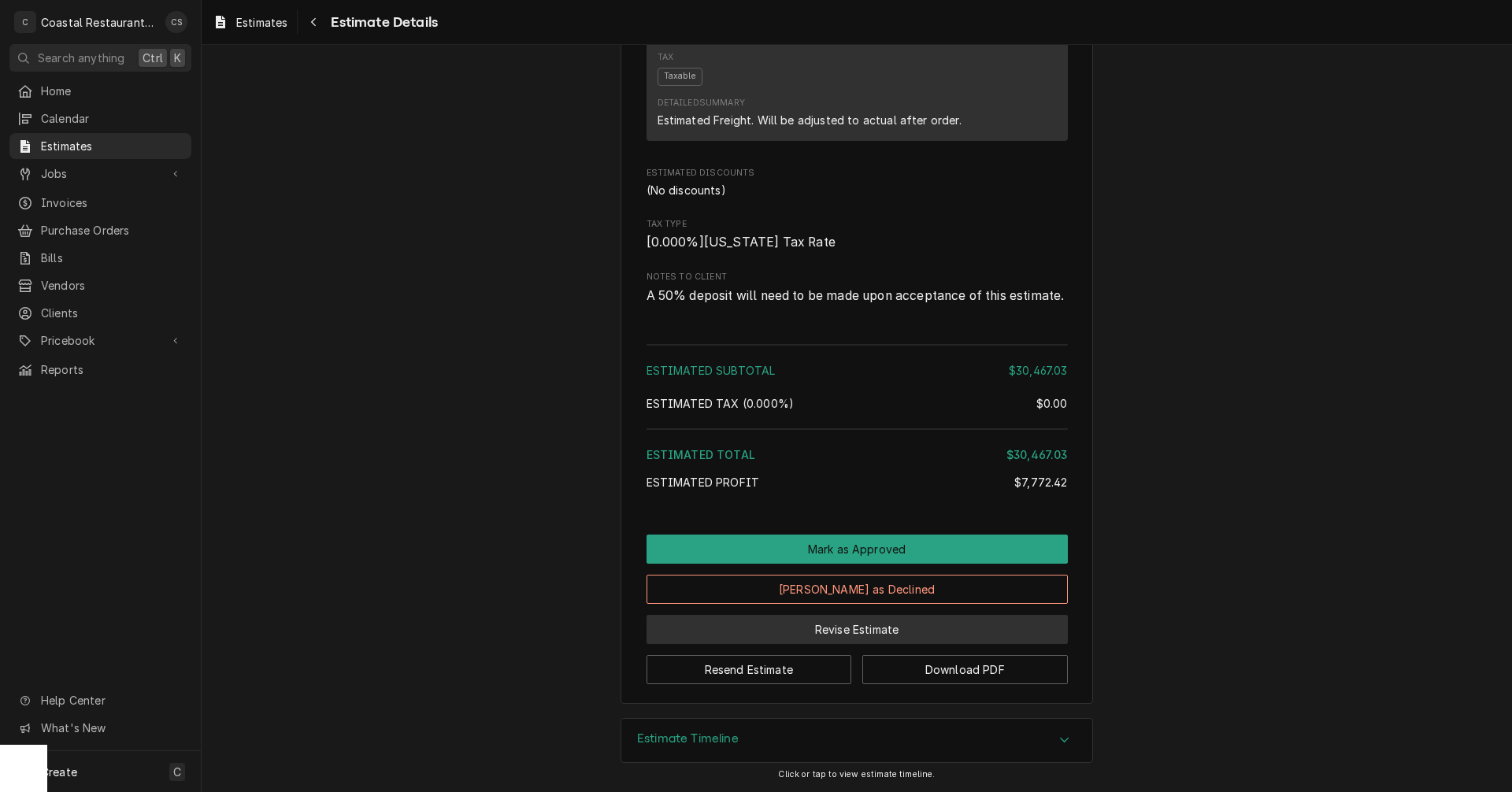
click at [825, 630] on button "Revise Estimate" at bounding box center [857, 630] width 421 height 29
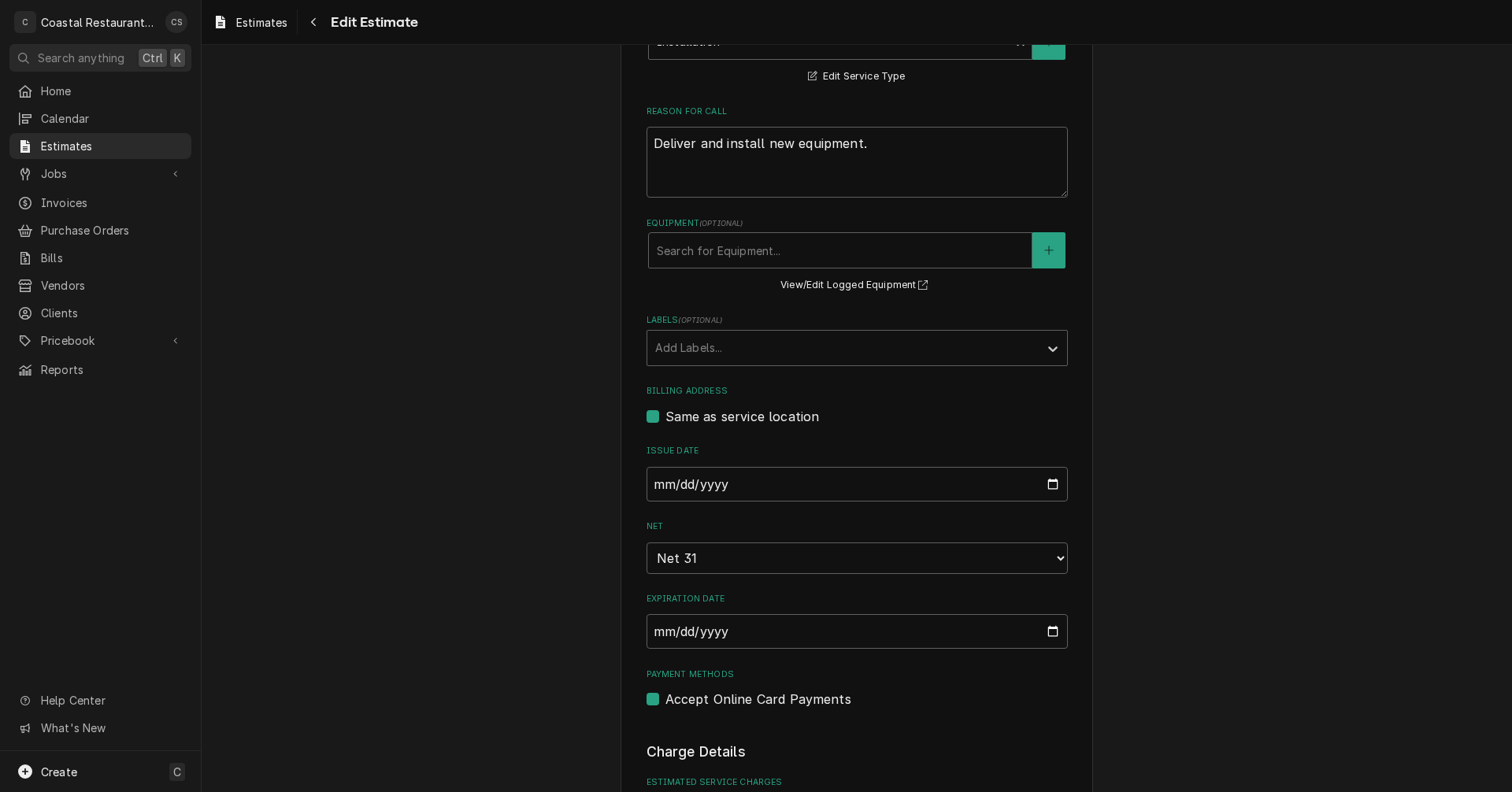
scroll to position [551, 0]
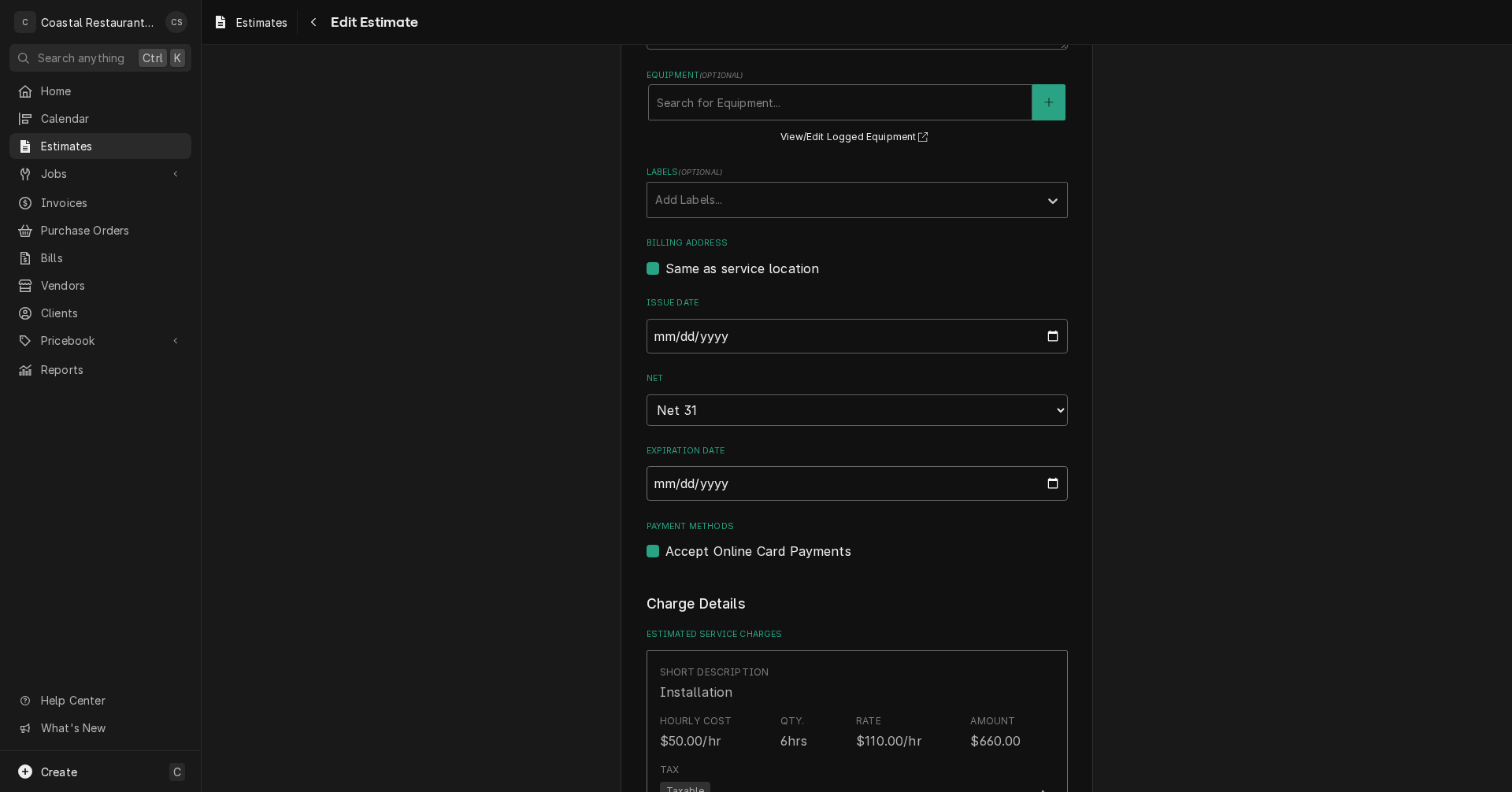
click at [771, 490] on input "[DATE]" at bounding box center [857, 484] width 421 height 35
click at [1049, 483] on input "[DATE]" at bounding box center [857, 484] width 421 height 35
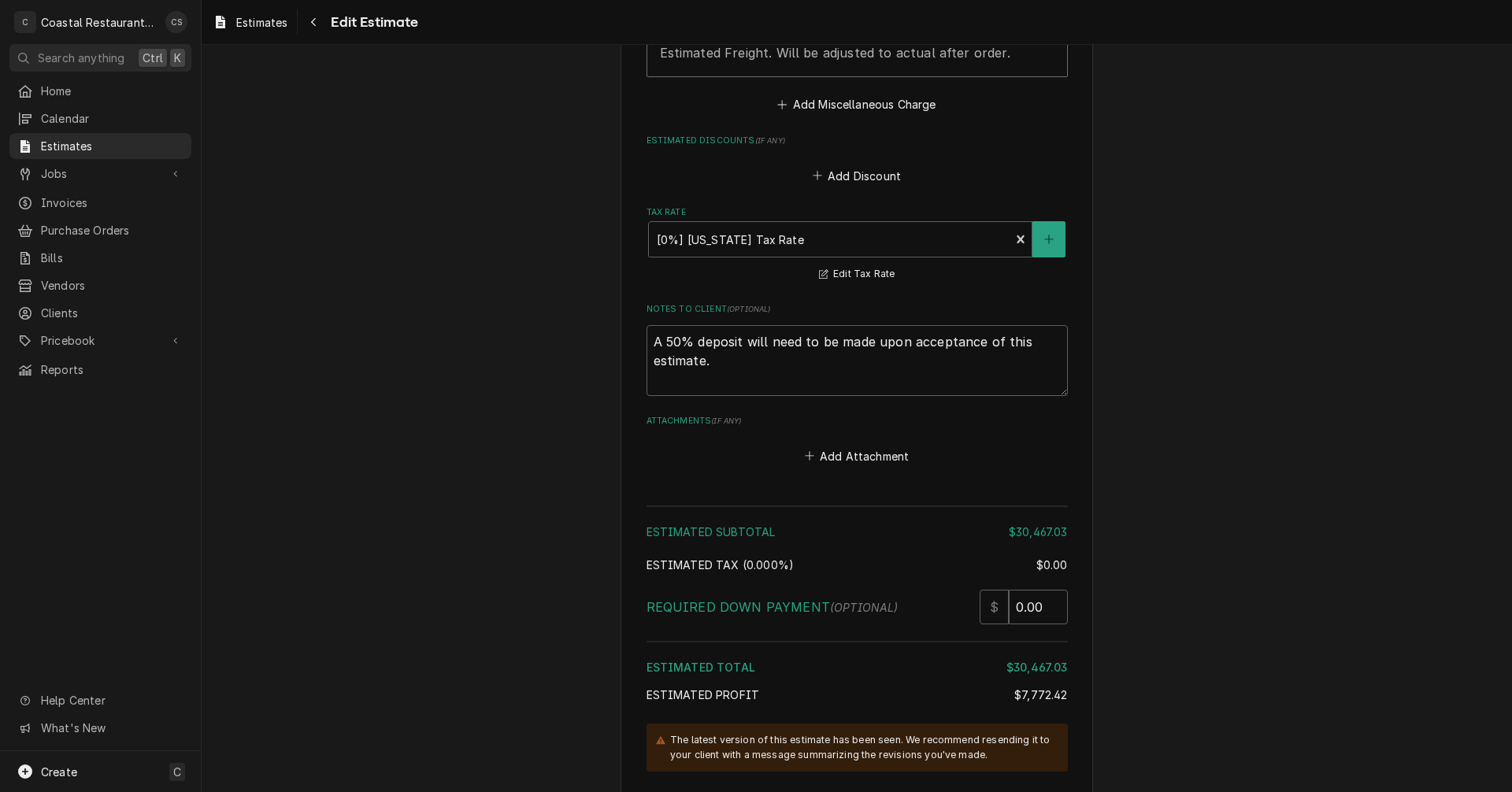
scroll to position [5635, 0]
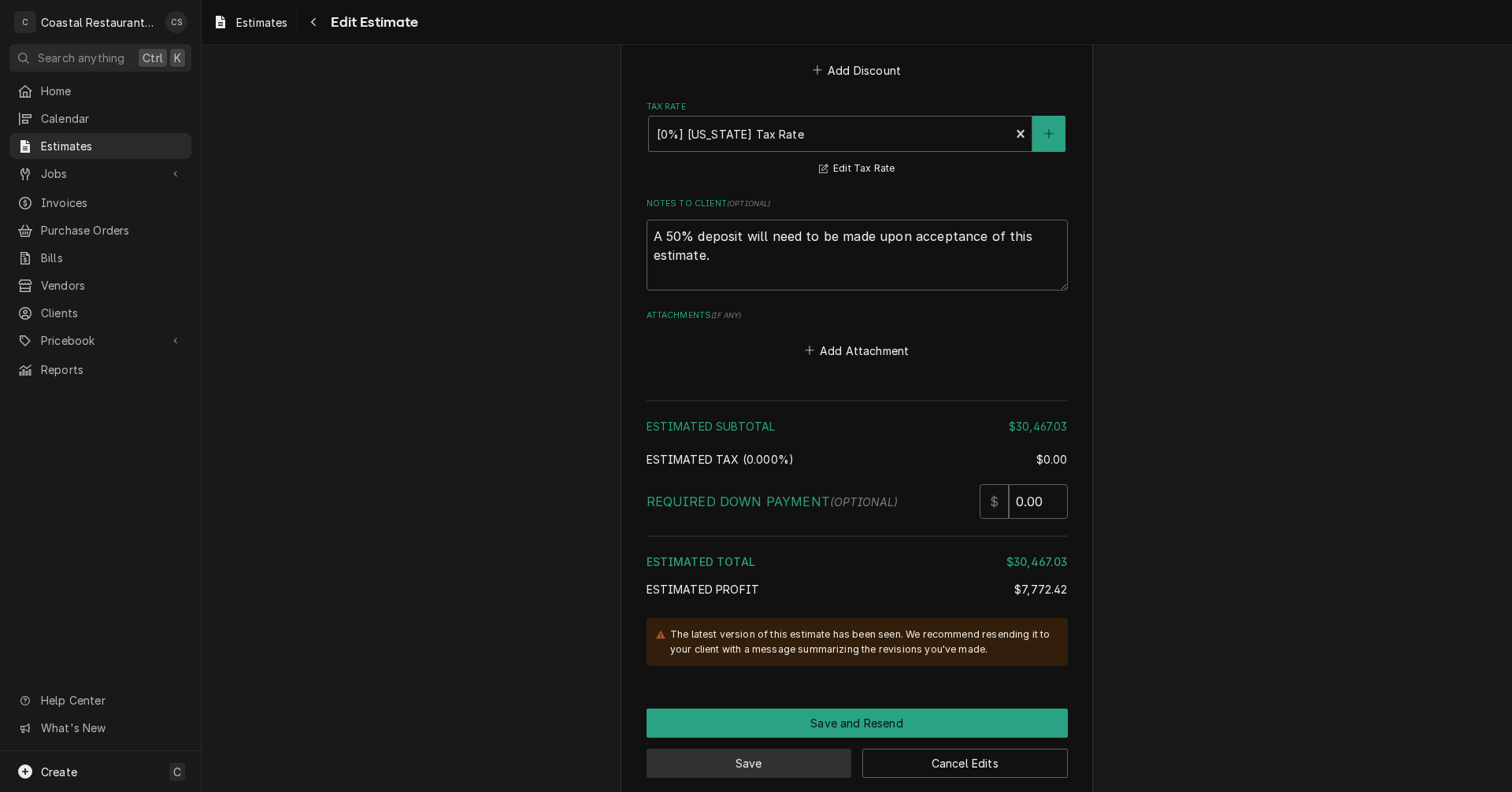
click at [790, 749] on button "Save" at bounding box center [749, 763] width 206 height 29
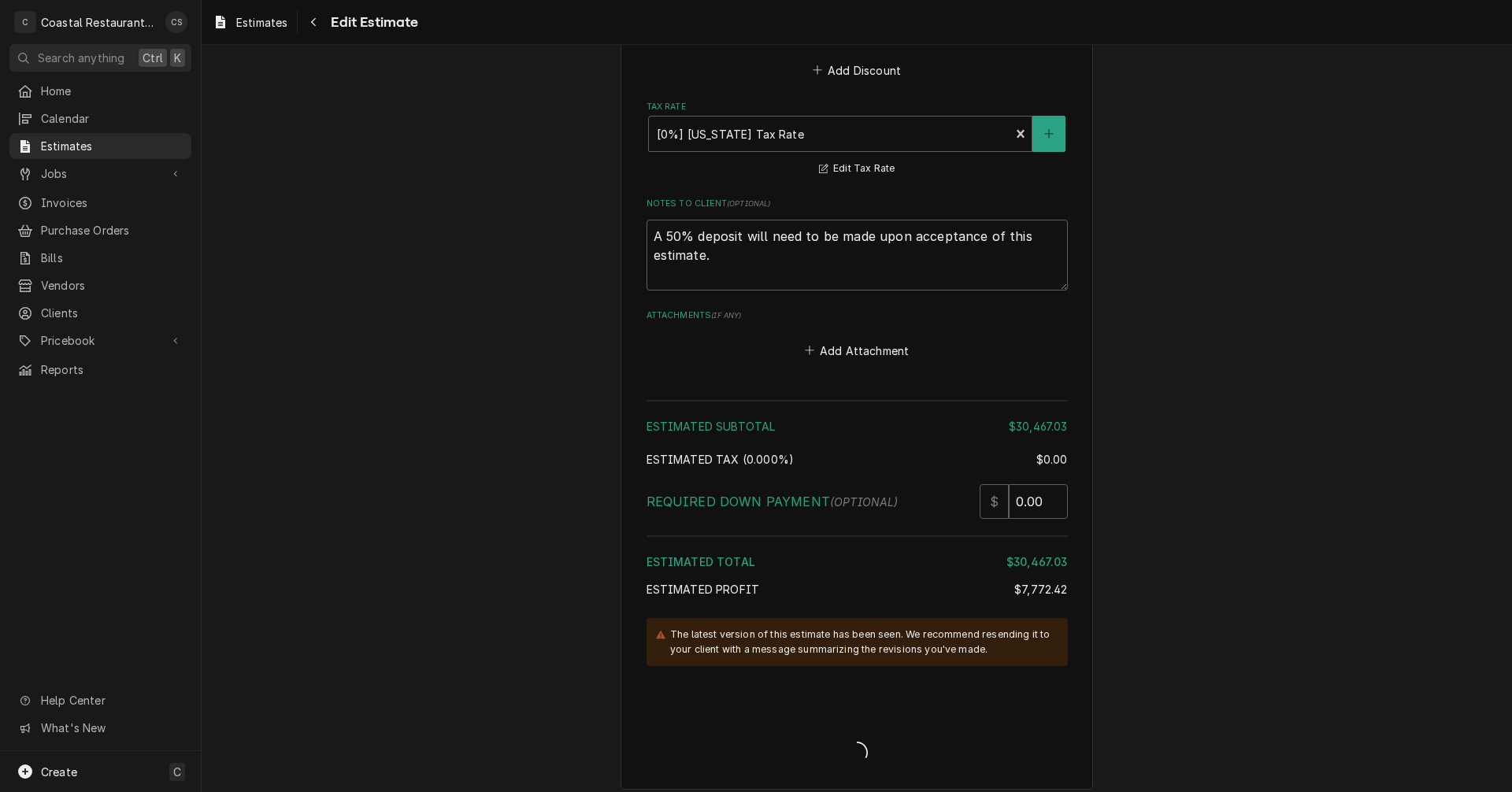
scroll to position [5626, 0]
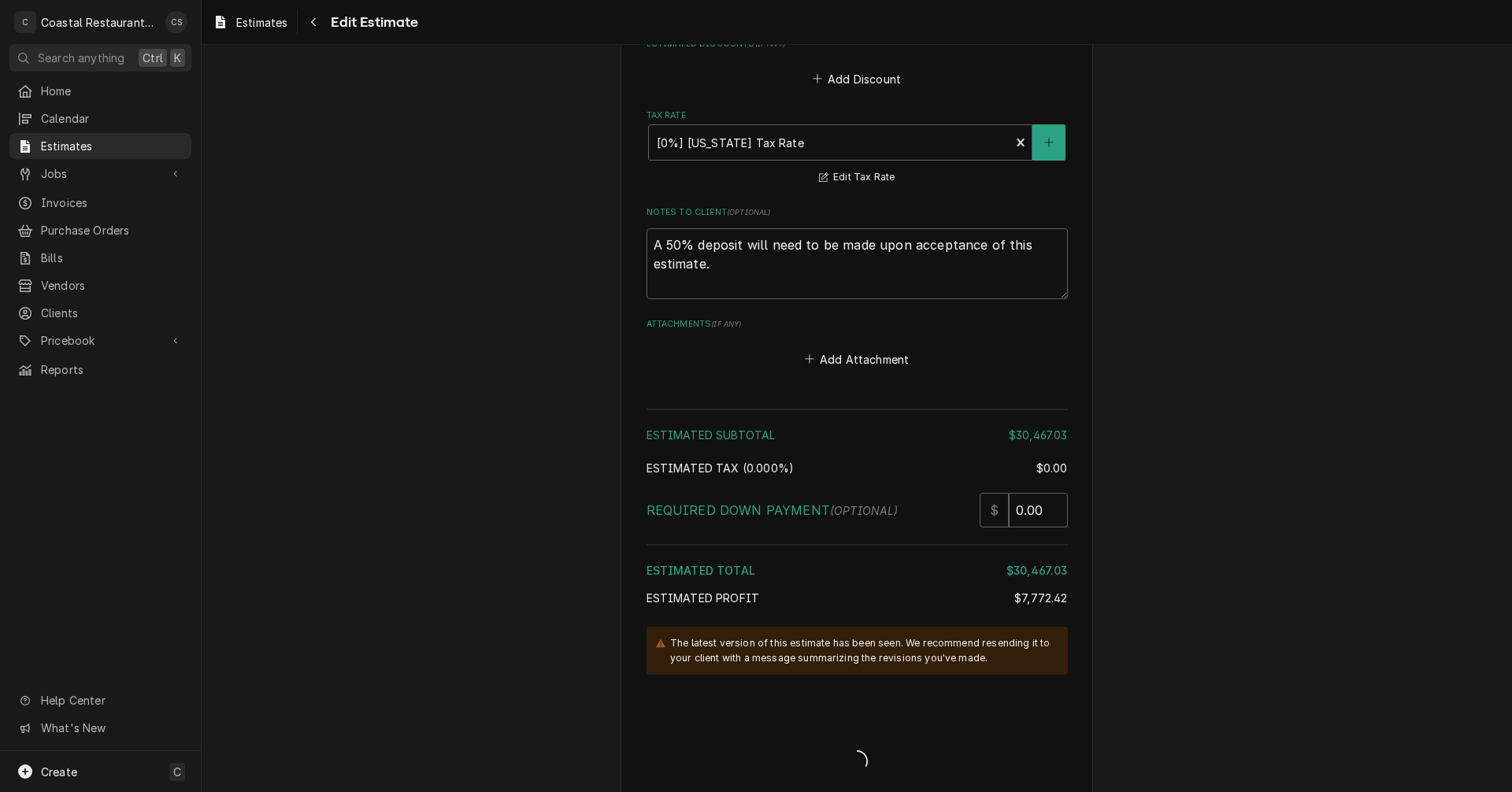
type textarea "x"
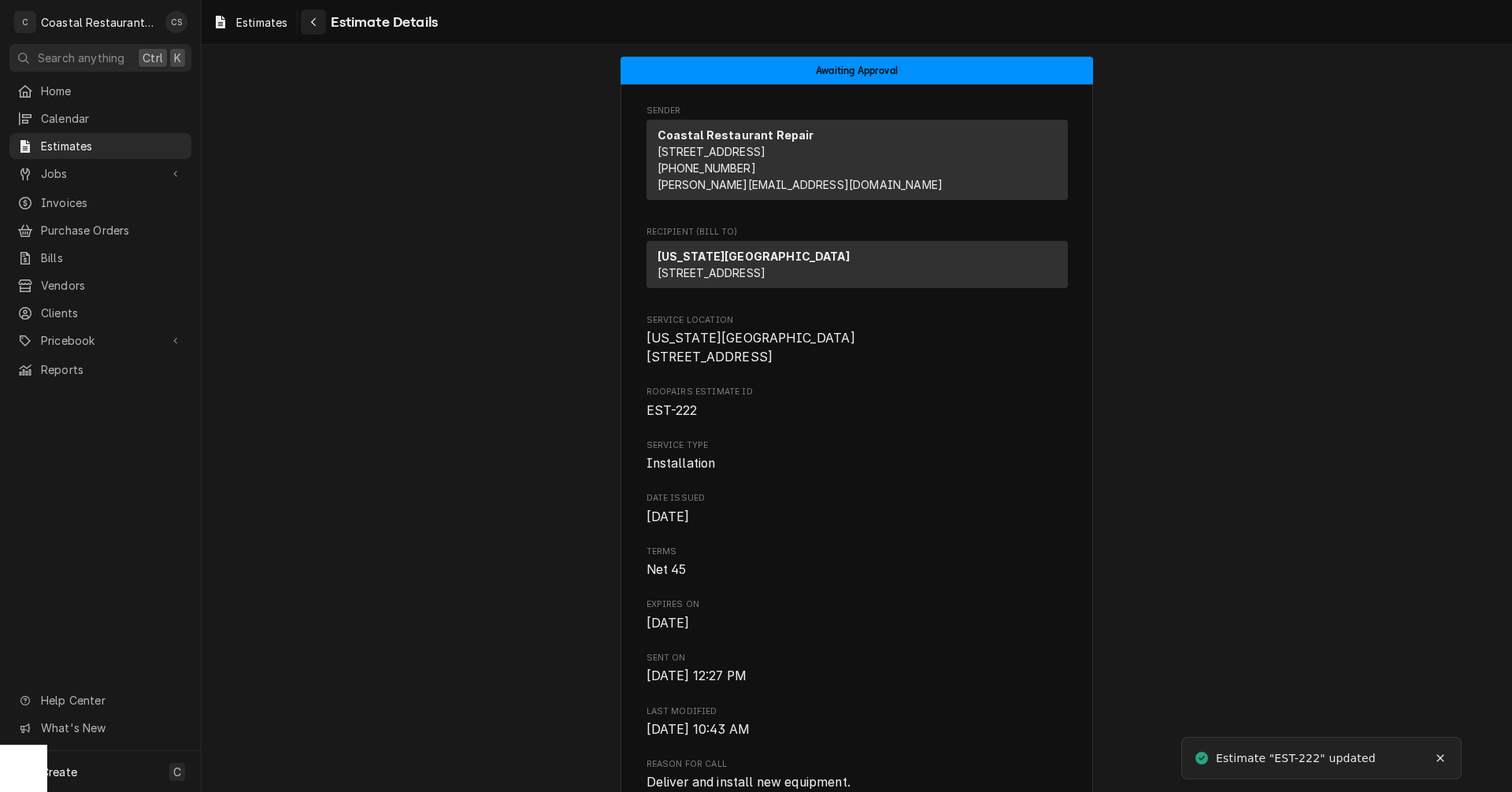
click at [320, 24] on div "Navigate back" at bounding box center [314, 22] width 16 height 16
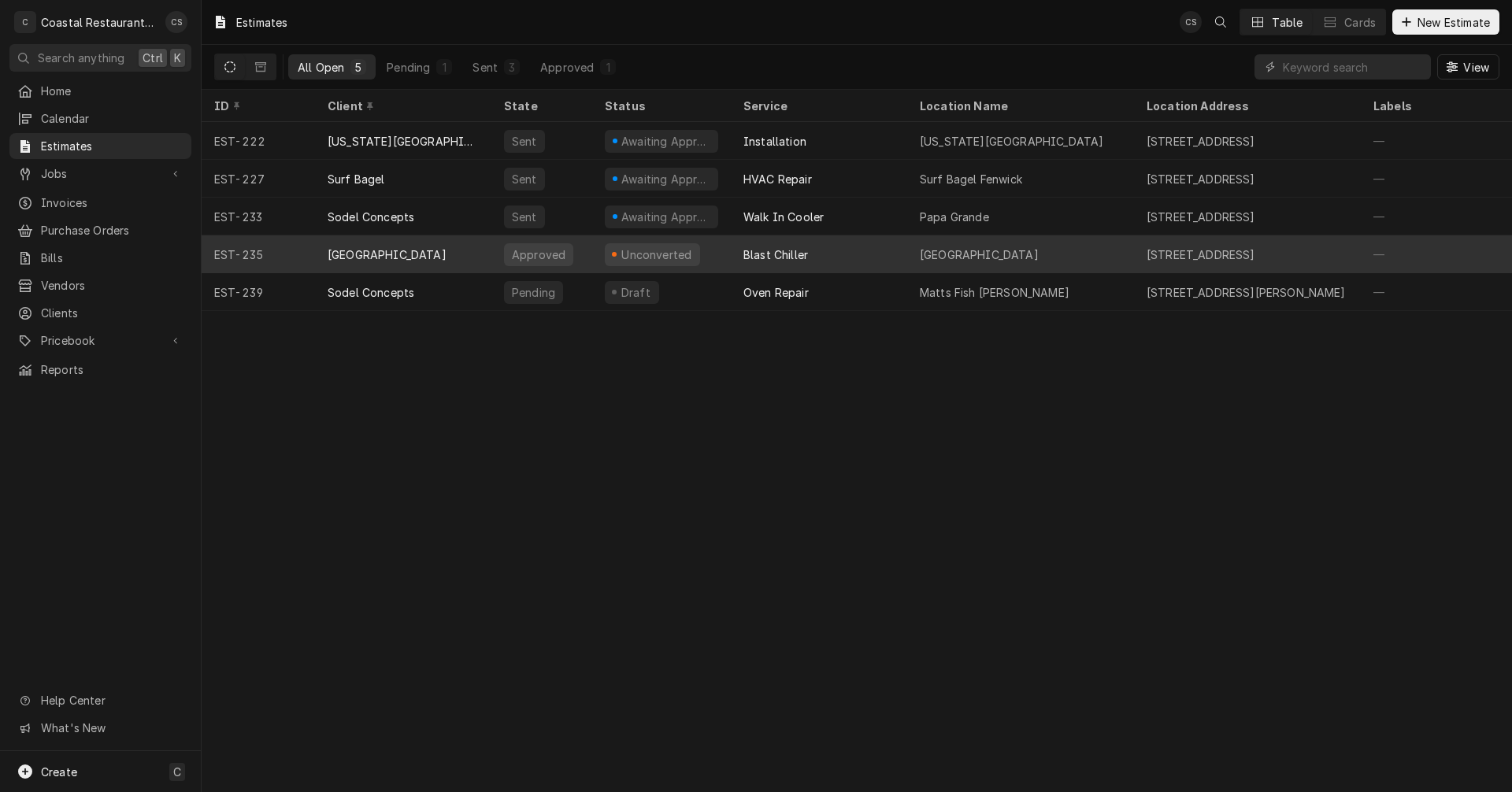
click at [439, 250] on div "Cape Henlopen School District" at bounding box center [387, 254] width 119 height 17
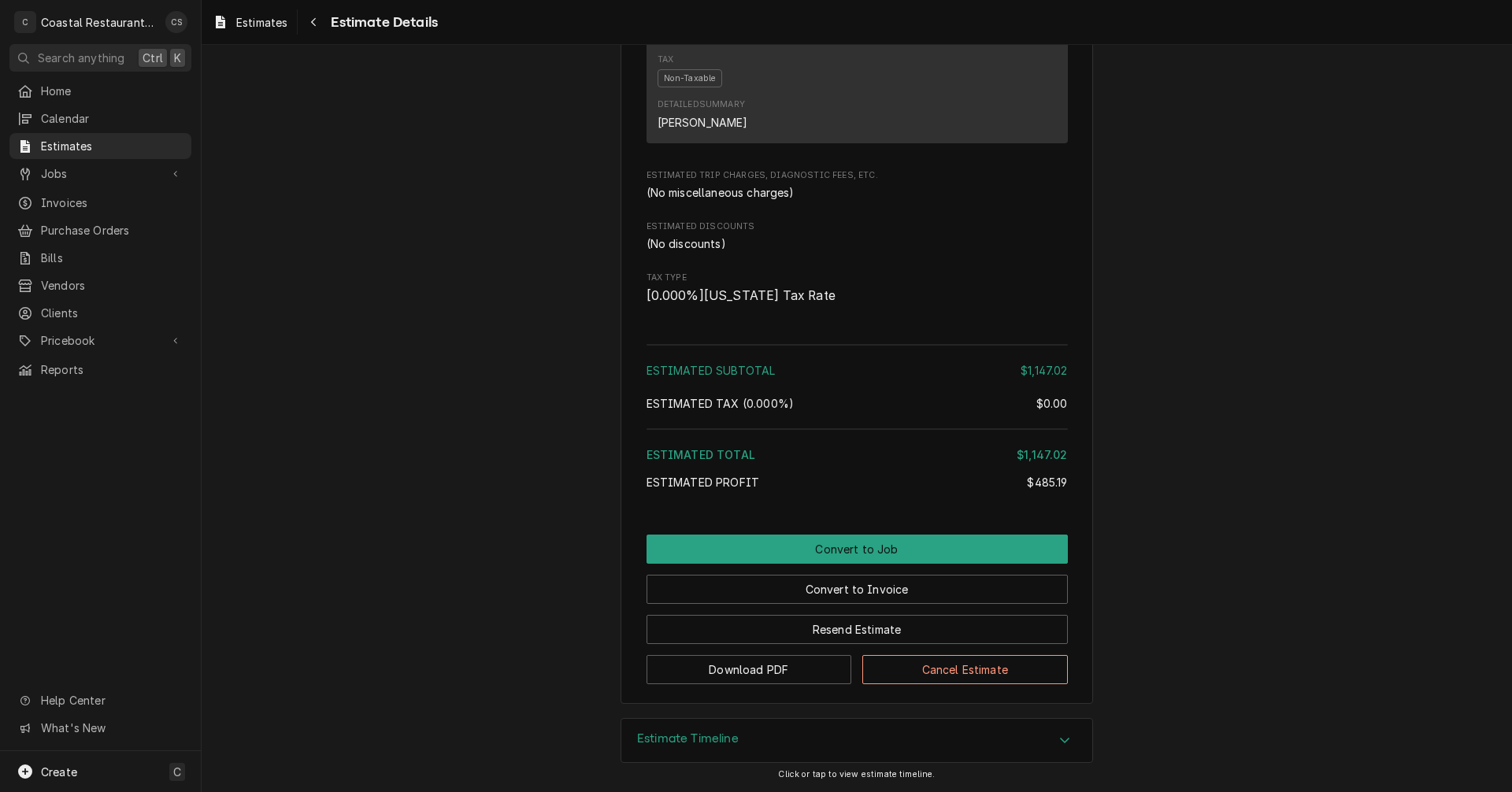
scroll to position [1520, 0]
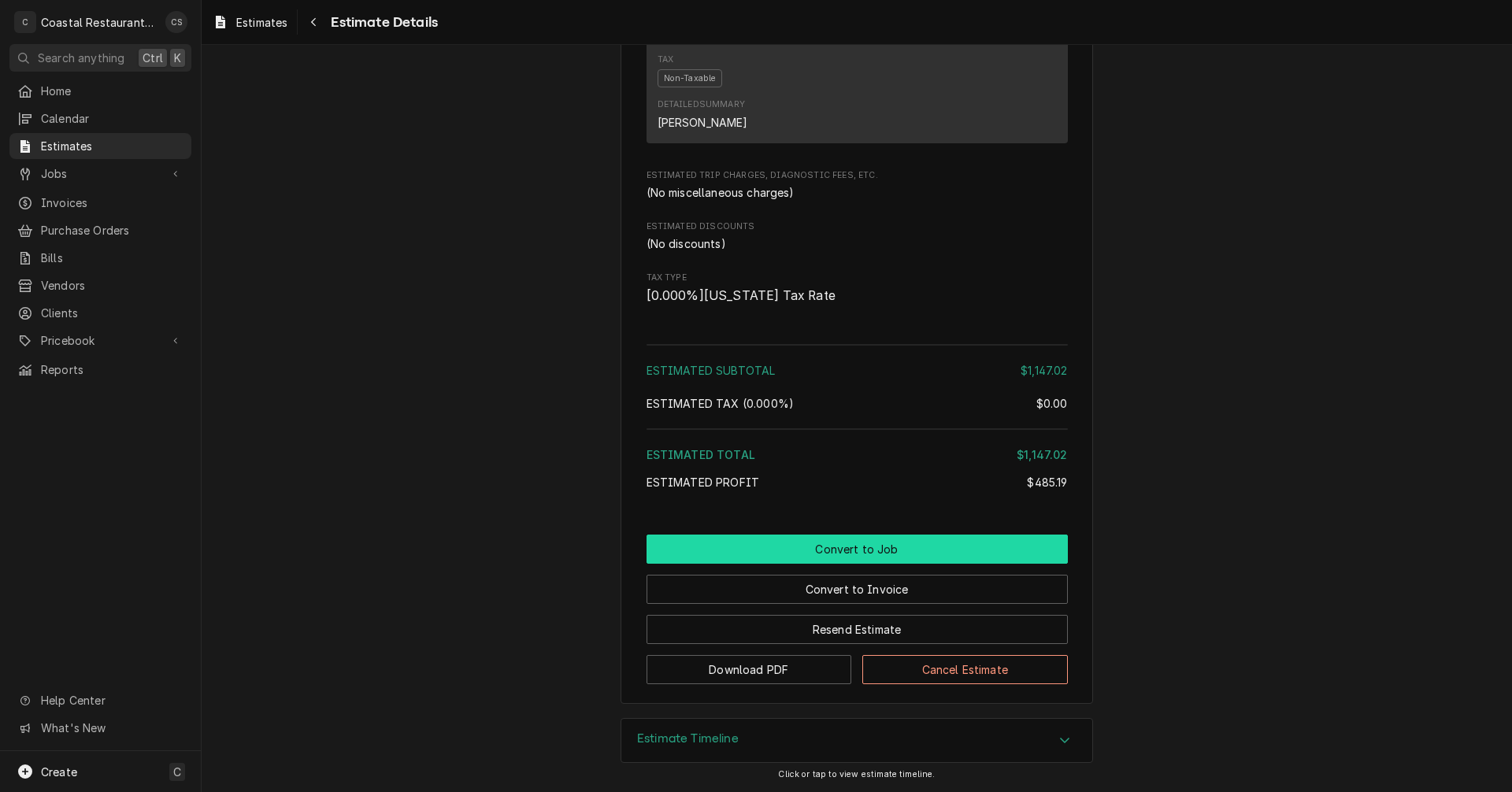
click at [847, 547] on button "Convert to Job" at bounding box center [857, 549] width 421 height 29
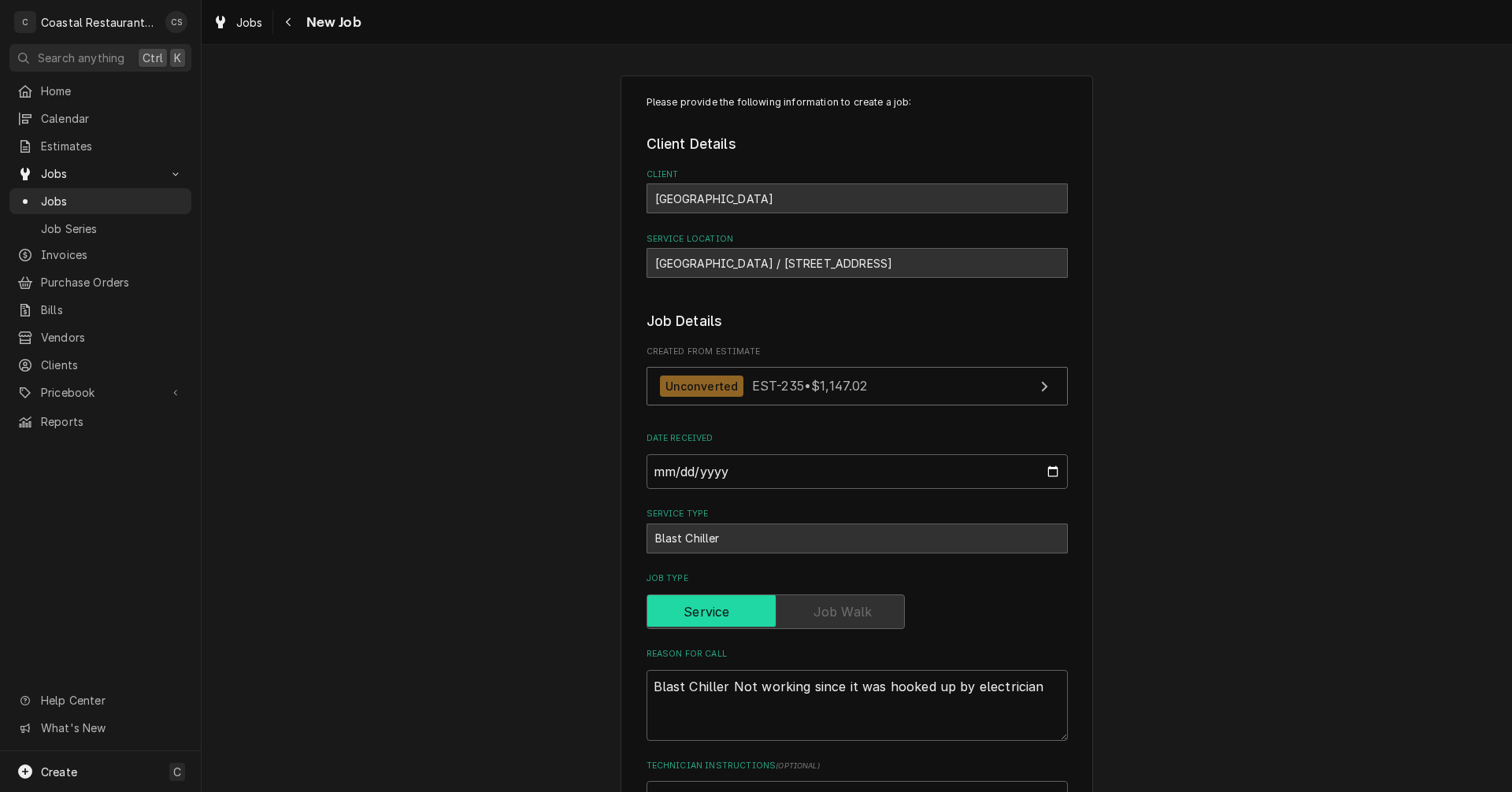
type textarea "x"
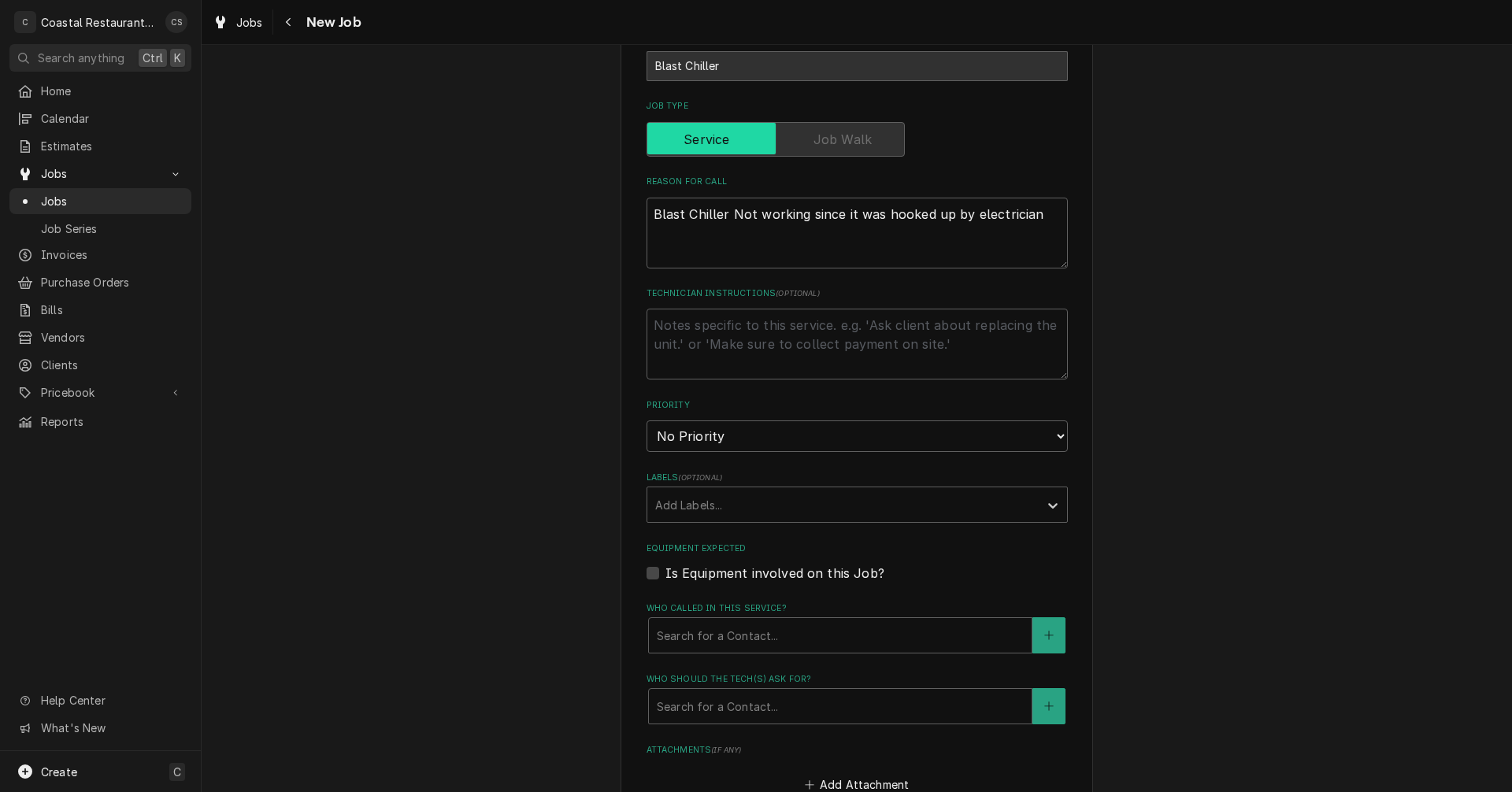
scroll to position [834, 0]
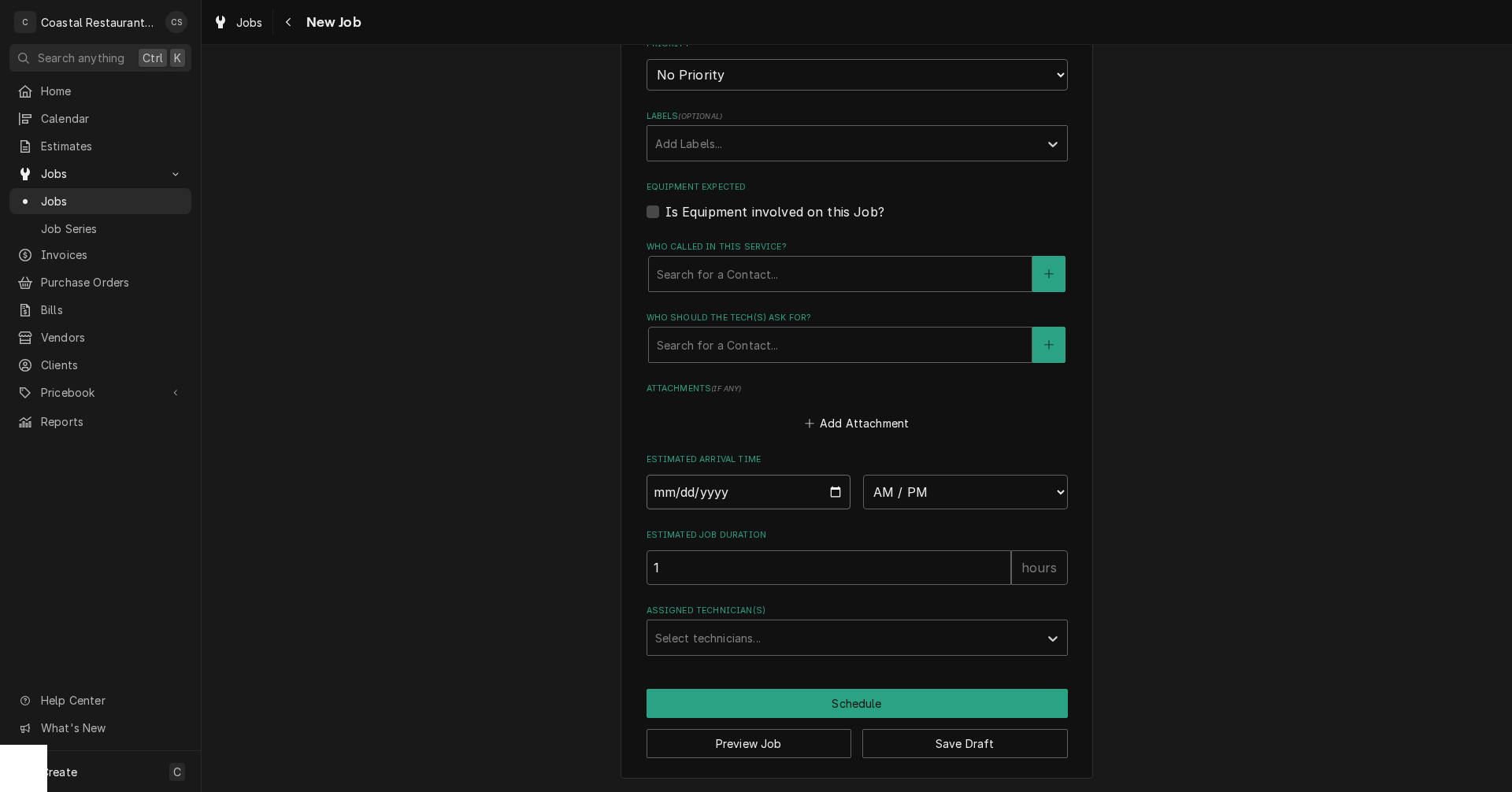
click at [832, 492] on input "Date" at bounding box center [748, 493] width 205 height 35
type input "2025-09-24"
type textarea "x"
type input "2025-09-24"
type textarea "x"
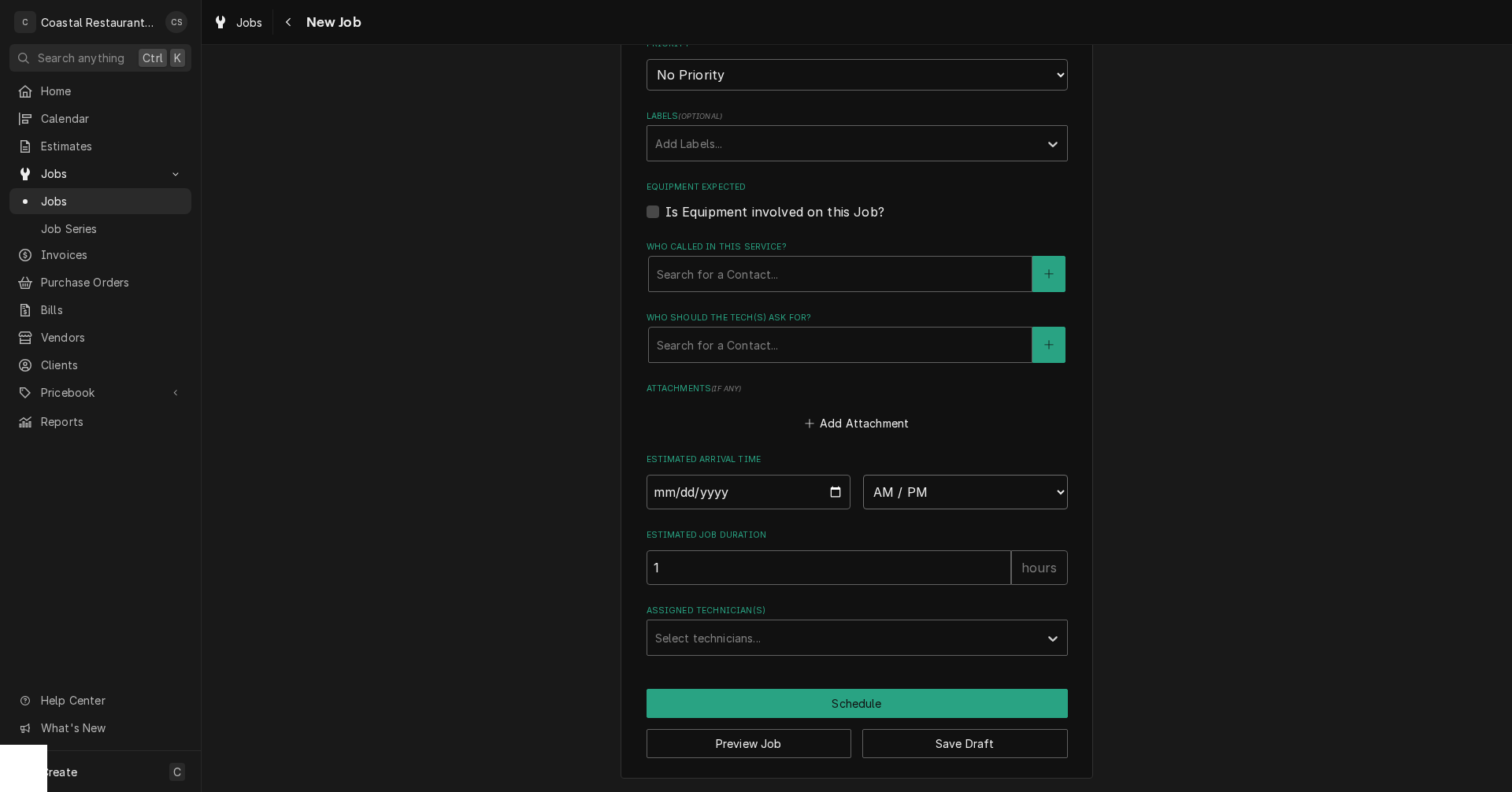
click at [908, 501] on select "AM / PM 6:00 AM 6:15 AM 6:30 AM 6:45 AM 7:00 AM 7:15 AM 7:30 AM 7:45 AM 8:00 AM…" at bounding box center [965, 493] width 205 height 35
click at [824, 489] on input "2025-09-24" at bounding box center [748, 493] width 205 height 35
type input "2025-10-08"
type textarea "x"
type input "2025-10-08"
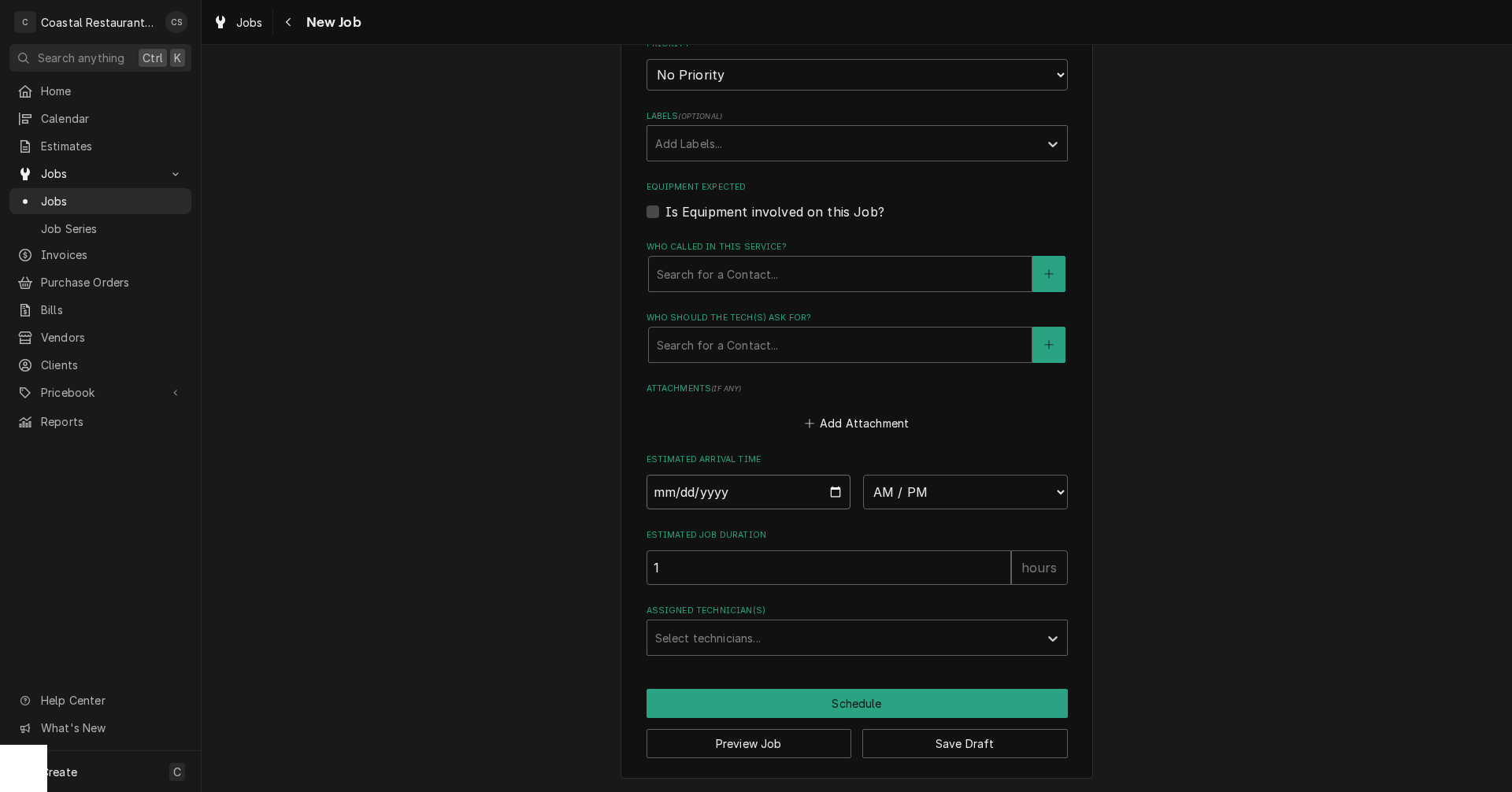
type textarea "x"
click at [912, 493] on select "AM / PM 6:00 AM 6:15 AM 6:30 AM 6:45 AM 7:00 AM 7:15 AM 7:30 AM 7:45 AM 8:00 AM…" at bounding box center [965, 493] width 205 height 35
select select "10:00:00"
click at [863, 475] on select "AM / PM 6:00 AM 6:15 AM 6:30 AM 6:45 AM 7:00 AM 7:15 AM 7:30 AM 7:45 AM 8:00 AM…" at bounding box center [965, 493] width 205 height 35
click at [733, 635] on div "Assigned Technician(s)" at bounding box center [843, 638] width 375 height 29
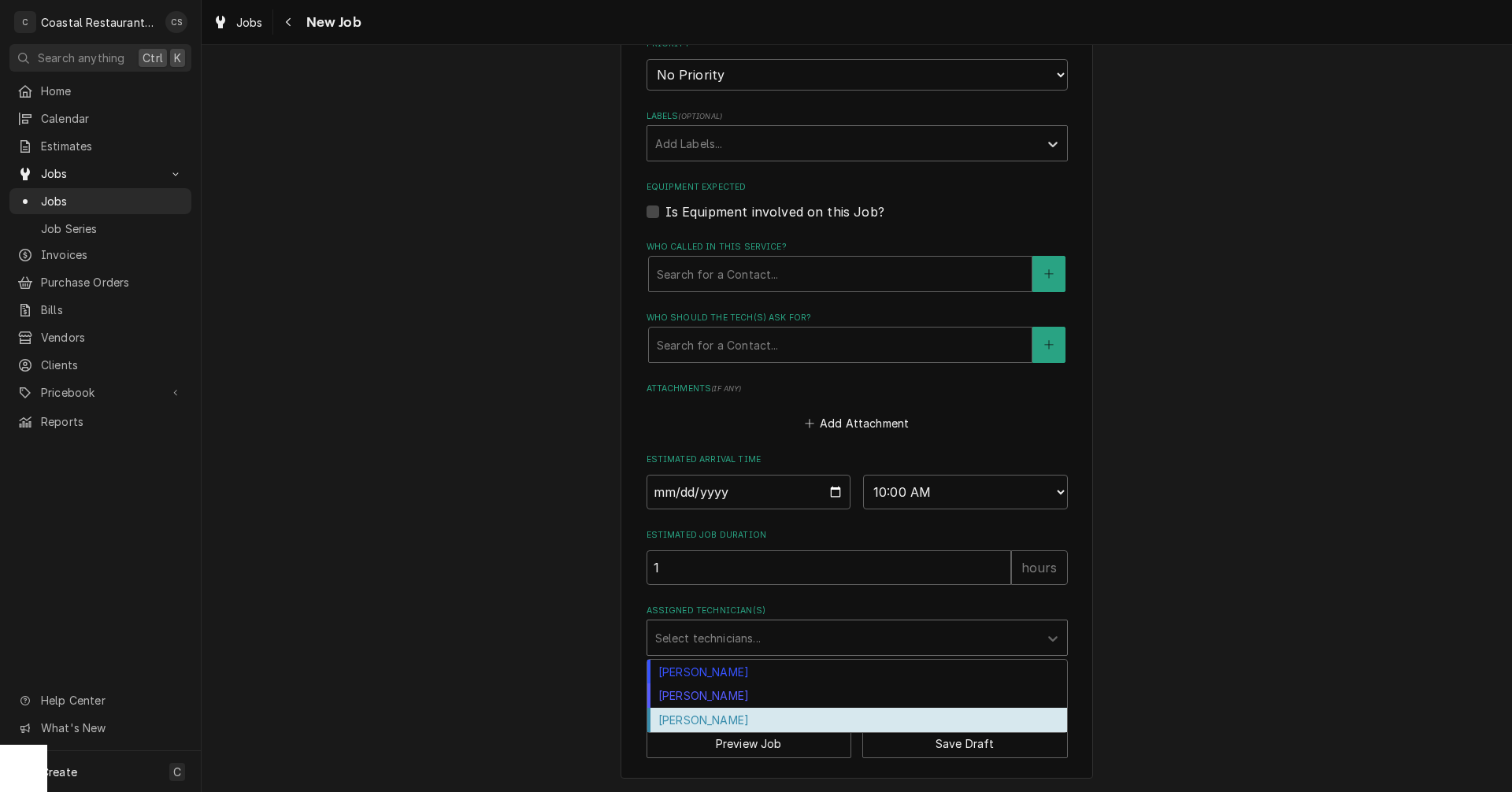
click at [708, 720] on div "[PERSON_NAME]" at bounding box center [857, 720] width 420 height 25
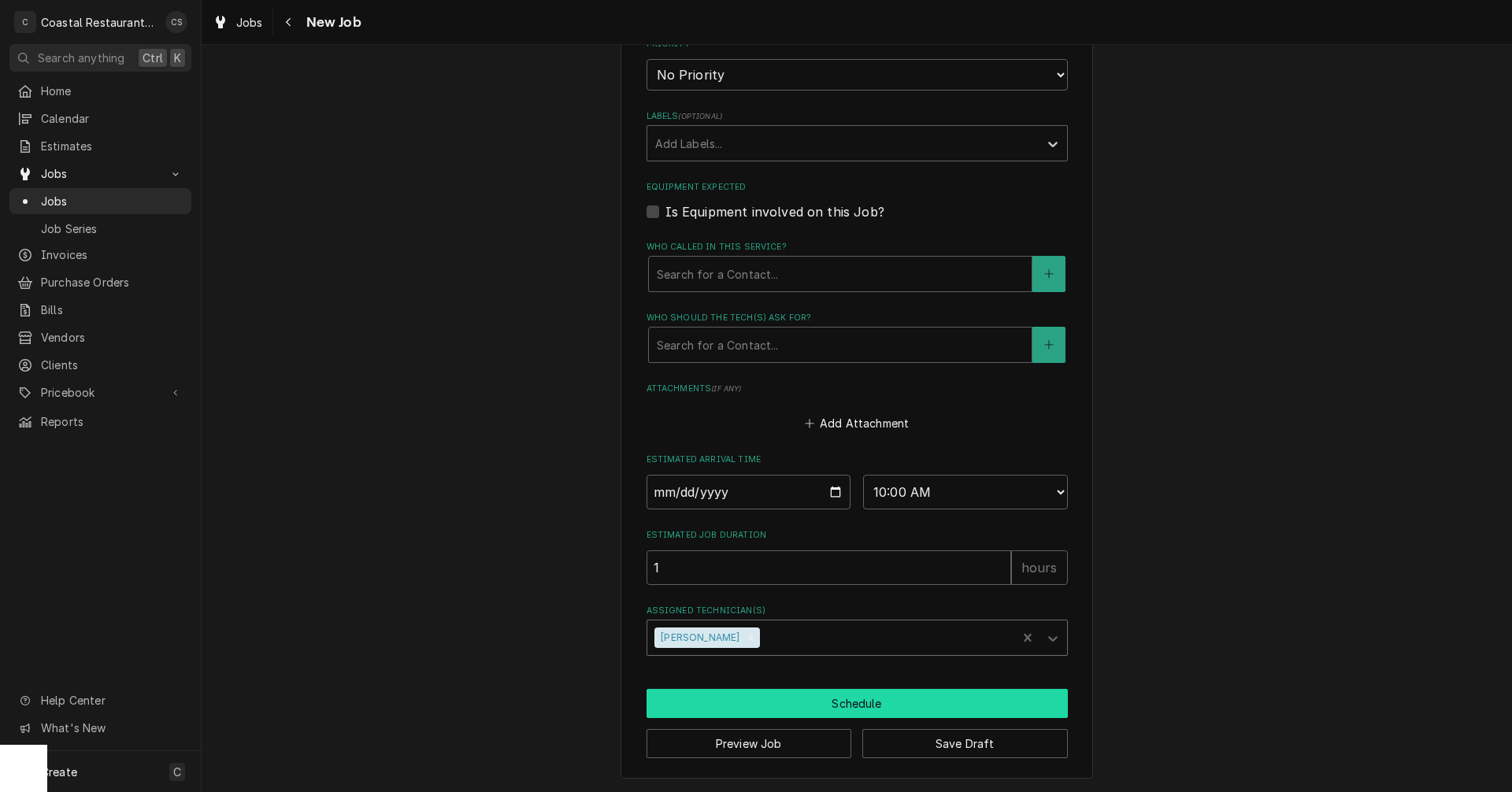
click at [788, 699] on button "Schedule" at bounding box center [857, 703] width 421 height 29
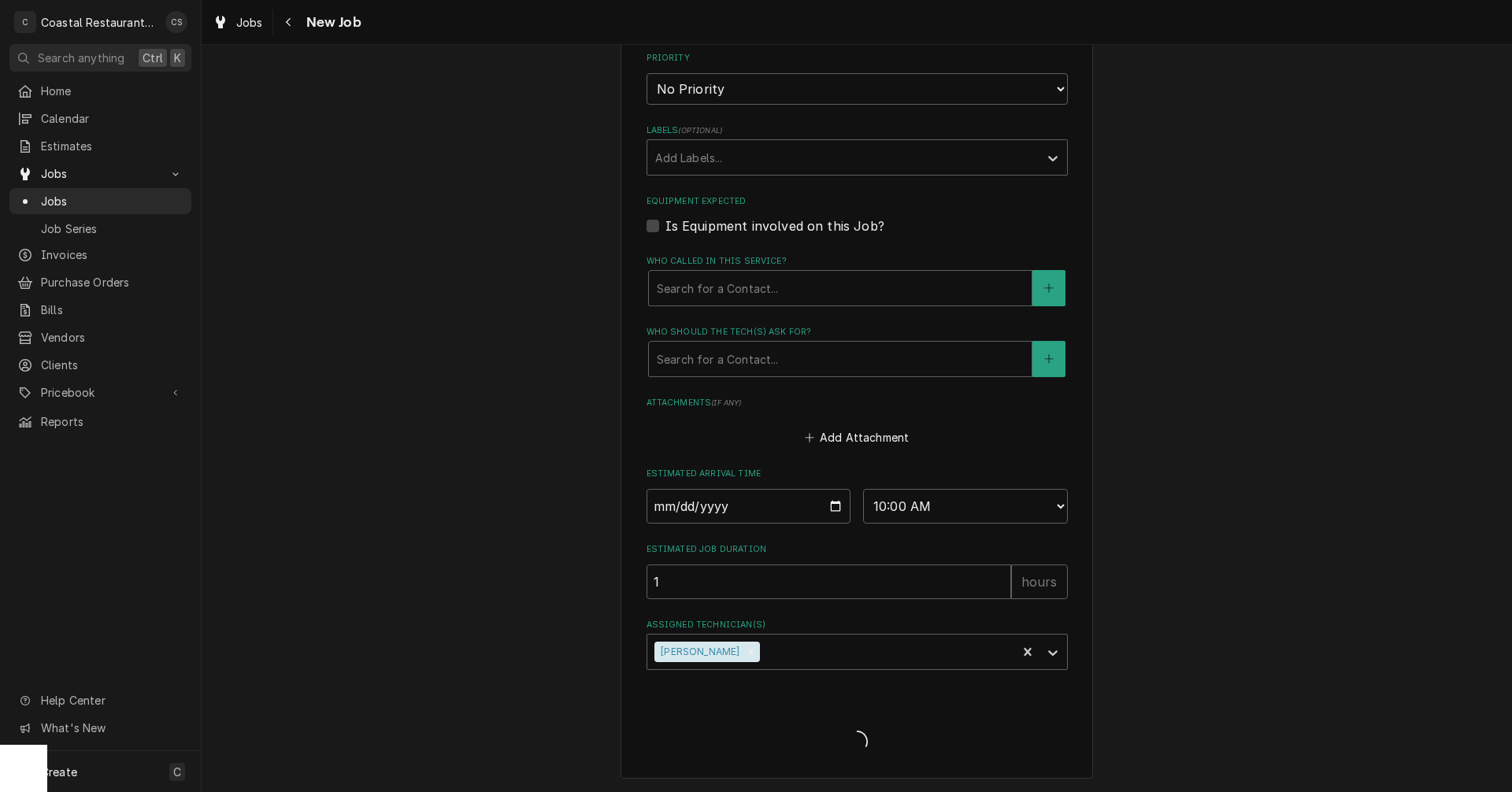
scroll to position [820, 0]
type textarea "x"
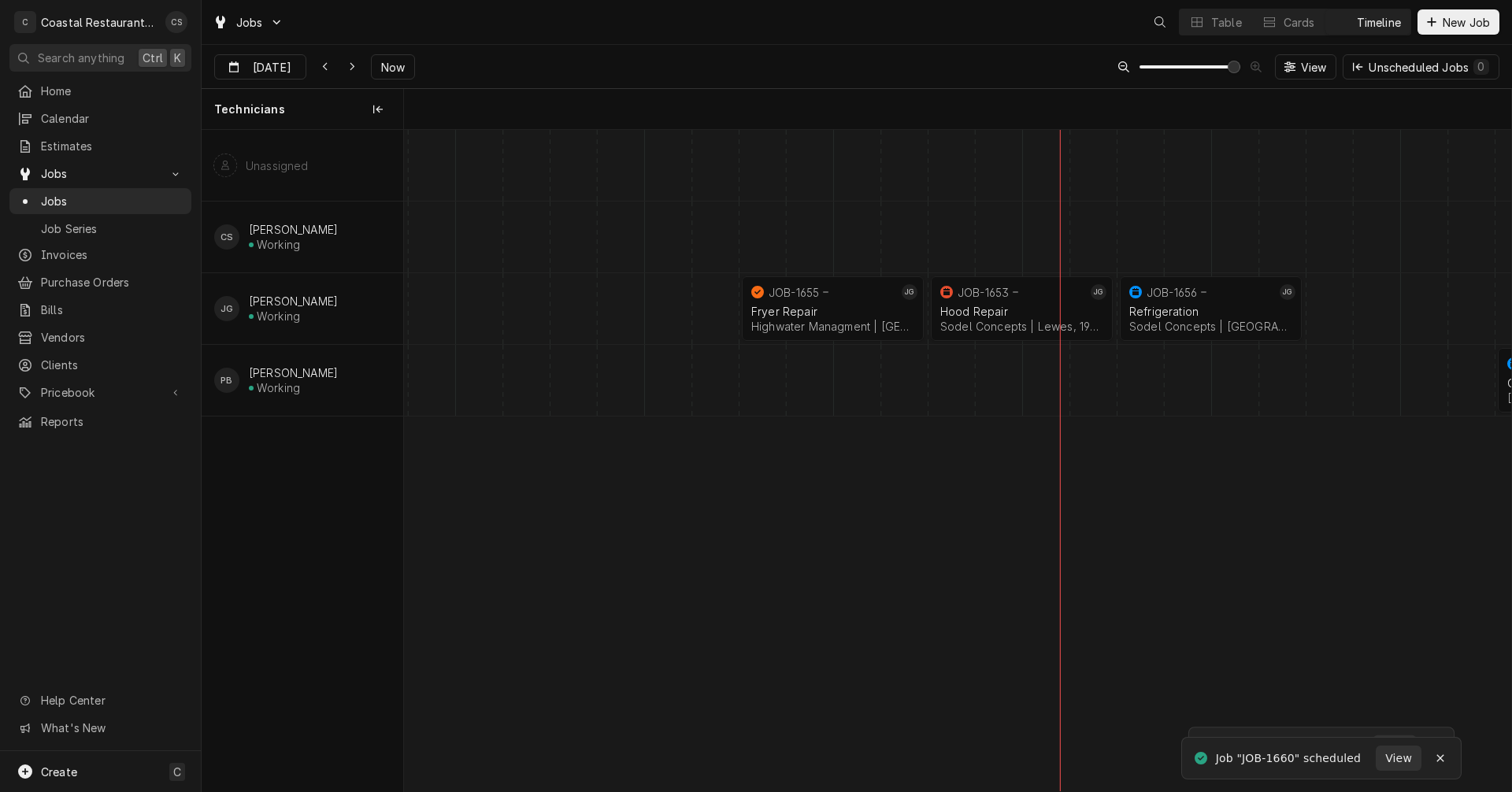
scroll to position [0, 21970]
click at [826, 310] on div "Fryer Repair" at bounding box center [833, 311] width 163 height 13
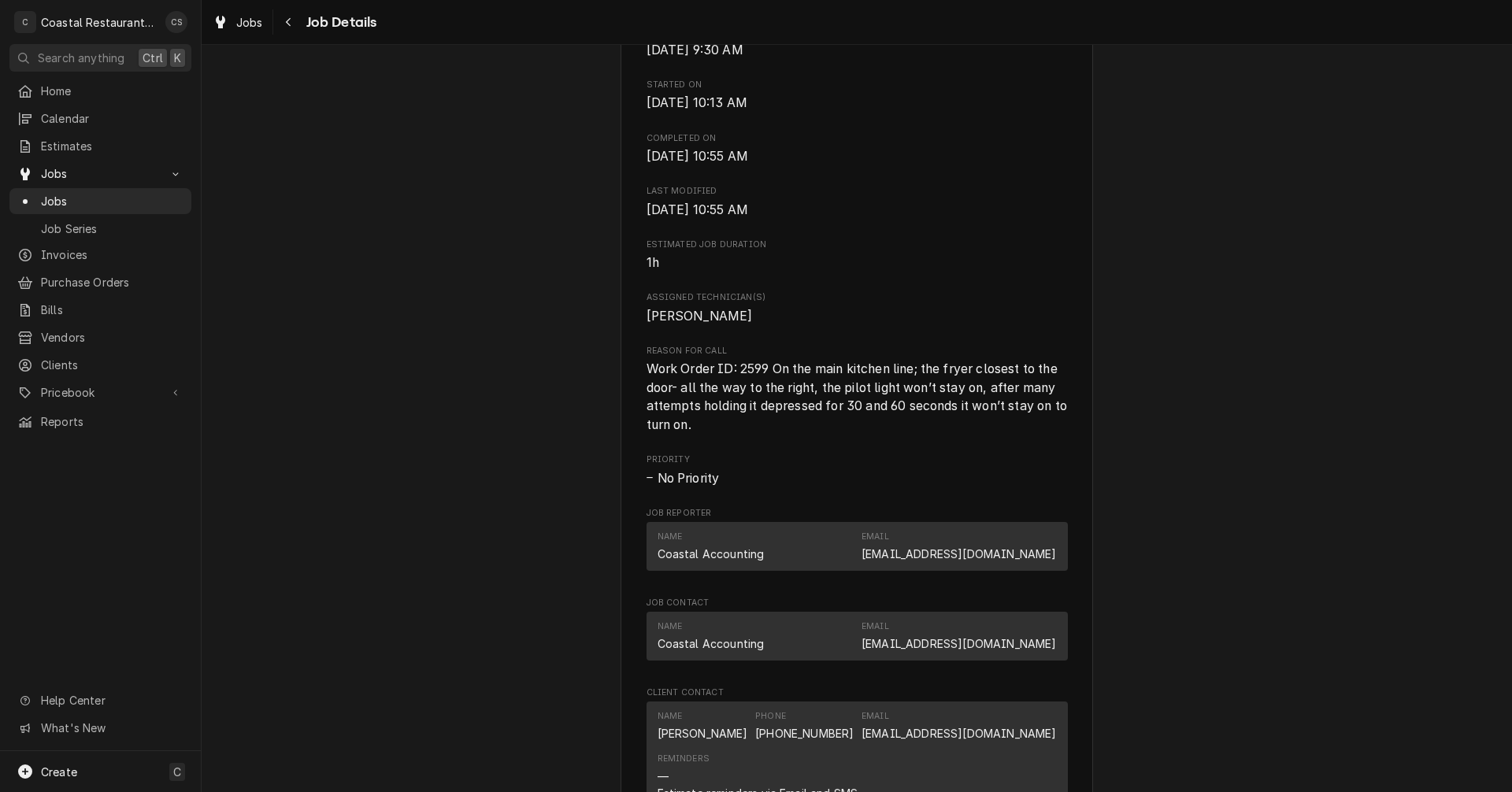
scroll to position [787, 0]
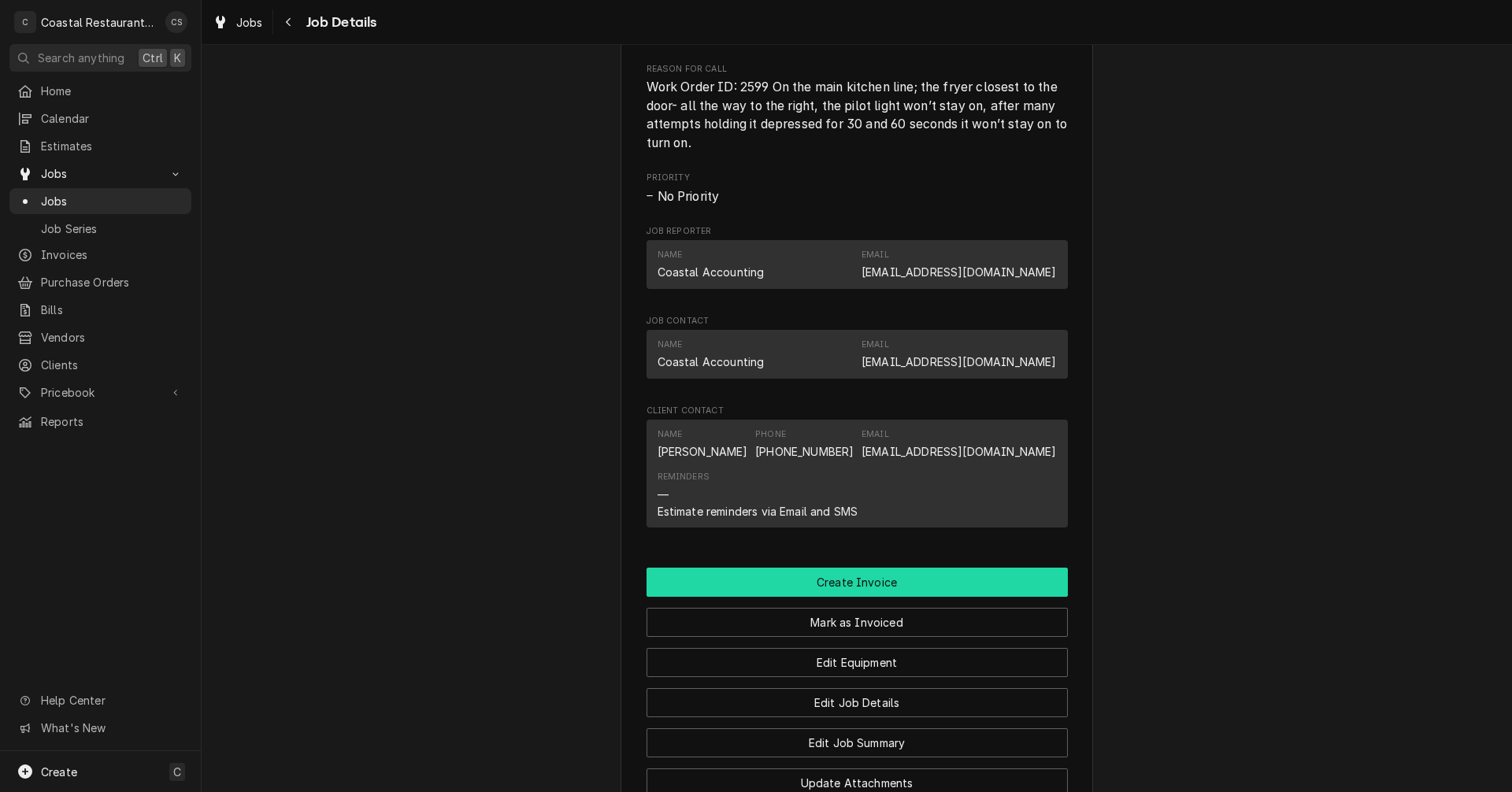
click at [866, 597] on button "Create Invoice" at bounding box center [857, 582] width 421 height 29
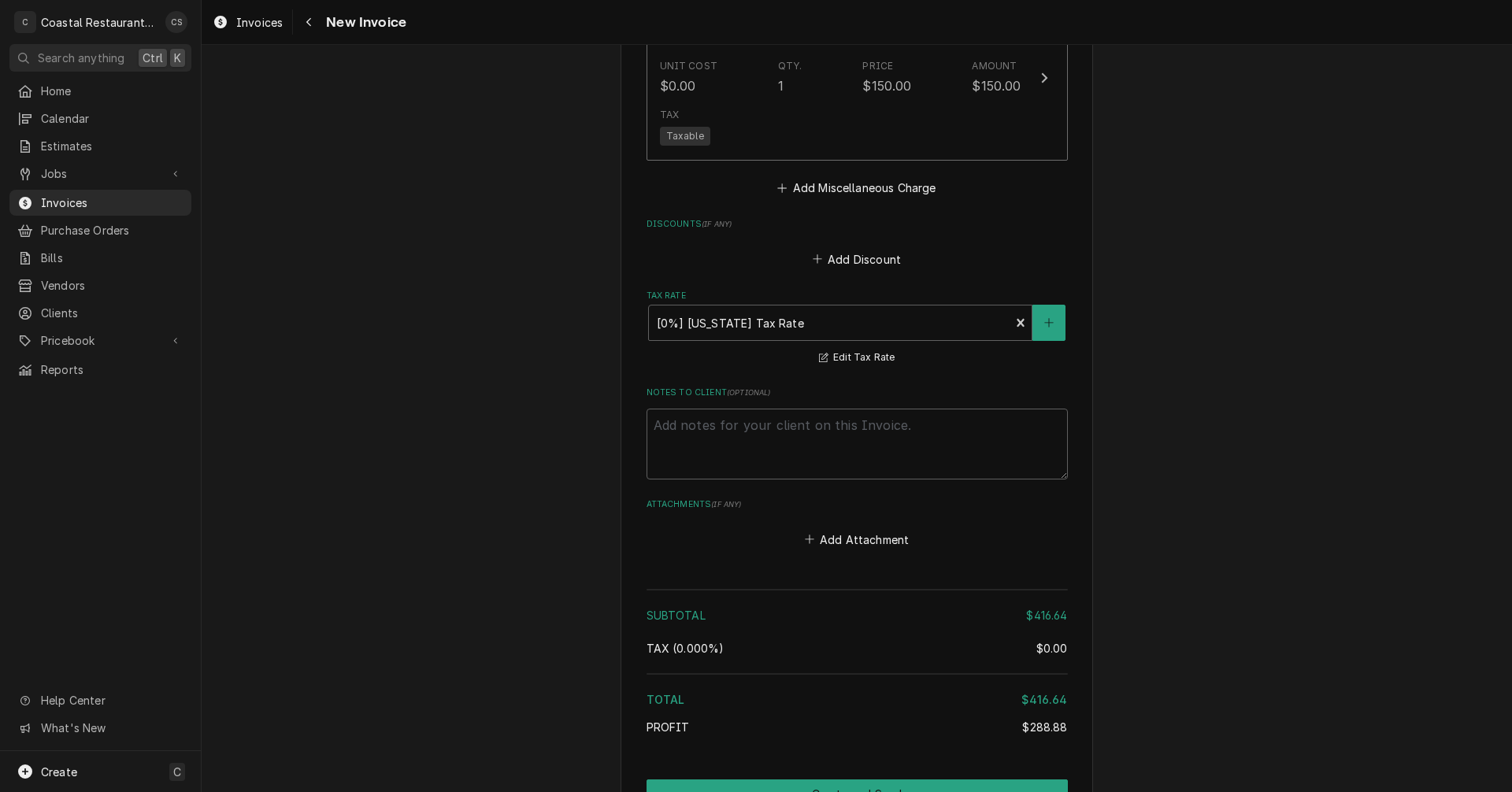
scroll to position [2284, 0]
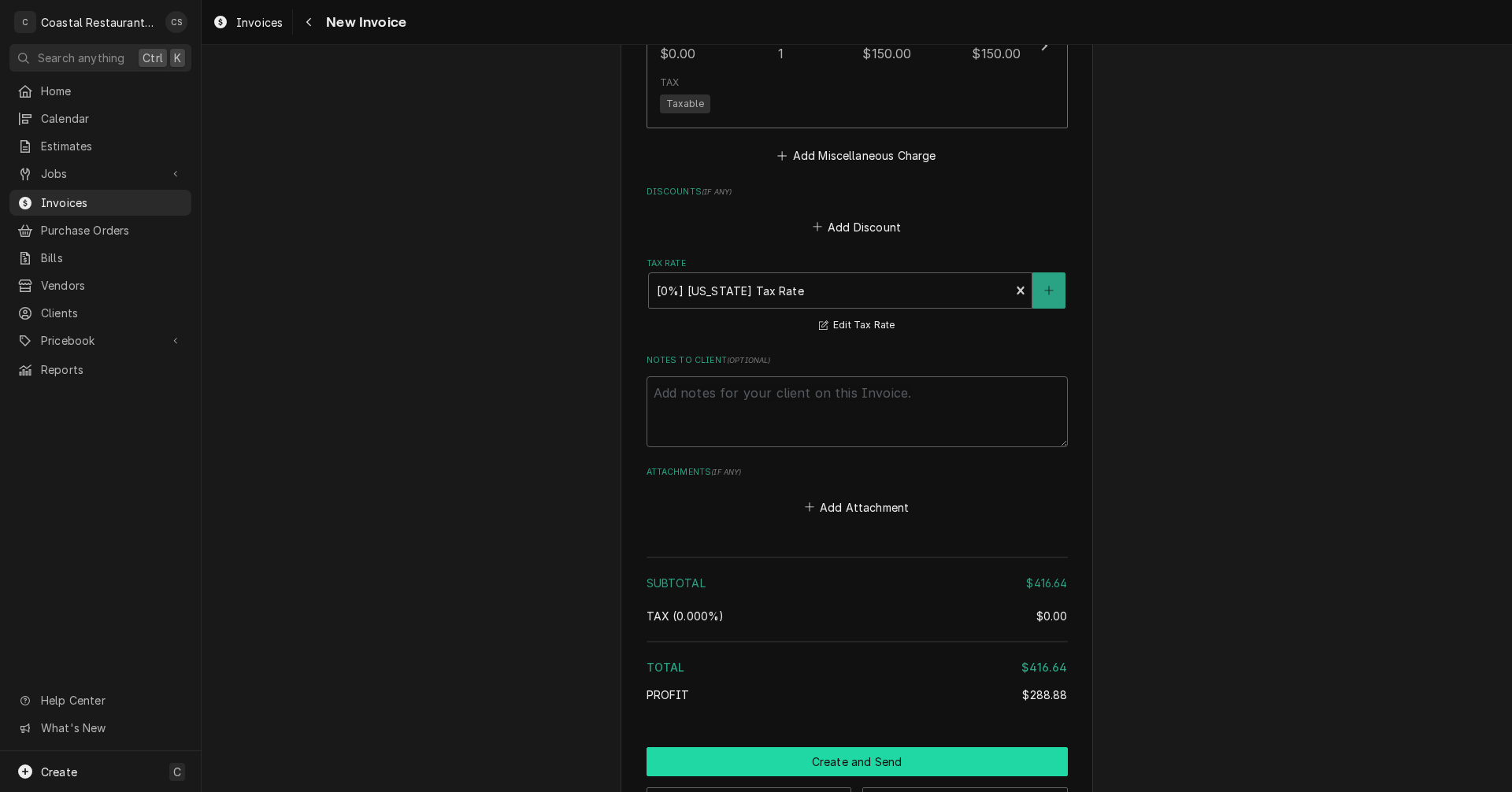
click at [875, 748] on button "Create and Send" at bounding box center [857, 762] width 421 height 29
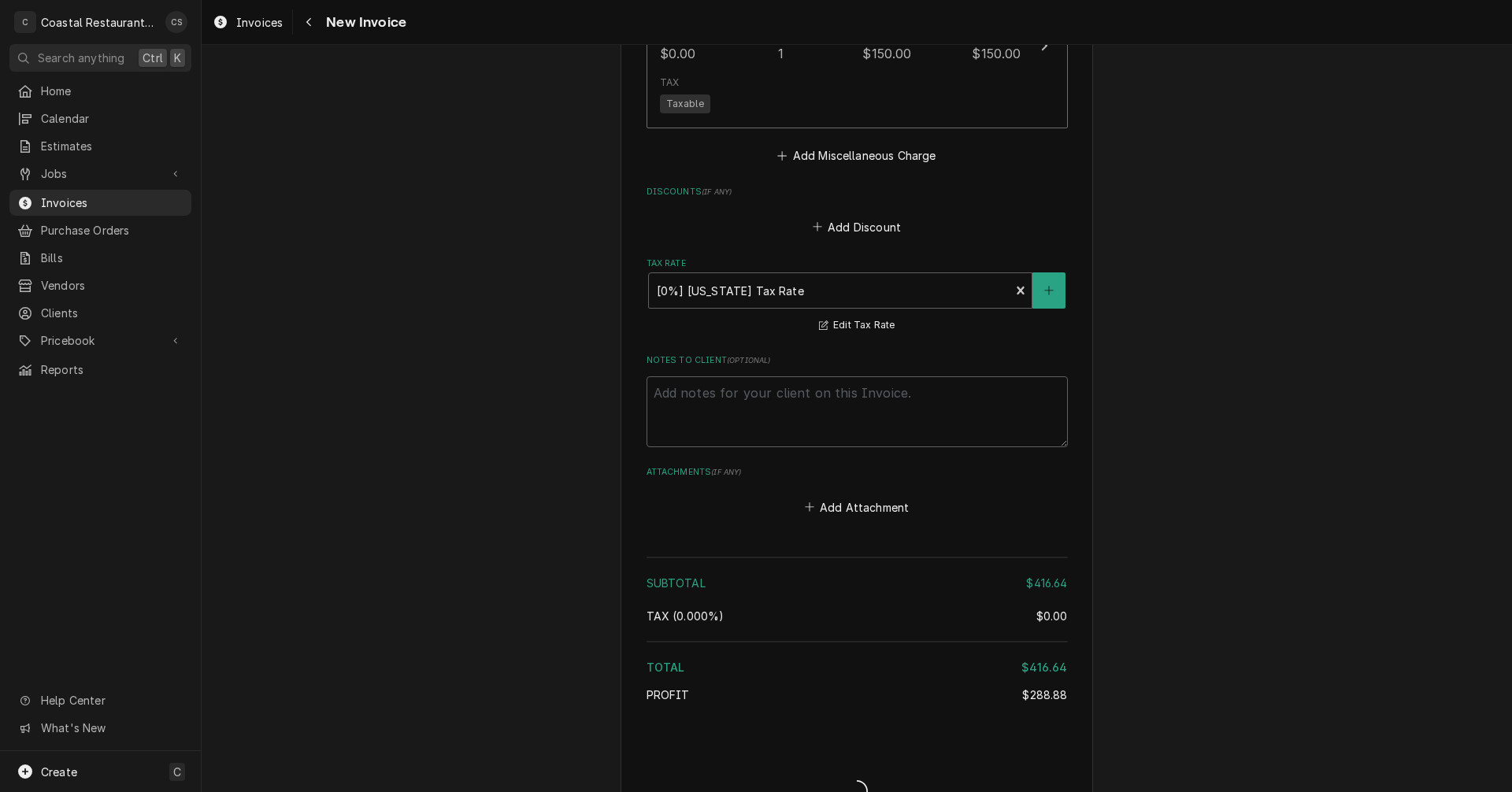
type textarea "x"
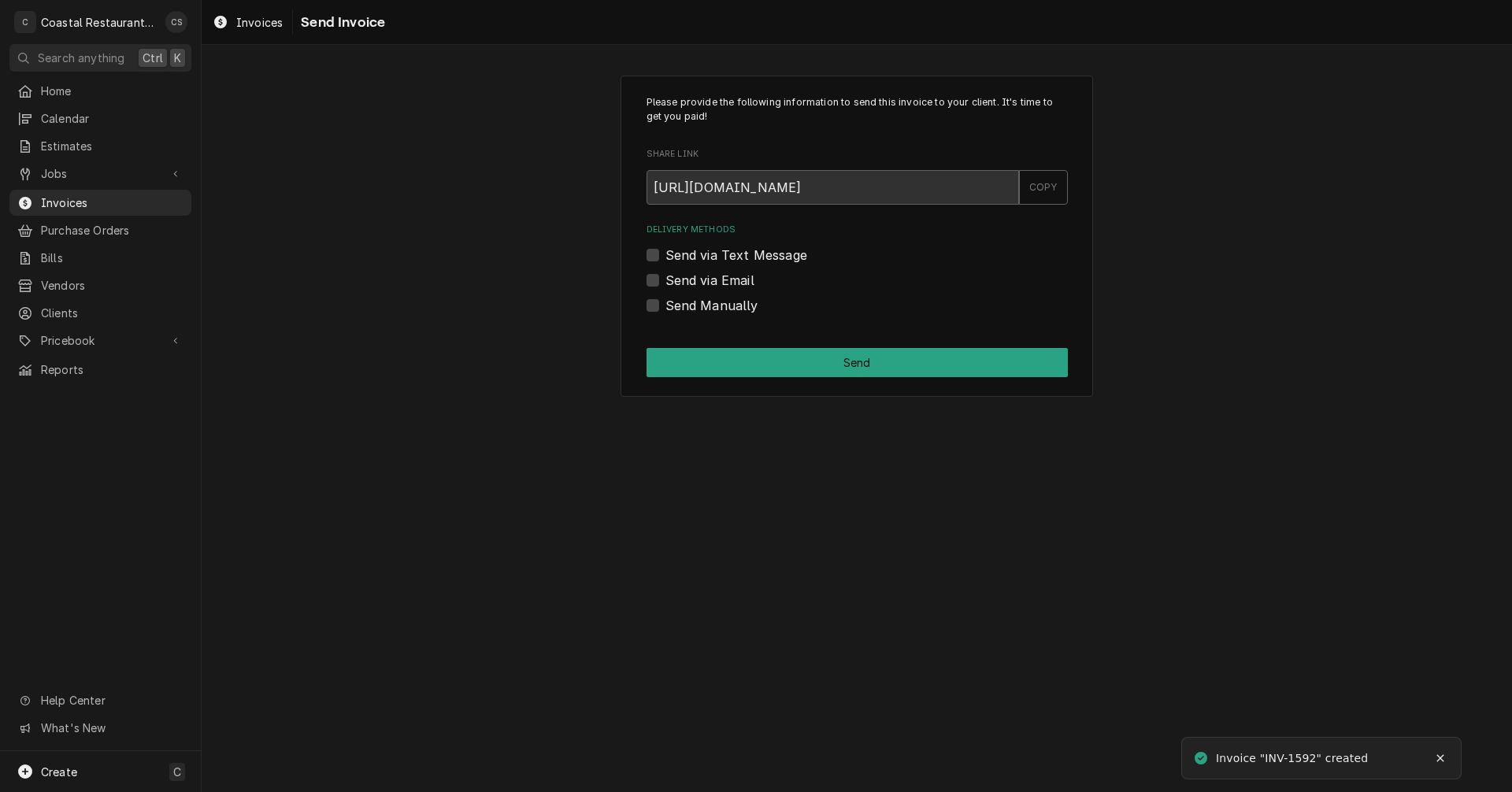
click at [665, 283] on label "Send via Email" at bounding box center [710, 280] width 89 height 19
click at [665, 283] on input "Send via Email" at bounding box center [876, 288] width 421 height 35
checkbox input "true"
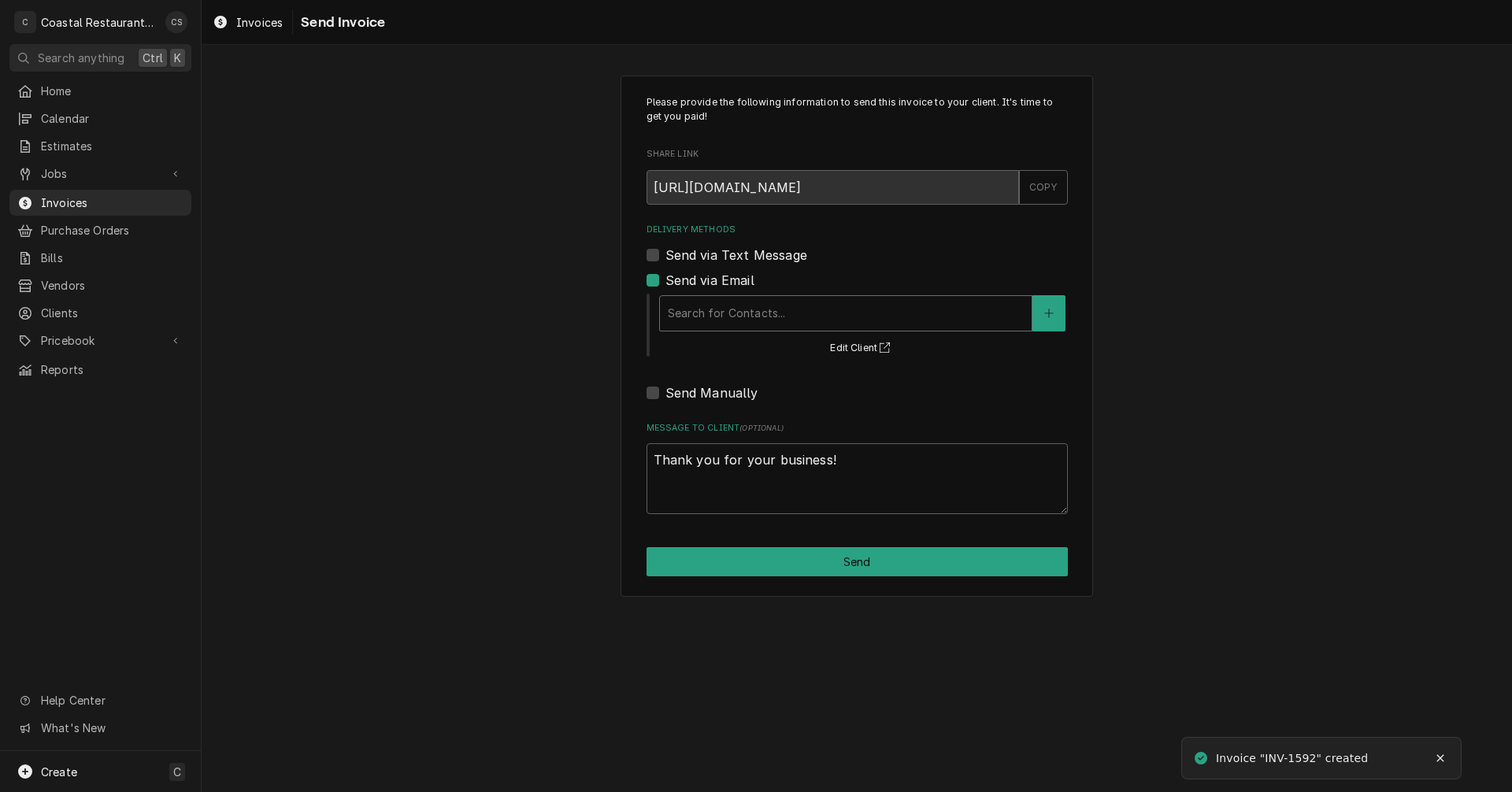
click at [699, 316] on div "Delivery Methods" at bounding box center [845, 314] width 356 height 29
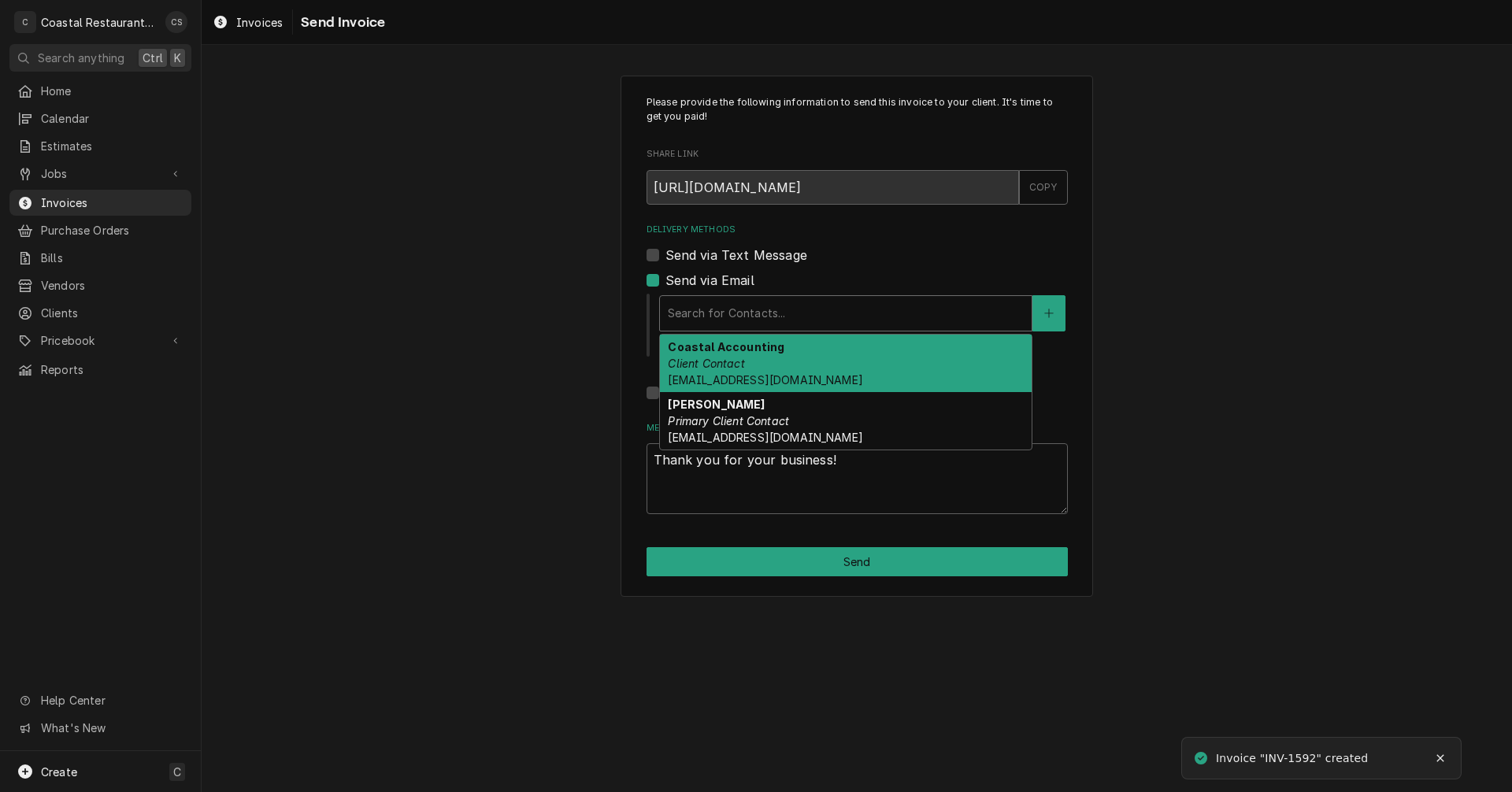
click at [724, 353] on strong "Coastal Accounting" at bounding box center [726, 347] width 116 height 13
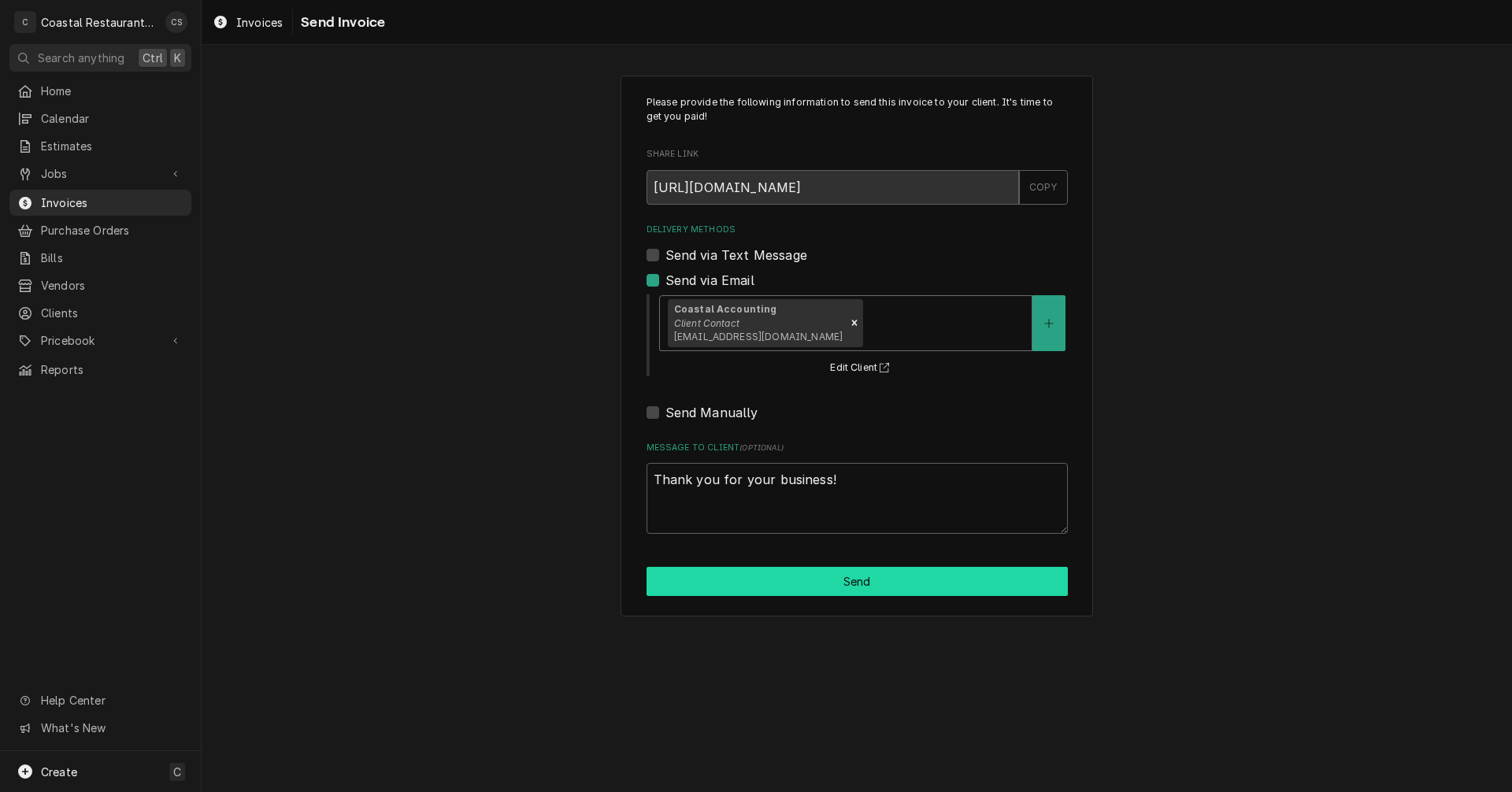
click at [849, 580] on button "Send" at bounding box center [857, 581] width 421 height 29
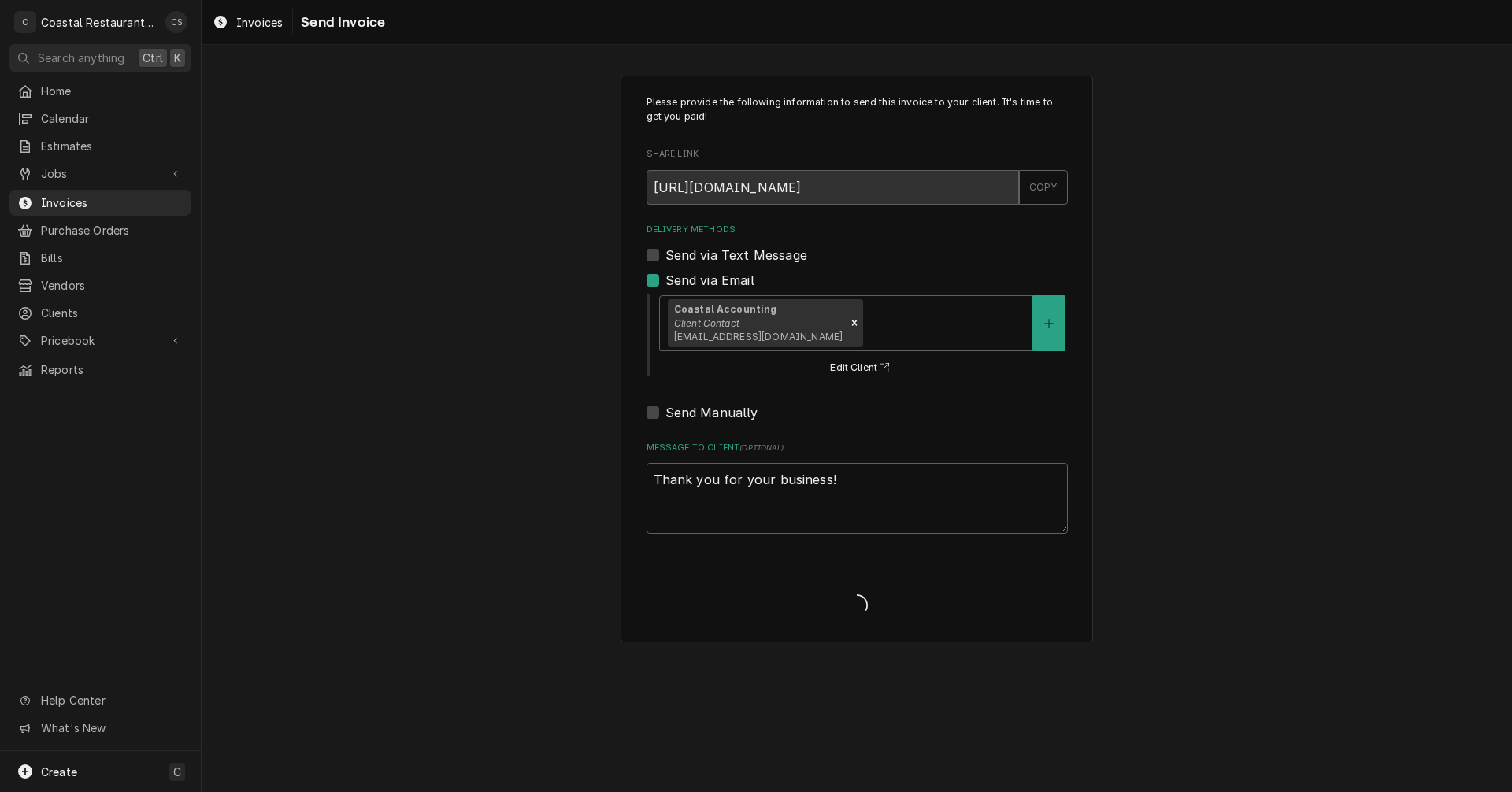
type textarea "x"
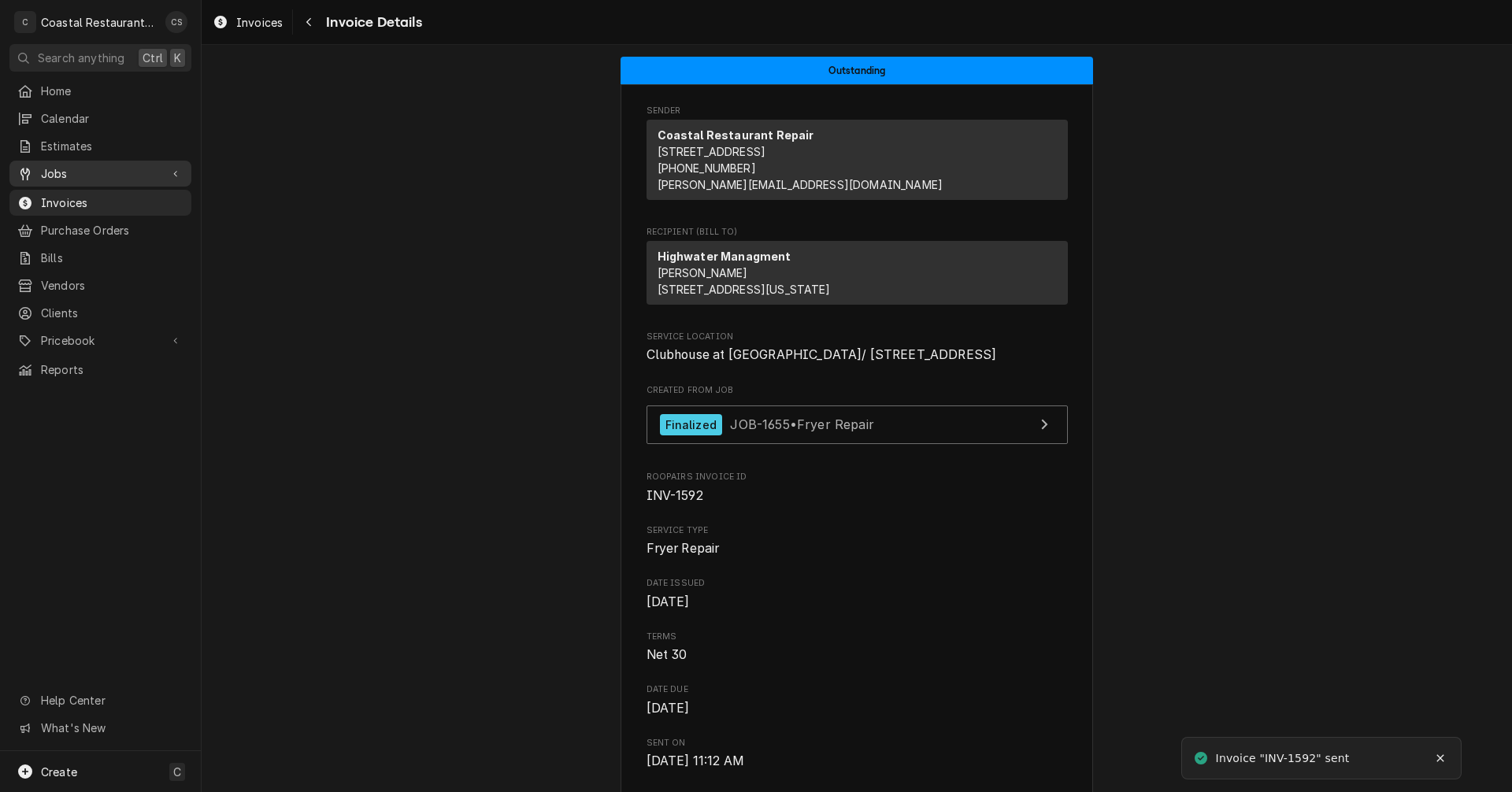
click at [93, 168] on span "Jobs" at bounding box center [101, 173] width 119 height 17
click at [90, 206] on link "Jobs" at bounding box center [101, 201] width 182 height 26
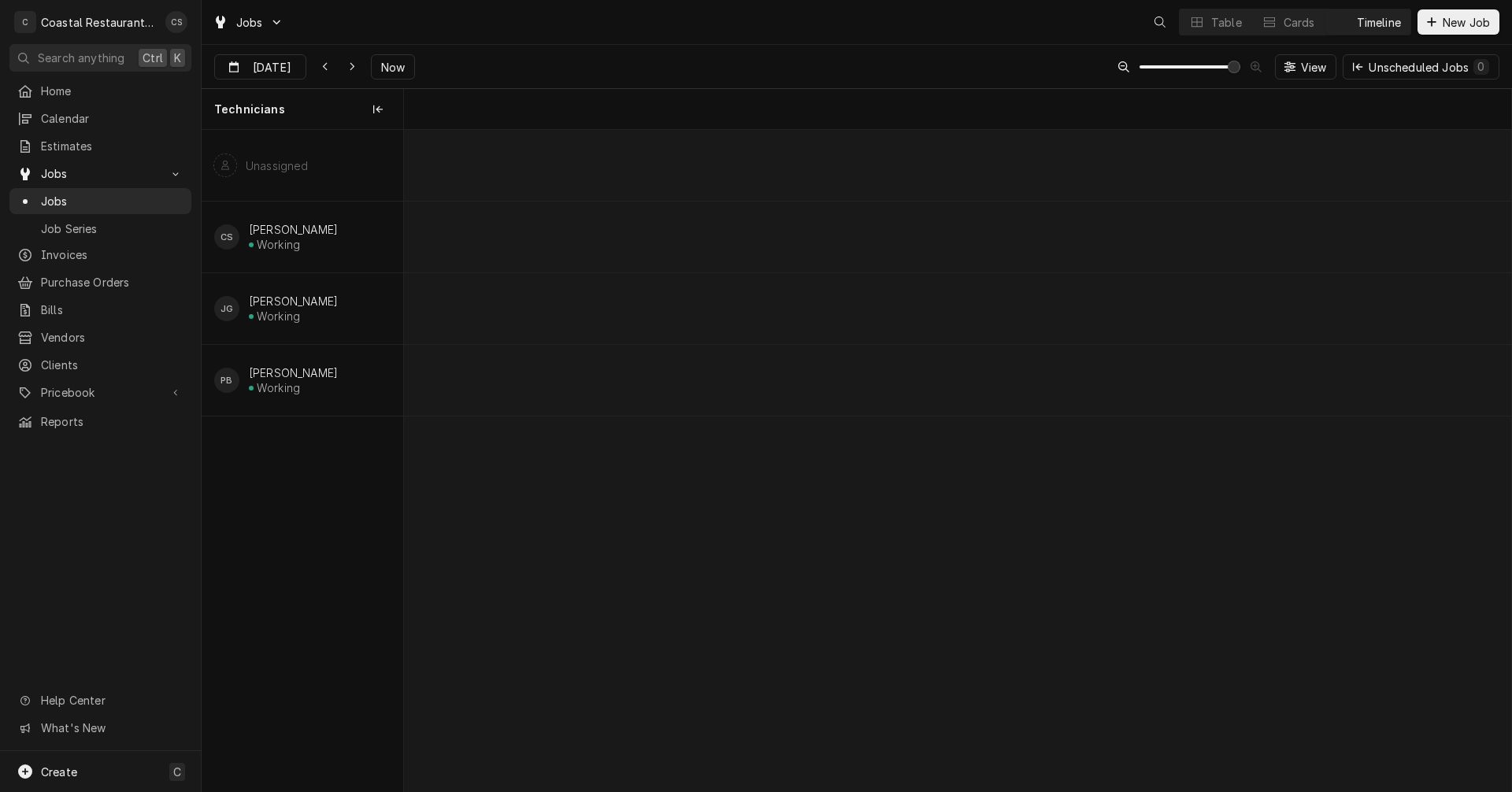
scroll to position [0, 21970]
